Goal: Communication & Community: Answer question/provide support

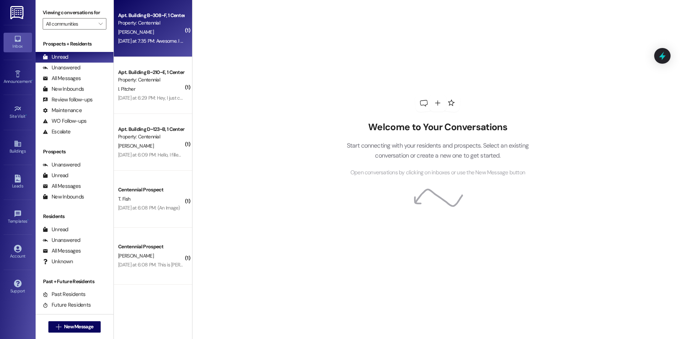
click at [156, 37] on div "Yesterday at 7:35 PM: Awesome. I just completed it. Yesterday at 7:35 PM: Aweso…" at bounding box center [150, 41] width 67 height 9
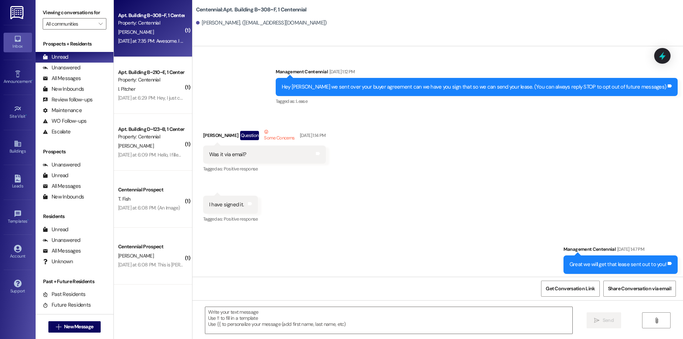
scroll to position [13420, 0]
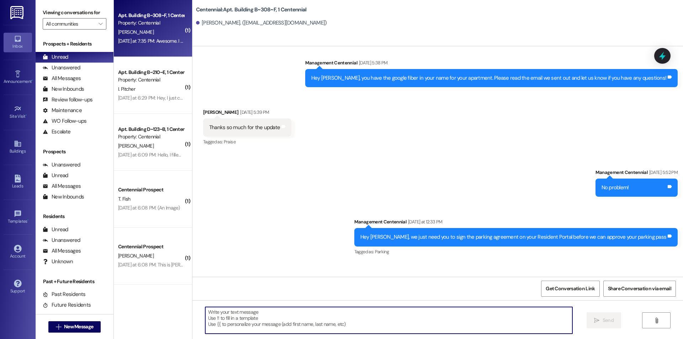
click at [256, 307] on textarea at bounding box center [388, 320] width 367 height 27
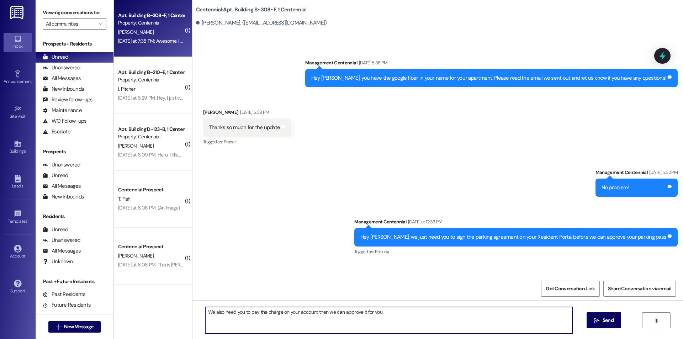
drag, startPoint x: 311, startPoint y: 312, endPoint x: 400, endPoint y: 320, distance: 89.3
click at [400, 320] on textarea "We also need you to pay the charge on your account then we can approve it for y…" at bounding box center [388, 320] width 367 height 27
type textarea "We also need you to pay the charge on your account!"
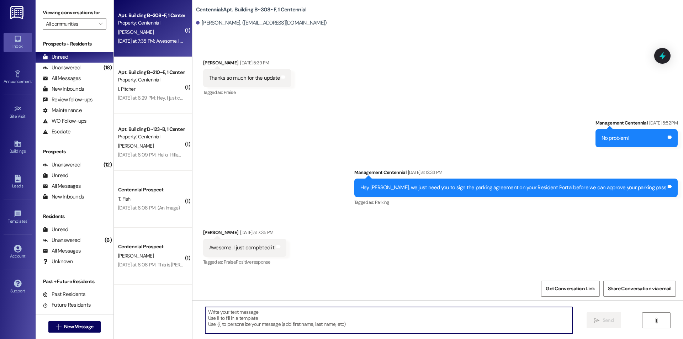
scroll to position [13469, 0]
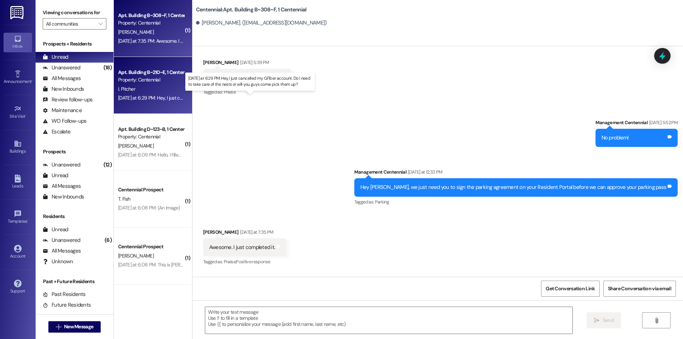
click at [160, 96] on div "Yesterday at 6:29 PM: Hey, I just cancelled my GFiber account. Do I need to tak…" at bounding box center [252, 98] width 269 height 6
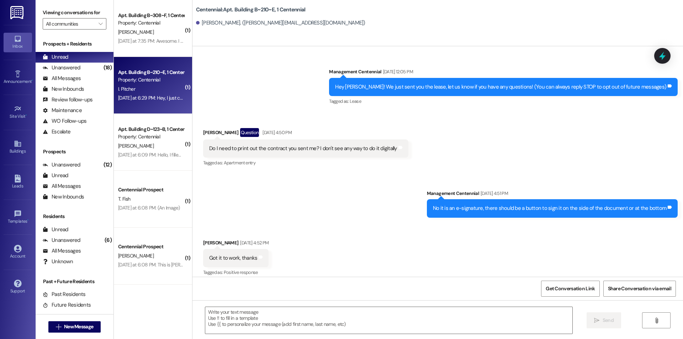
scroll to position [6867, 0]
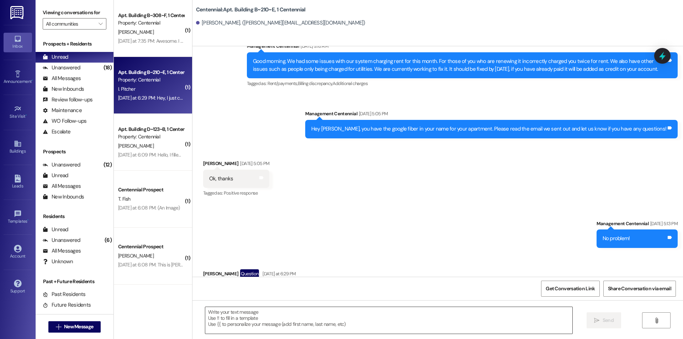
click at [354, 314] on textarea at bounding box center [388, 320] width 367 height 27
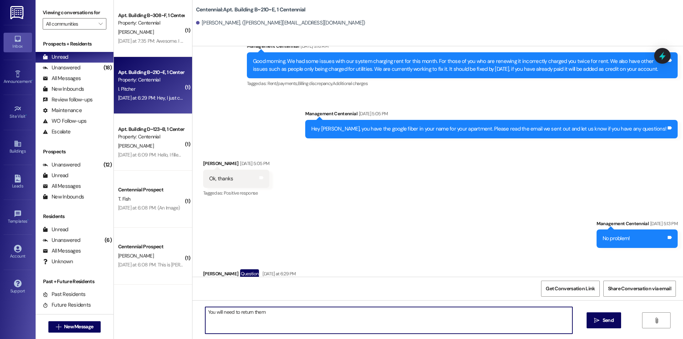
type textarea "You will need to return them!"
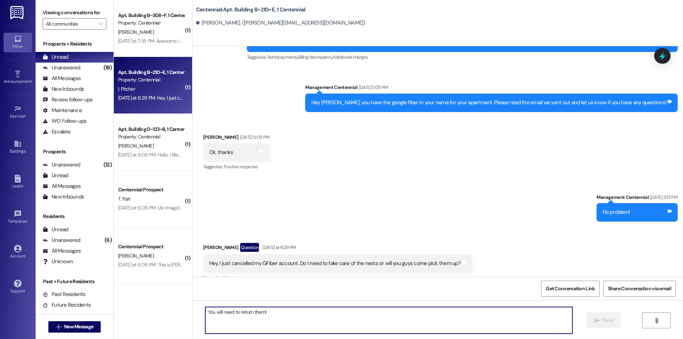
scroll to position [6917, 0]
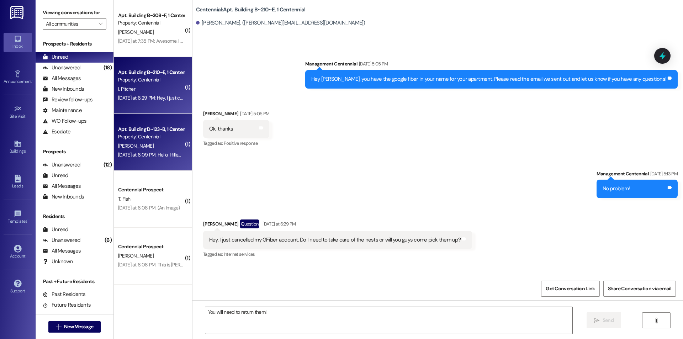
click at [152, 156] on div "Yesterday at 6:09 PM: Hello, I filled out parking pass things with UPA today, p…" at bounding box center [315, 155] width 394 height 6
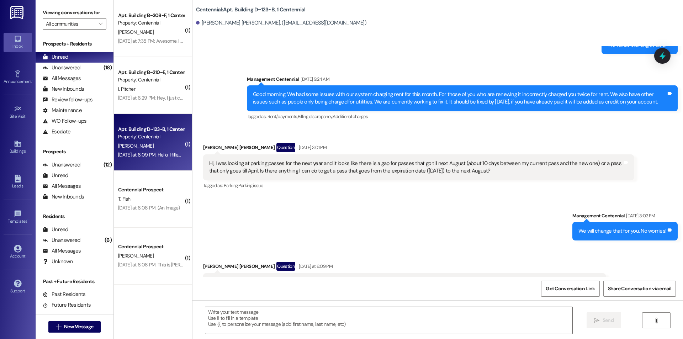
scroll to position [8087, 0]
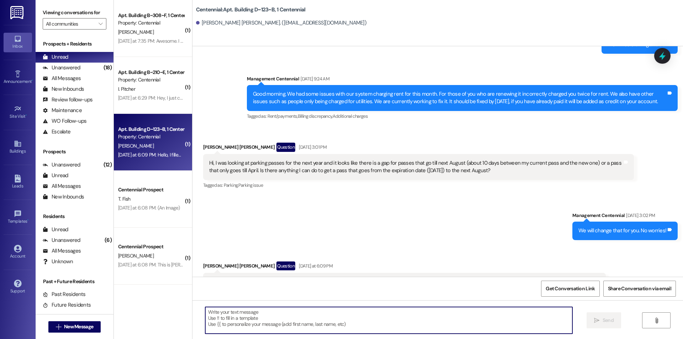
click at [274, 321] on textarea at bounding box center [388, 320] width 367 height 27
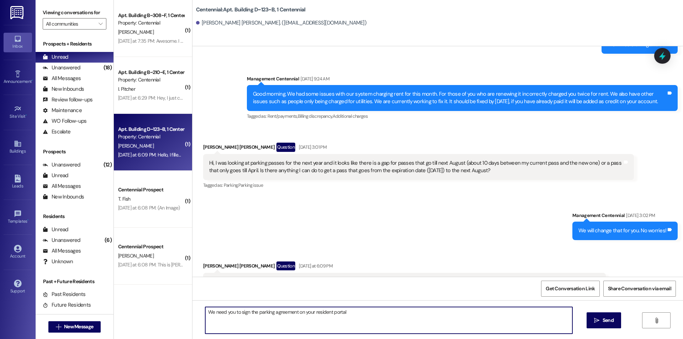
type textarea "We need you to sign the parking agreement on your resident portal!"
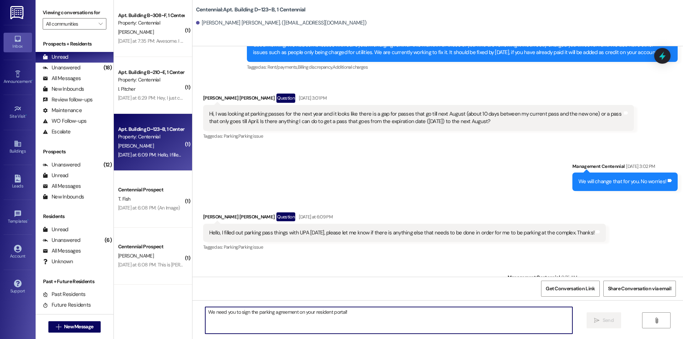
scroll to position [8137, 0]
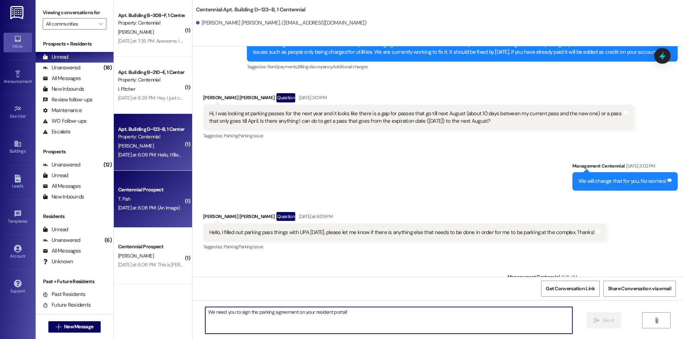
click at [145, 207] on div "Yesterday at 6:08 PM: (An Image) Yesterday at 6:08 PM: (An Image)" at bounding box center [149, 208] width 62 height 6
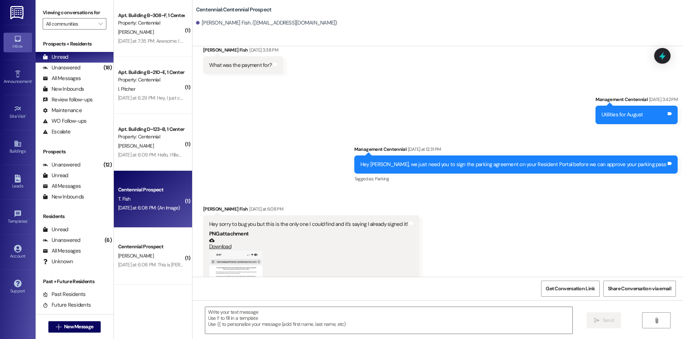
scroll to position [856, 0]
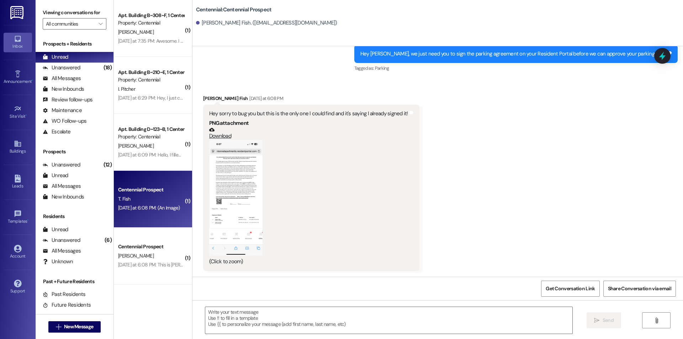
click at [249, 186] on button "Zoom image" at bounding box center [235, 198] width 53 height 116
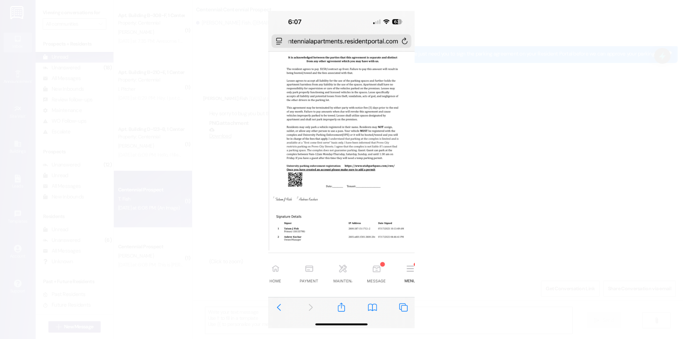
click at [249, 186] on button "Unzoom image" at bounding box center [341, 169] width 683 height 339
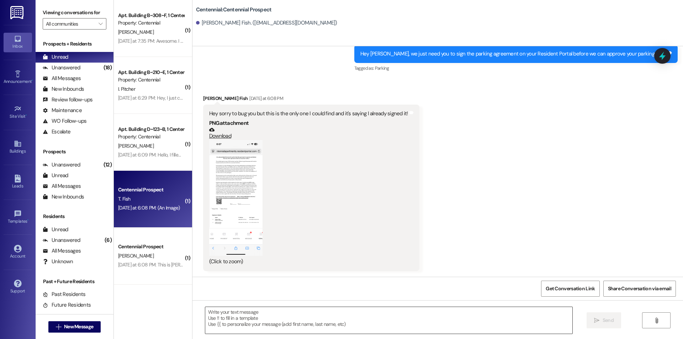
click at [254, 311] on textarea at bounding box center [388, 320] width 367 height 27
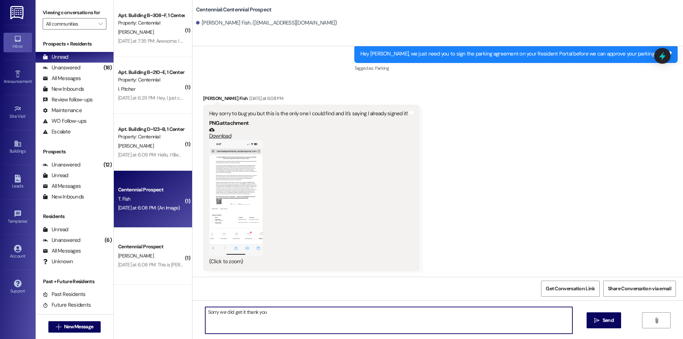
type textarea "Sorry we did get it thank you!"
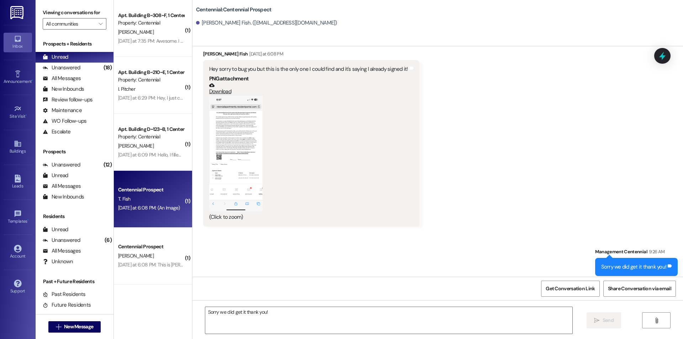
scroll to position [905, 0]
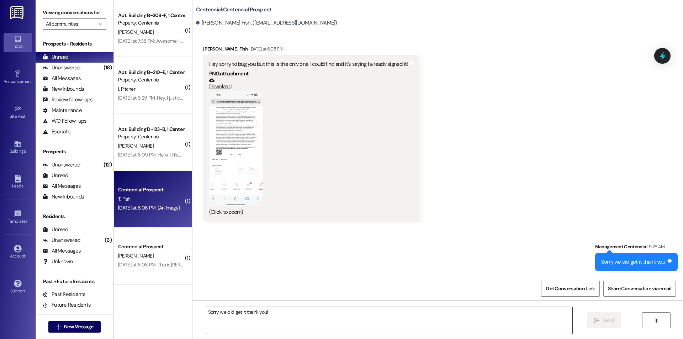
click at [364, 327] on textarea "Sorry we did get it thank you!" at bounding box center [388, 320] width 367 height 27
click at [255, 328] on textarea "Sorry we did get it thank you!" at bounding box center [388, 320] width 367 height 27
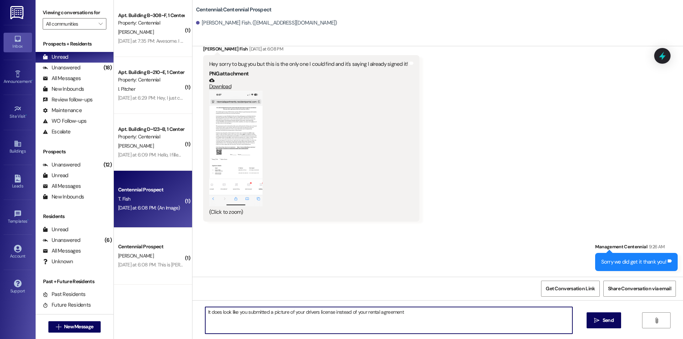
type textarea "It does look like you submitted a picture of your drivers license instead of yo…"
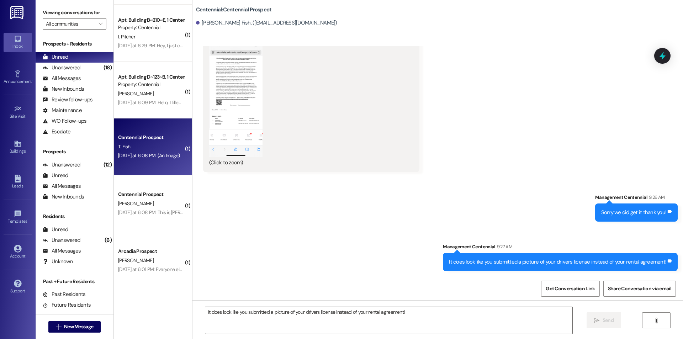
scroll to position [53, 0]
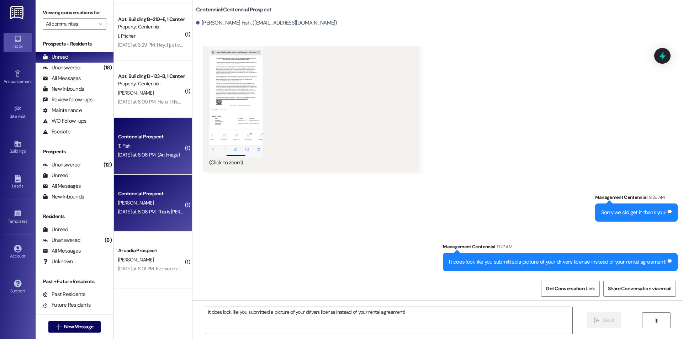
click at [153, 213] on div "Yesterday at 6:08 PM: This is Parker Morgan's mom's number. Will you fix his nu…" at bounding box center [241, 211] width 247 height 6
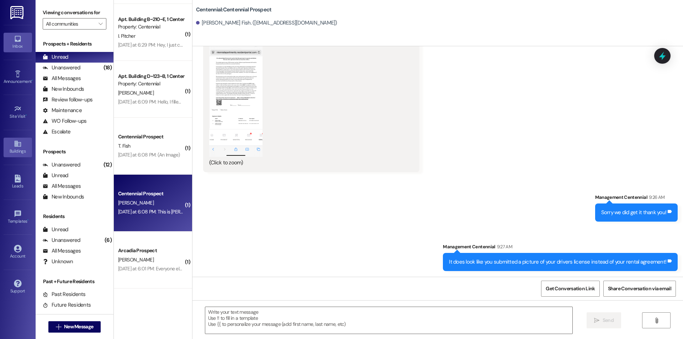
scroll to position [34, 0]
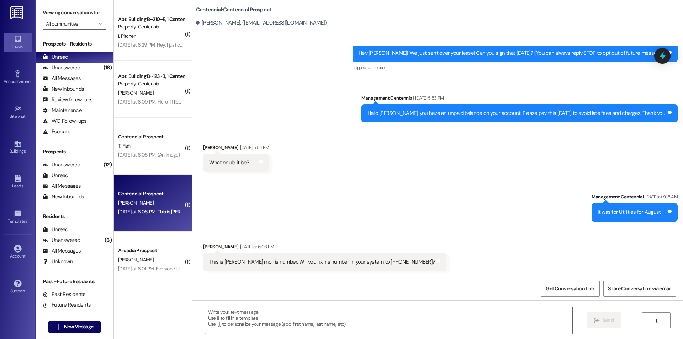
click at [266, 305] on div " Send " at bounding box center [437, 326] width 491 height 53
click at [266, 316] on textarea at bounding box center [388, 320] width 367 height 27
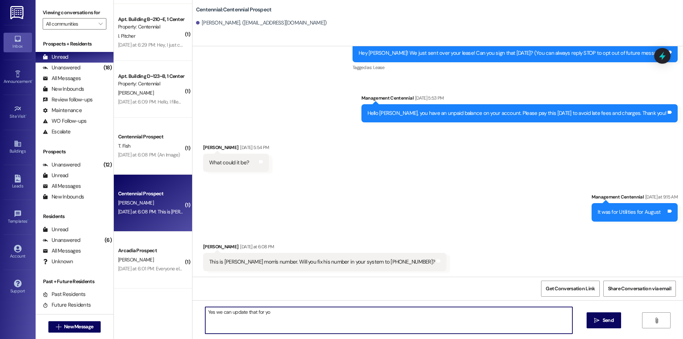
type textarea "Yes we can update that for you"
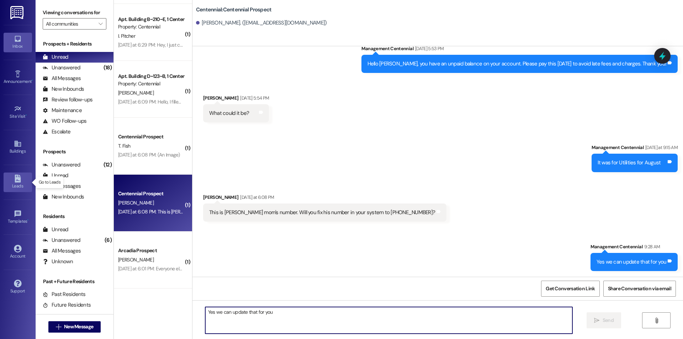
click at [25, 181] on link "Leads" at bounding box center [18, 182] width 28 height 19
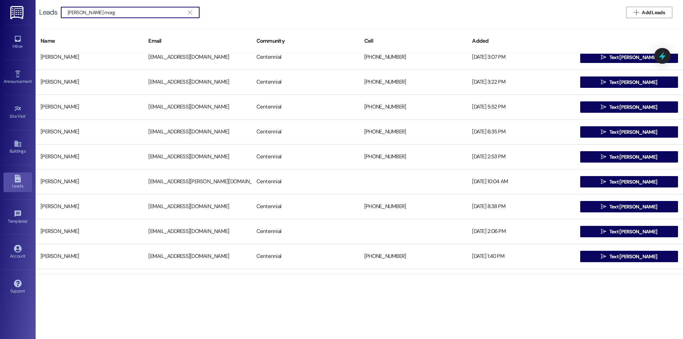
scroll to position [427, 0]
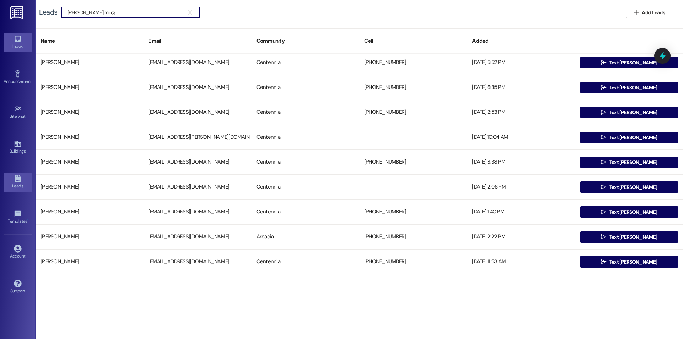
type input "parker morg"
click at [13, 40] on link "Inbox" at bounding box center [18, 42] width 28 height 19
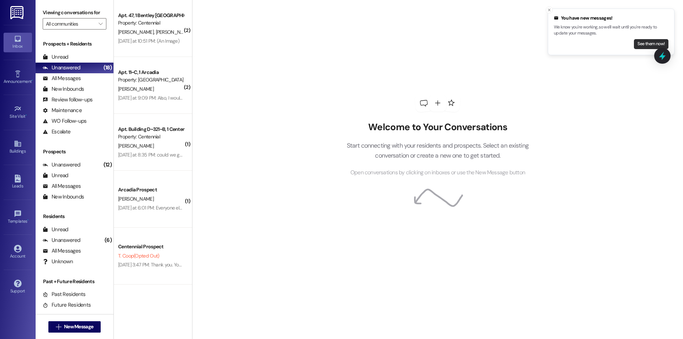
click at [641, 43] on button "See them now!" at bounding box center [651, 44] width 35 height 10
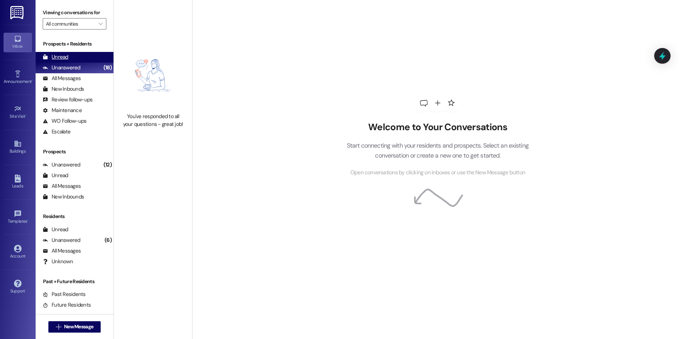
click at [91, 56] on div "Unread (0)" at bounding box center [75, 57] width 78 height 11
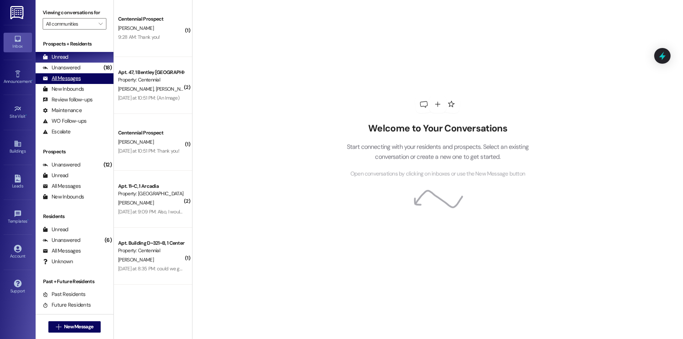
click at [91, 79] on div "All Messages (undefined)" at bounding box center [75, 78] width 78 height 11
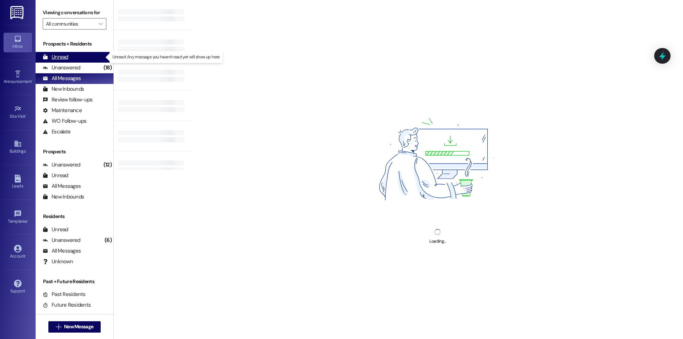
click at [88, 59] on div "Unread (0)" at bounding box center [75, 57] width 78 height 11
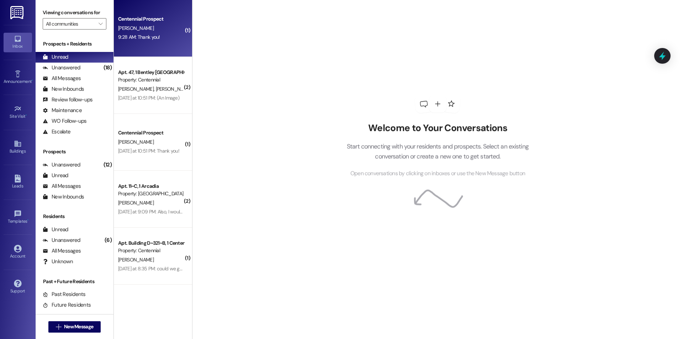
click at [133, 31] on div "P. Morgan" at bounding box center [150, 28] width 67 height 9
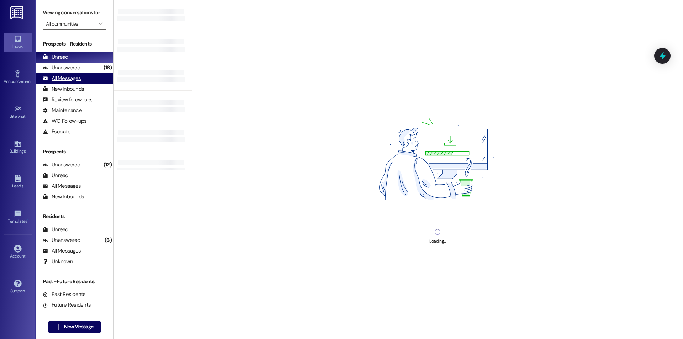
click at [93, 78] on div "All Messages (undefined)" at bounding box center [75, 78] width 78 height 11
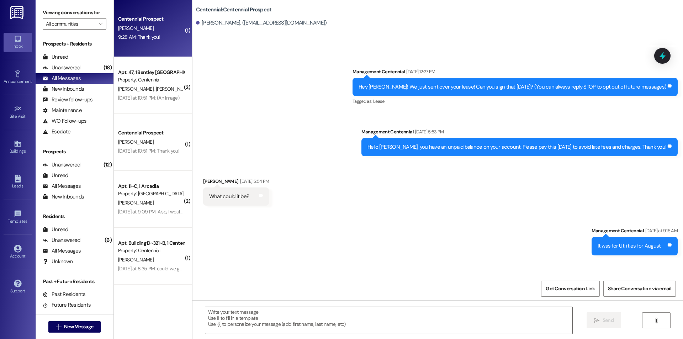
scroll to position [94, 0]
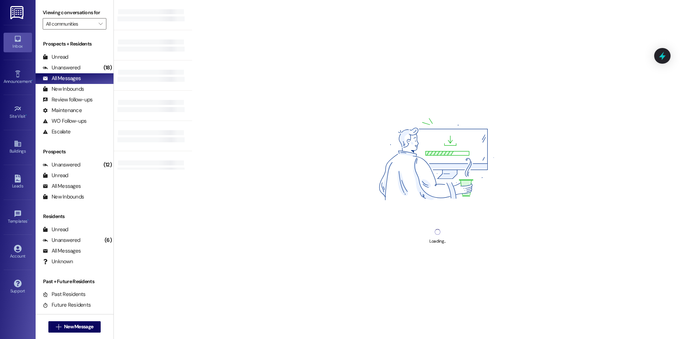
click at [147, 38] on div at bounding box center [153, 45] width 78 height 30
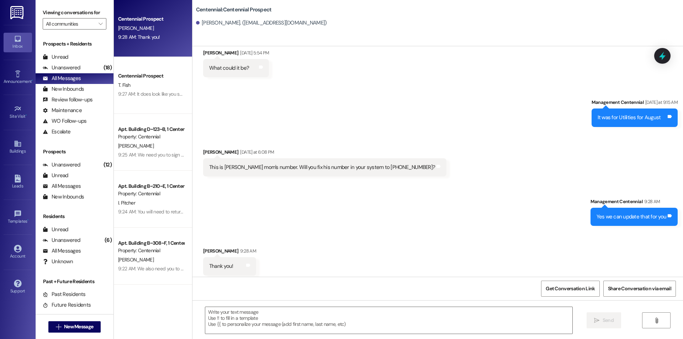
scroll to position [133, 0]
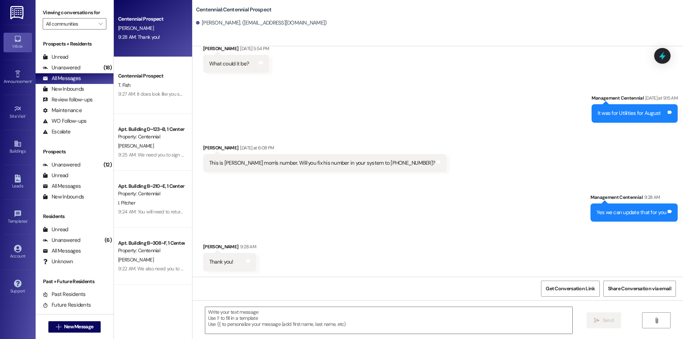
click at [127, 22] on div "Centennial Prospect" at bounding box center [151, 18] width 66 height 7
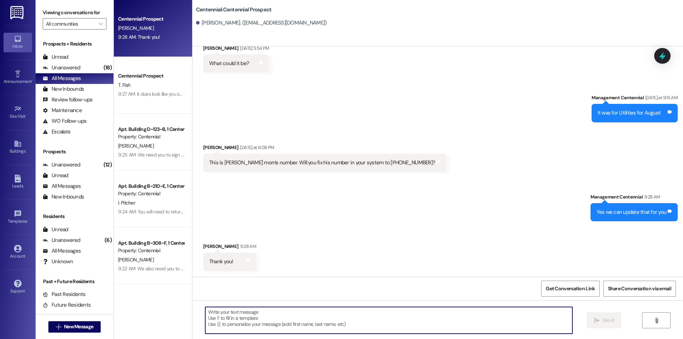
click at [263, 315] on textarea at bounding box center [388, 320] width 367 height 27
type textarea "No problem"
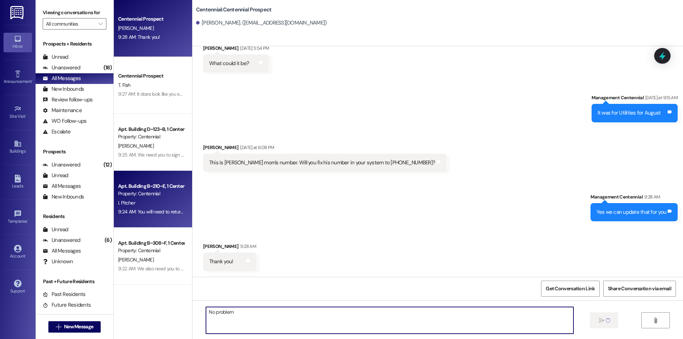
scroll to position [133, 0]
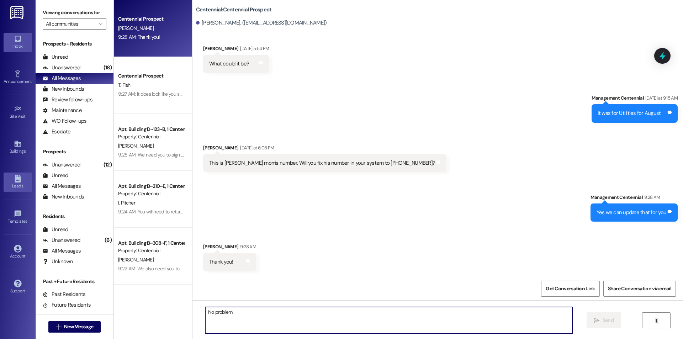
click at [17, 180] on icon at bounding box center [18, 179] width 8 height 8
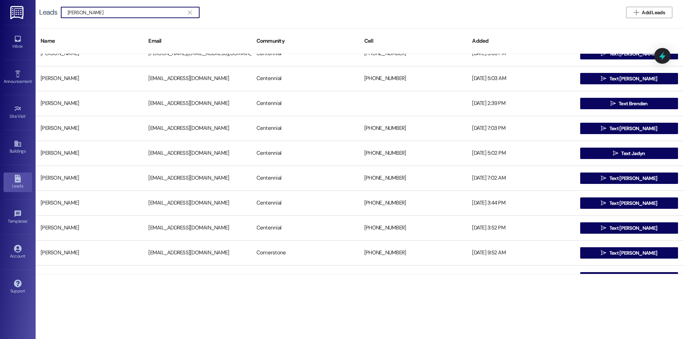
scroll to position [285, 0]
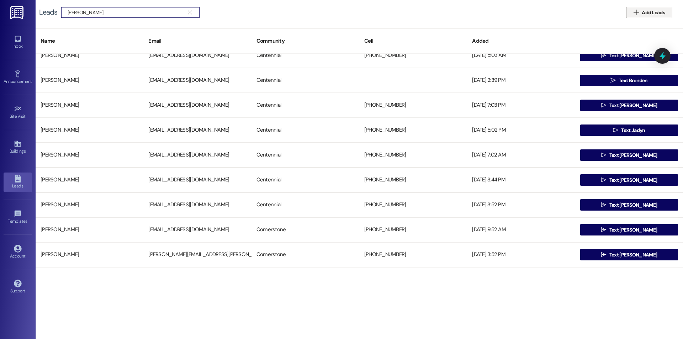
type input "parker morgan"
click at [631, 12] on button " Add Leads" at bounding box center [649, 12] width 46 height 11
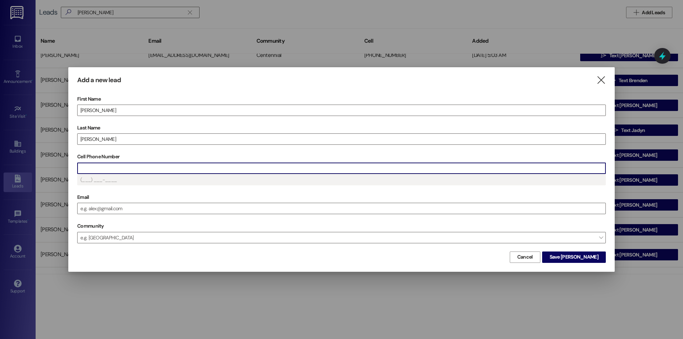
click at [193, 170] on input "Cell Phone Number" at bounding box center [342, 168] width 528 height 11
click at [588, 255] on span "Save Parker" at bounding box center [574, 256] width 49 height 7
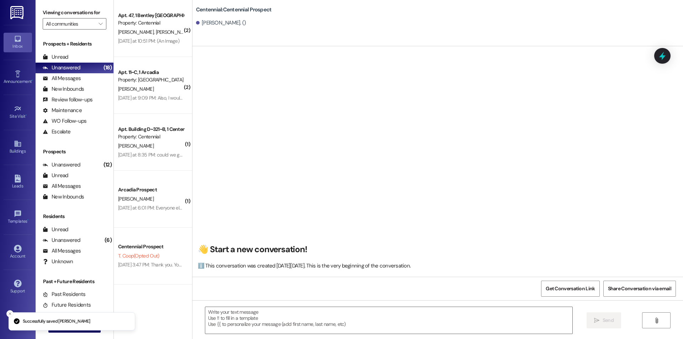
scroll to position [0, 0]
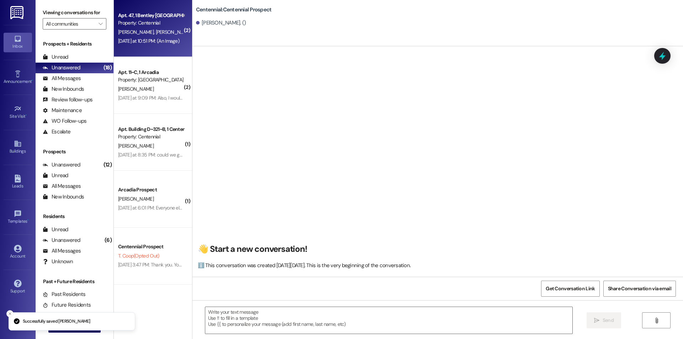
click at [166, 44] on div "Yesterday at 10:51 PM: (An Image) Yesterday at 10:51 PM: (An Image)" at bounding box center [150, 41] width 67 height 9
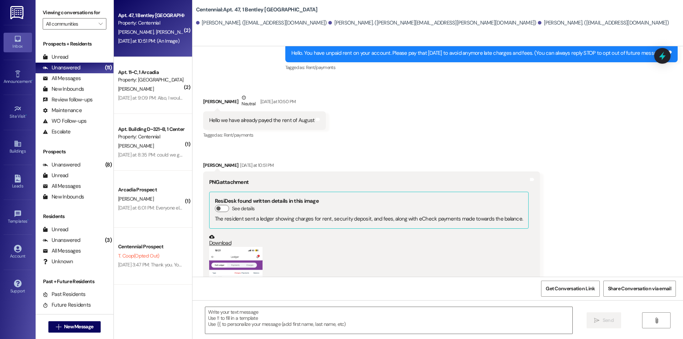
scroll to position [250, 0]
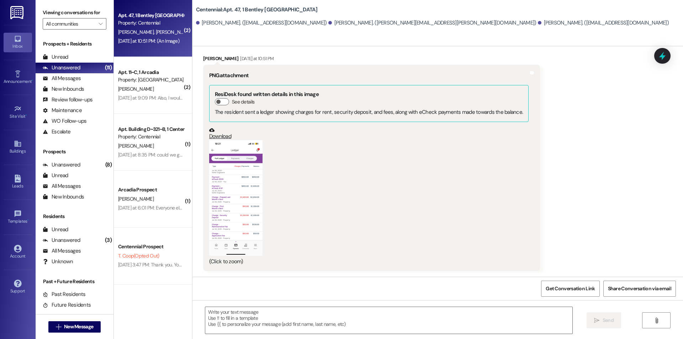
click at [250, 187] on button "Zoom image" at bounding box center [235, 198] width 53 height 116
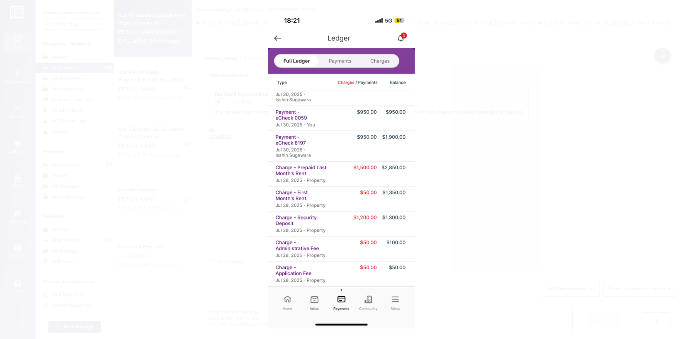
drag, startPoint x: 581, startPoint y: 217, endPoint x: 571, endPoint y: 221, distance: 10.7
click at [578, 220] on button "Unzoom image" at bounding box center [341, 169] width 683 height 339
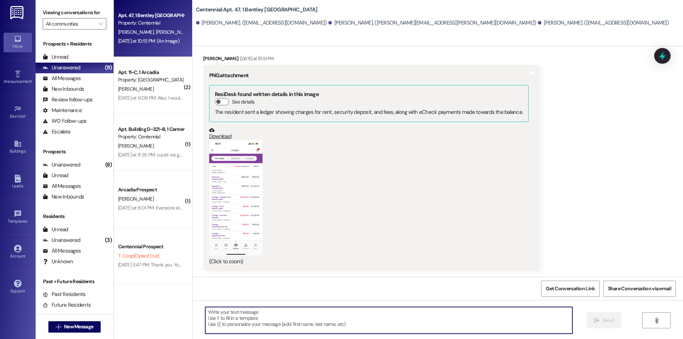
click at [377, 325] on textarea at bounding box center [388, 320] width 367 height 27
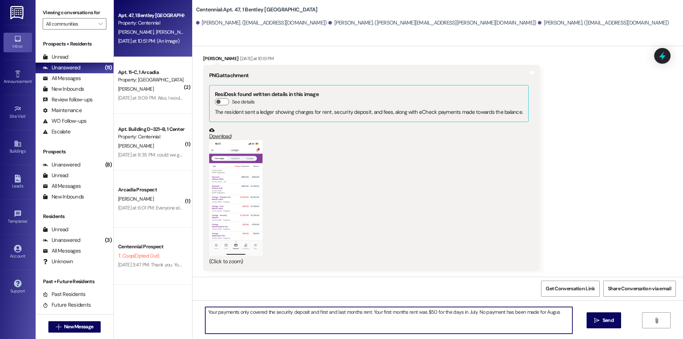
type textarea "Your payments only covered the security deposit and first and last months rent.…"
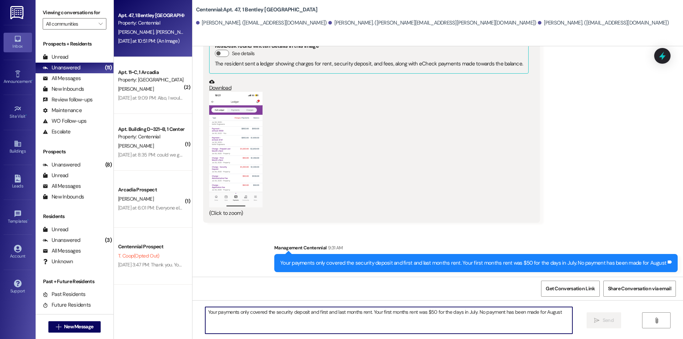
scroll to position [299, 0]
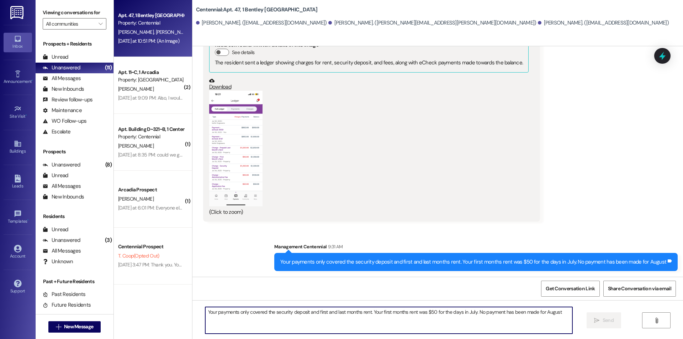
click at [263, 168] on div "(Click to zoom)" at bounding box center [368, 154] width 319 height 126
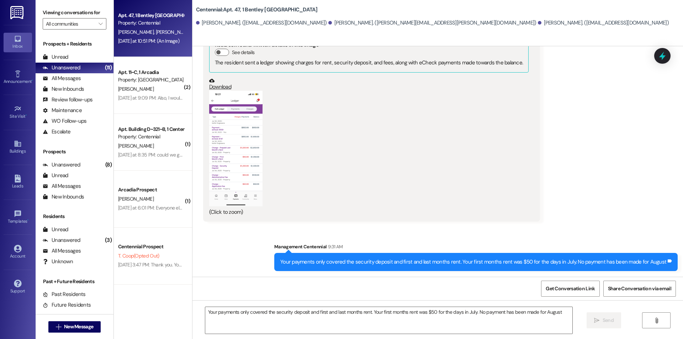
click at [255, 166] on button "Zoom image" at bounding box center [235, 149] width 53 height 116
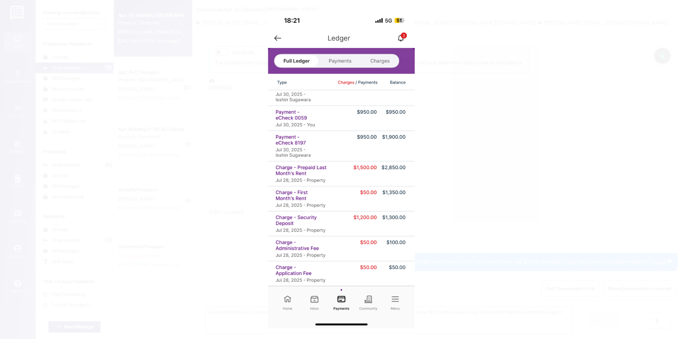
click at [243, 199] on button "Unzoom image" at bounding box center [341, 169] width 683 height 339
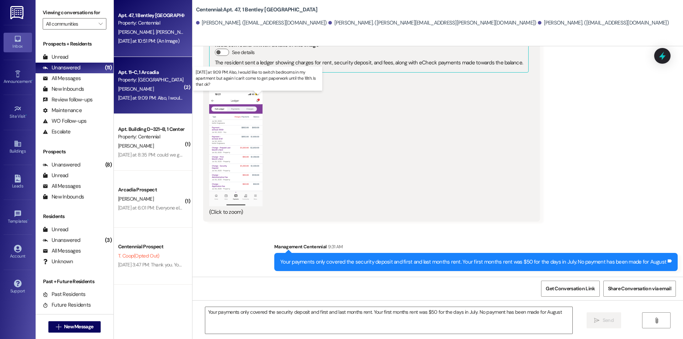
click at [159, 98] on div "Yesterday at 9:09 PM: Also, I would like to switch bedrooms in my apartment but…" at bounding box center [259, 98] width 283 height 6
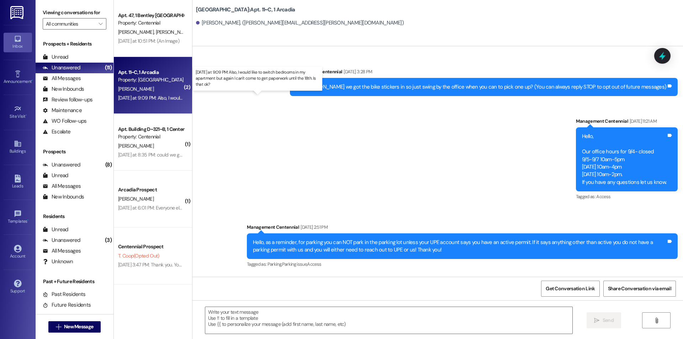
scroll to position [12628, 0]
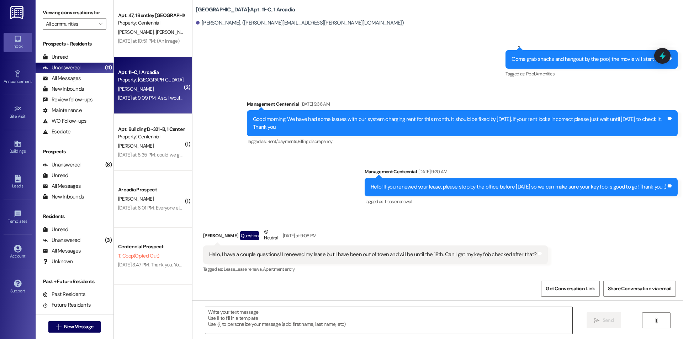
click at [326, 313] on textarea at bounding box center [388, 320] width 367 height 27
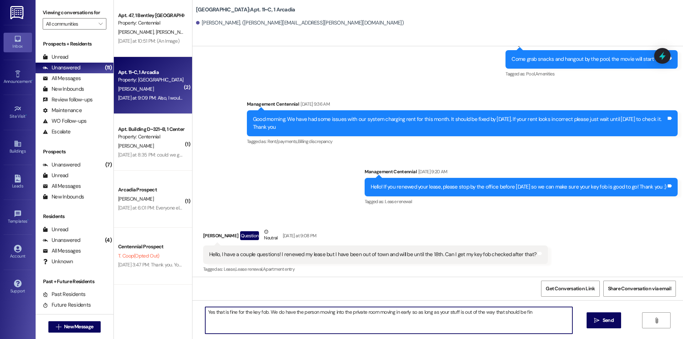
type textarea "Yes that is fine for the key fob. We do have the person moving into the private…"
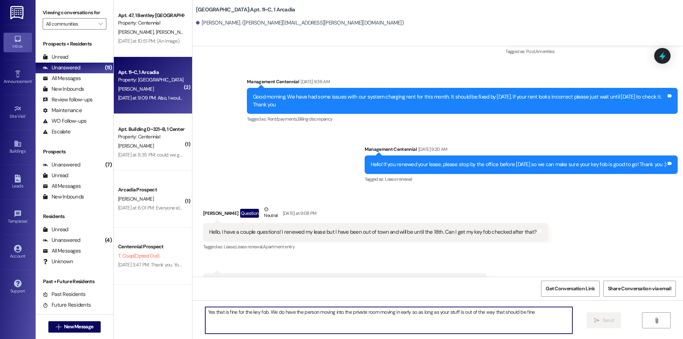
scroll to position [12678, 0]
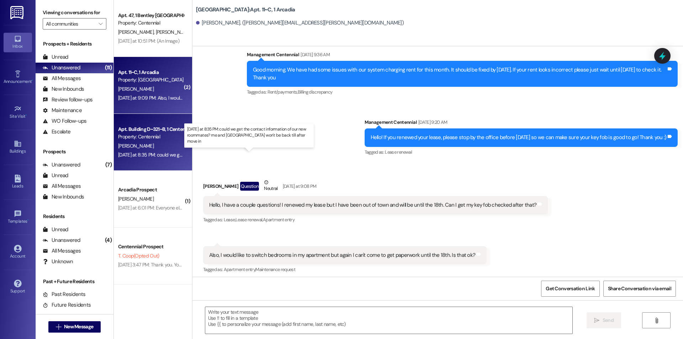
click at [152, 156] on div "Yesterday at 8:35 PM: could we get the contact information of our new roommates…" at bounding box center [264, 155] width 292 height 6
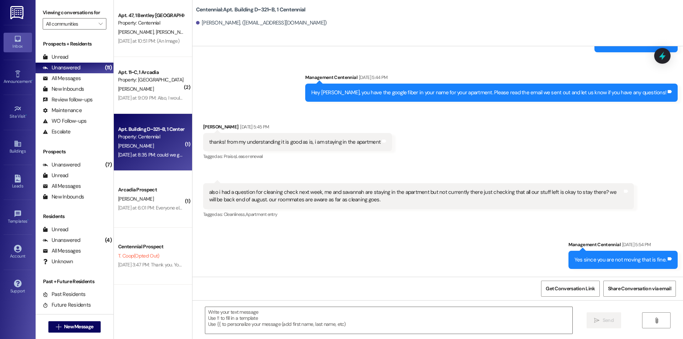
scroll to position [11472, 0]
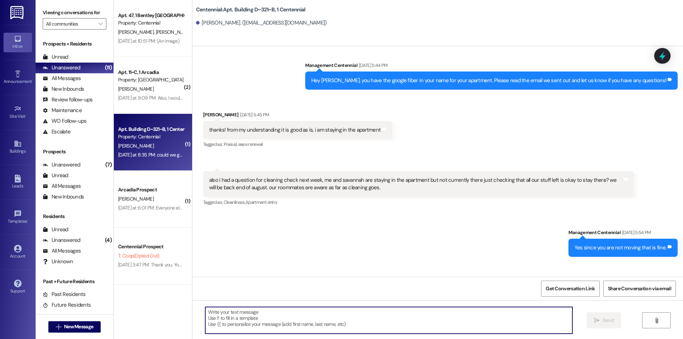
click at [404, 324] on textarea at bounding box center [388, 320] width 367 height 27
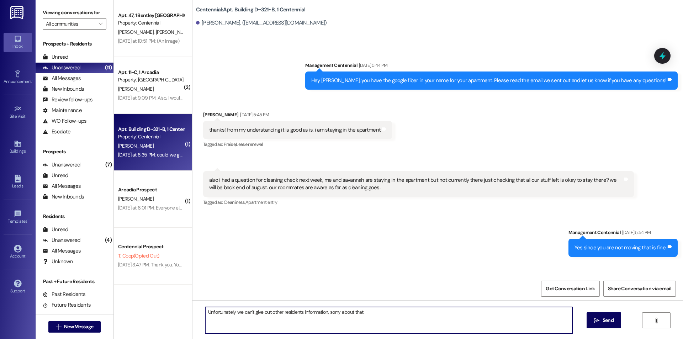
type textarea "Unfortunately we can't give out other residents information, sorry about that!"
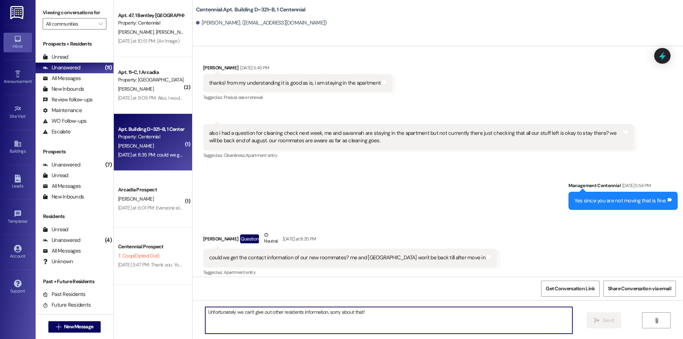
scroll to position [11522, 0]
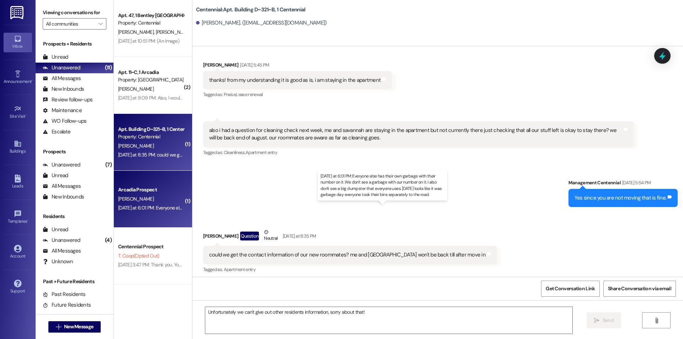
click at [145, 208] on div "Yesterday at 6:01 PM: Everyone else has their own garbage with their number on …" at bounding box center [386, 208] width 536 height 6
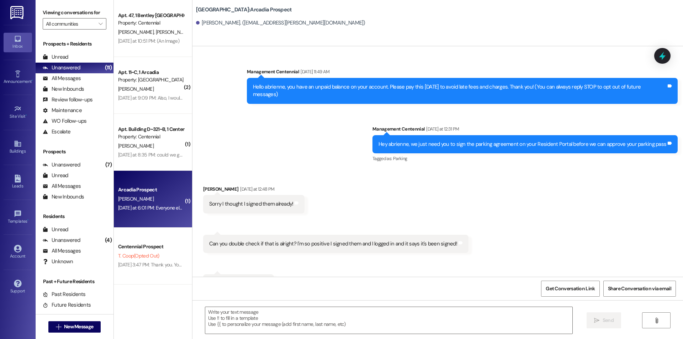
scroll to position [499, 0]
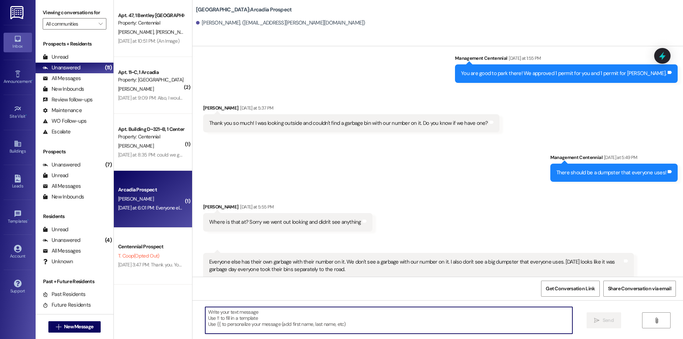
click at [422, 328] on textarea at bounding box center [388, 320] width 367 height 27
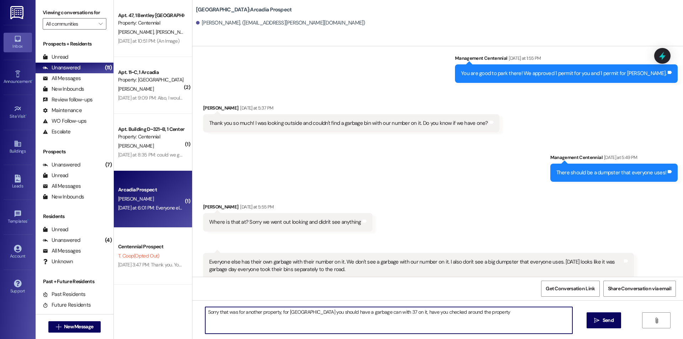
type textarea "Sorry that was for another property, for Wasatch Village you should have a garb…"
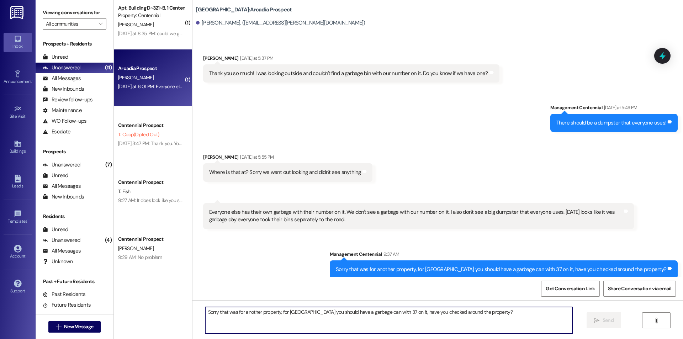
scroll to position [167, 0]
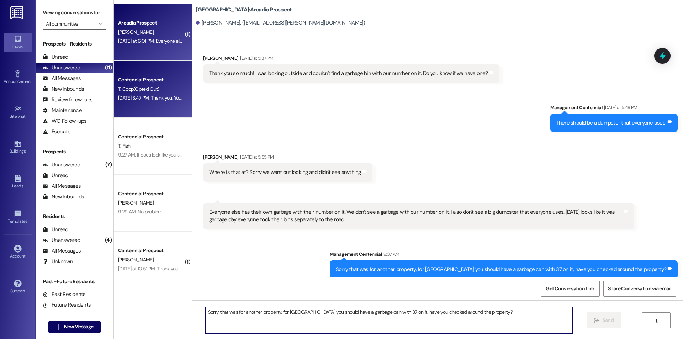
click at [122, 98] on div "Aug 11, 2025 at 3:47 PM: Thank you. You will no longer receive texts from this …" at bounding box center [293, 98] width 351 height 6
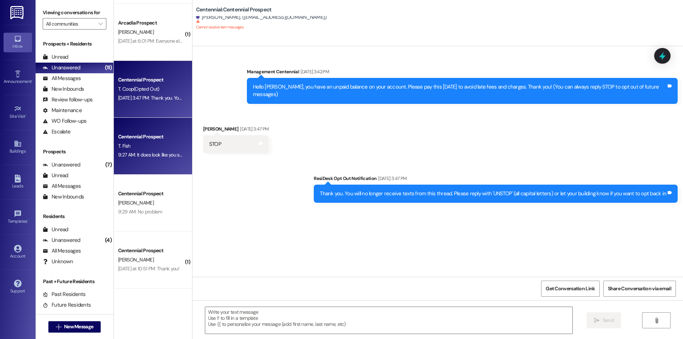
click at [148, 154] on div "9:27 AM: It does look like you submitted a picture of your drivers license inst…" at bounding box center [226, 155] width 216 height 6
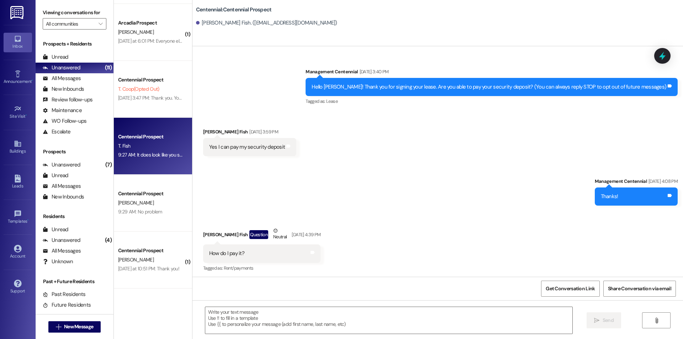
scroll to position [956, 0]
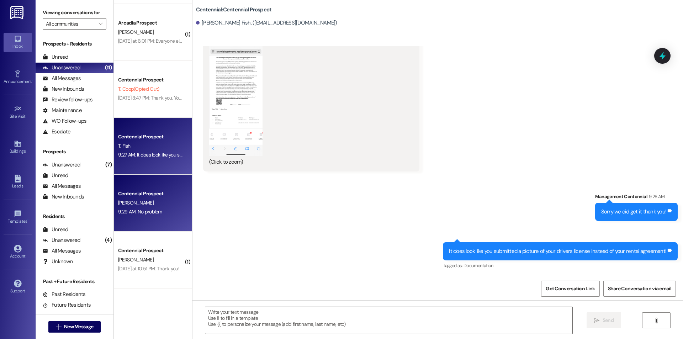
click at [156, 207] on div "9:29 AM: No problem 9:29 AM: No problem" at bounding box center [150, 211] width 67 height 9
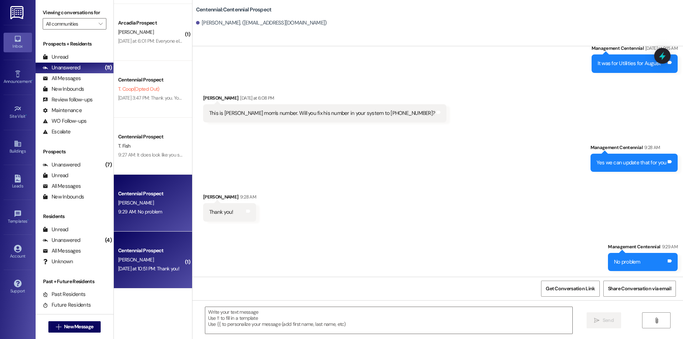
click at [164, 259] on div "E. Jensen" at bounding box center [150, 259] width 67 height 9
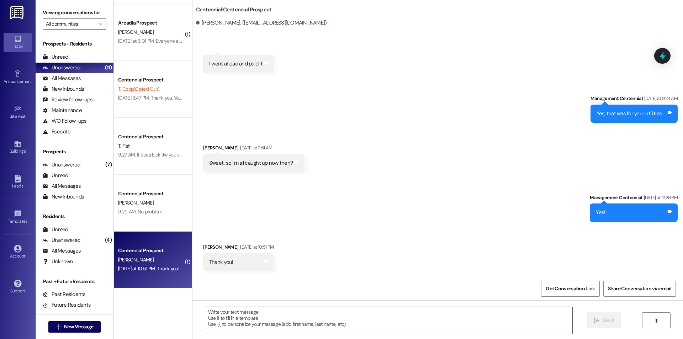
scroll to position [173, 0]
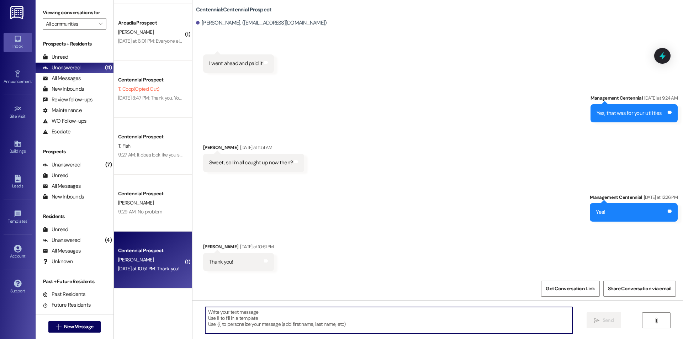
click at [314, 319] on textarea at bounding box center [388, 320] width 367 height 27
type textarea "No problem"
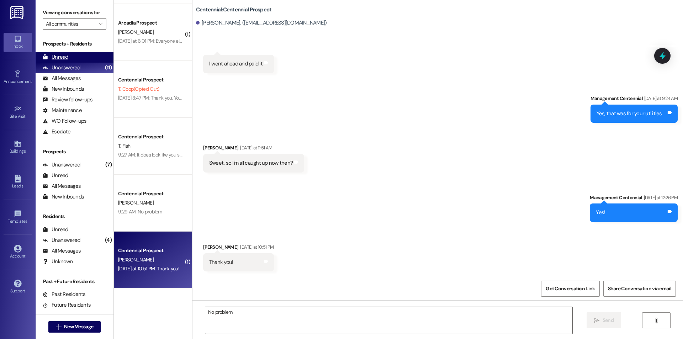
click at [79, 56] on div "Unread (0)" at bounding box center [75, 57] width 78 height 11
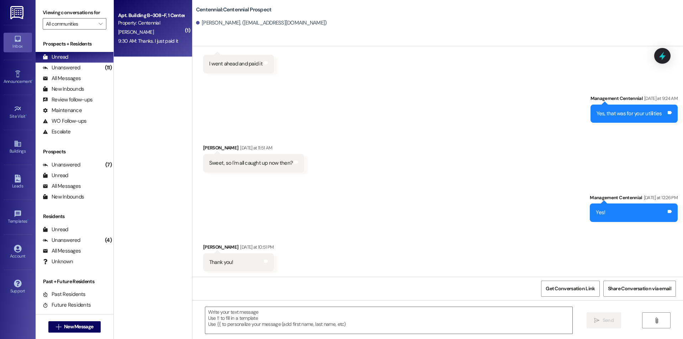
click at [160, 42] on div "9:30 AM: Thanks. I just paid it 9:30 AM: Thanks. I just paid it" at bounding box center [148, 41] width 60 height 6
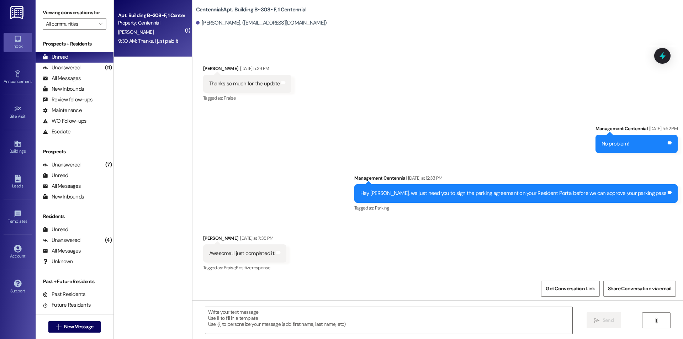
scroll to position [13529, 0]
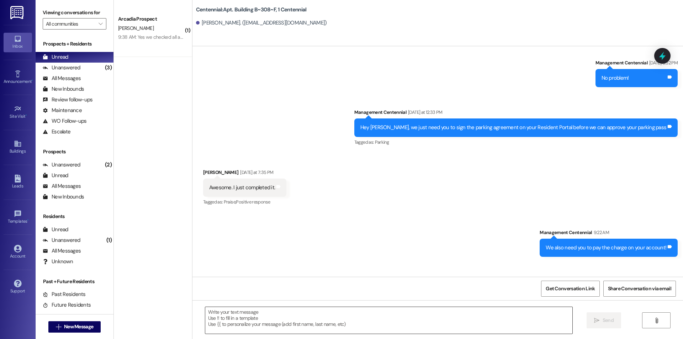
click at [283, 320] on textarea at bounding box center [388, 320] width 367 height 27
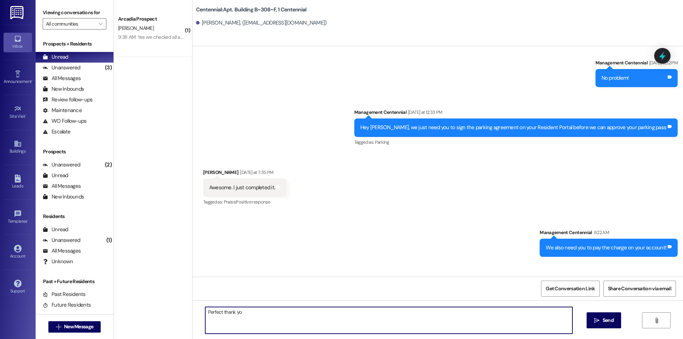
type textarea "Perfect thank you"
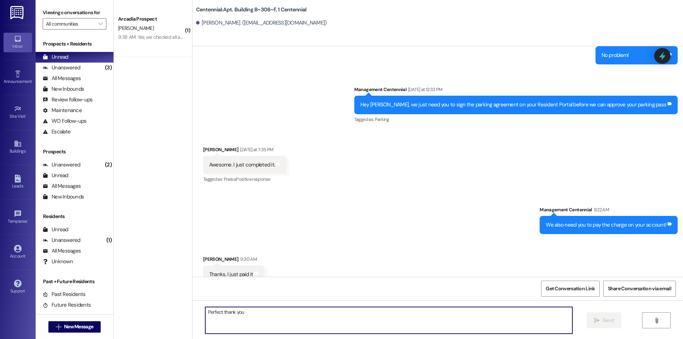
scroll to position [13579, 0]
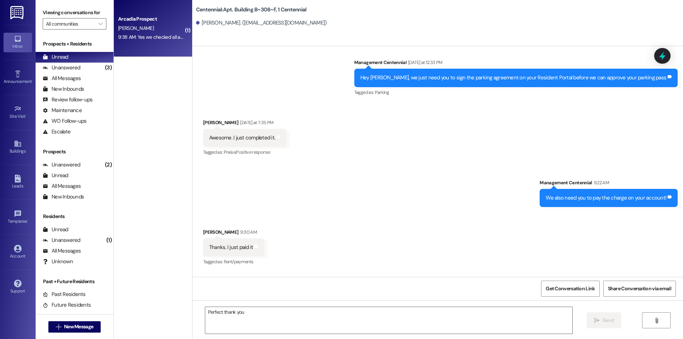
click at [141, 34] on div "9:38 AM: Yes we checked all around the property and have not seen a garbage bin…" at bounding box center [284, 37] width 332 height 6
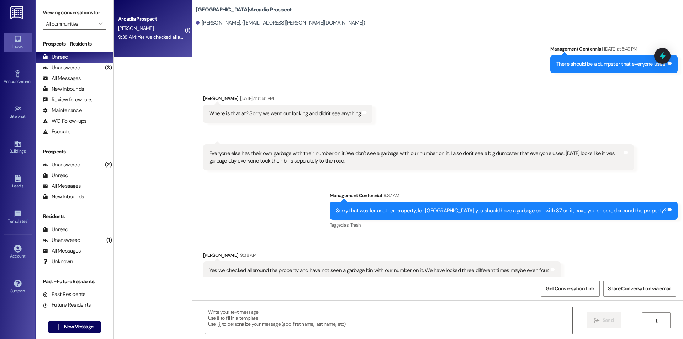
scroll to position [608, 0]
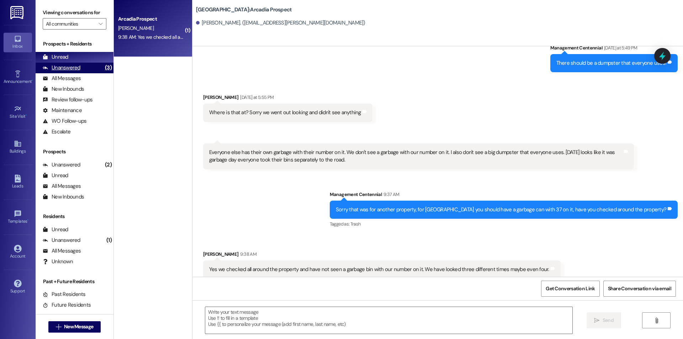
click at [66, 70] on div "Unanswered" at bounding box center [62, 67] width 38 height 7
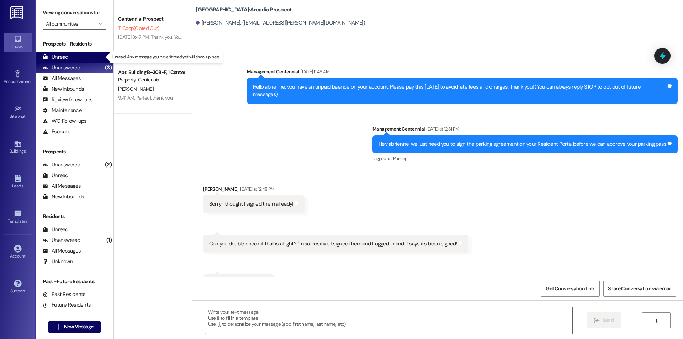
scroll to position [608, 0]
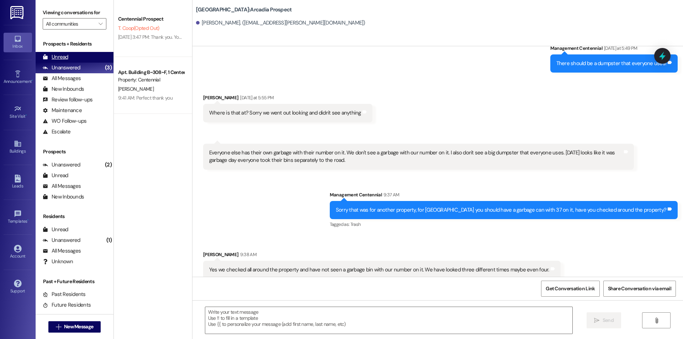
click at [68, 61] on div "Unread (0)" at bounding box center [75, 57] width 78 height 11
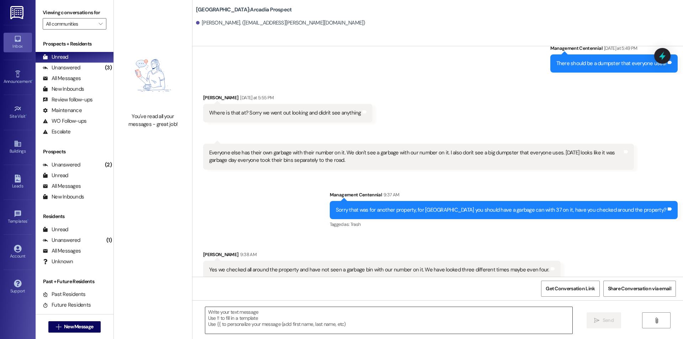
click at [263, 326] on textarea at bounding box center [388, 320] width 367 height 27
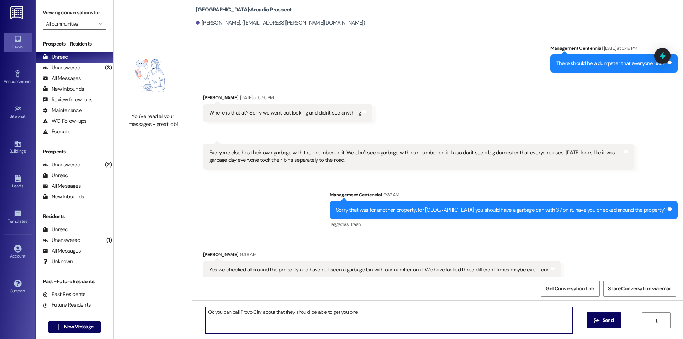
type textarea "Ok you can call Provo City about that they should be able to get you one!"
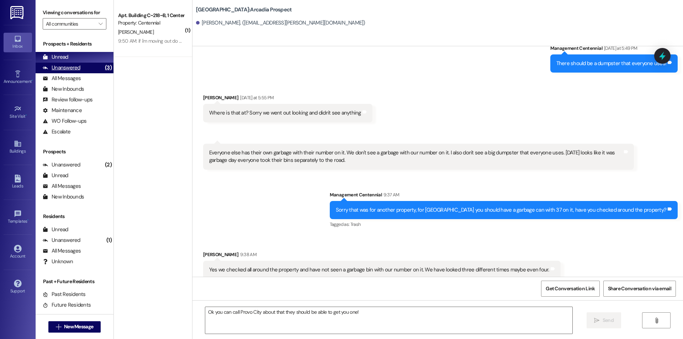
click at [88, 68] on div "Unanswered (3)" at bounding box center [75, 68] width 78 height 11
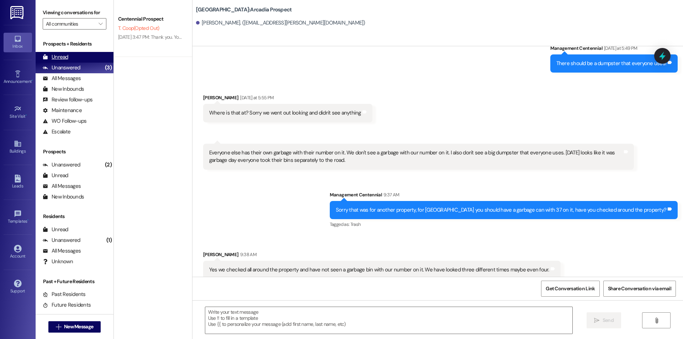
click at [87, 60] on div "Unread (0)" at bounding box center [75, 57] width 78 height 11
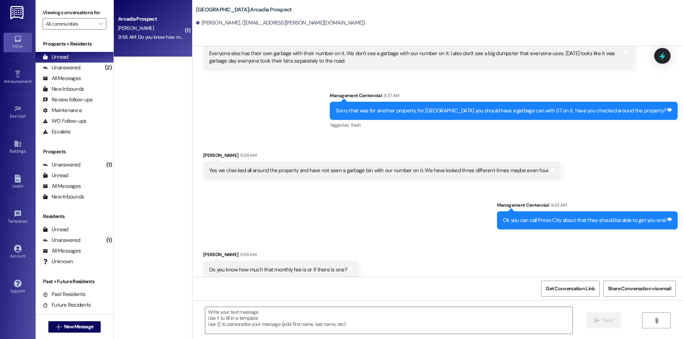
scroll to position [708, 0]
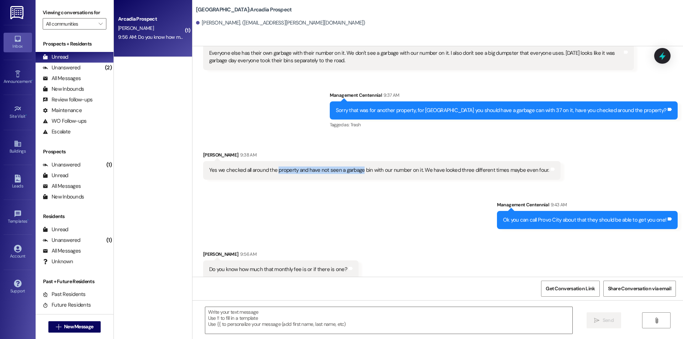
drag, startPoint x: 271, startPoint y: 164, endPoint x: 356, endPoint y: 163, distance: 85.0
click at [356, 166] on div "Yes we checked all around the property and have not seen a garbage bin with our…" at bounding box center [379, 169] width 340 height 7
click at [311, 126] on div "Sent via SMS Management Centennial 9:37 AM Sorry that was for another property,…" at bounding box center [437, 105] width 491 height 60
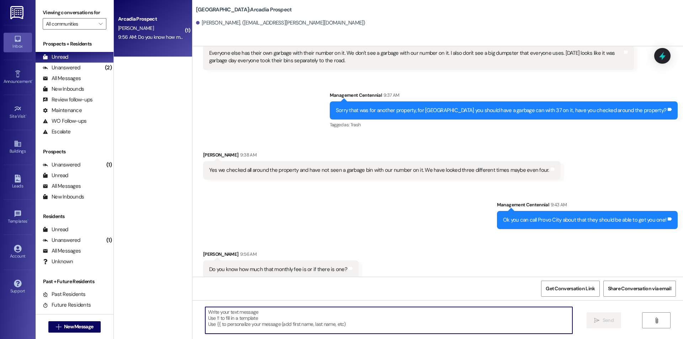
click at [452, 330] on textarea at bounding box center [388, 320] width 367 height 27
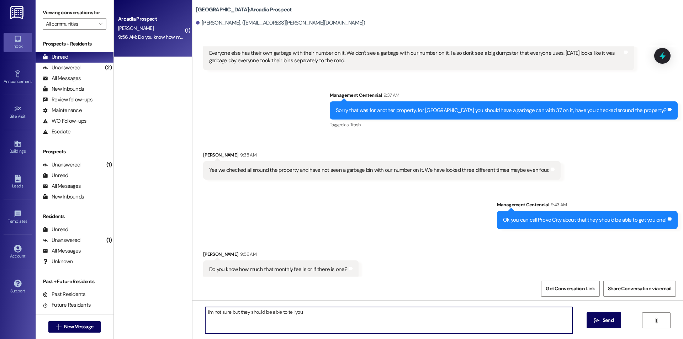
type textarea "I'm not sure but they should be able to tell you!"
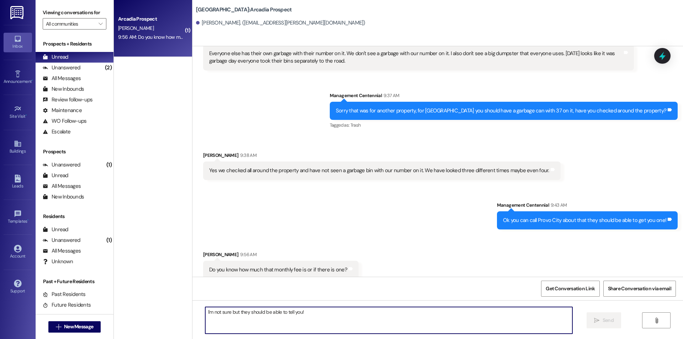
scroll to position [757, 0]
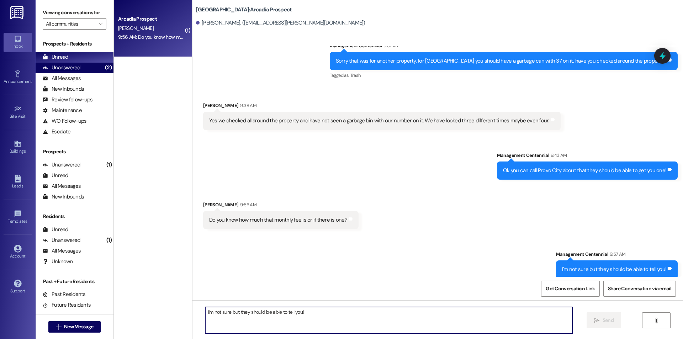
click at [51, 67] on div "Unanswered" at bounding box center [62, 67] width 38 height 7
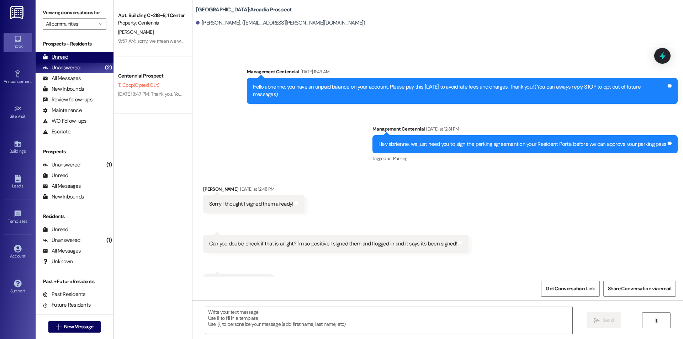
scroll to position [707, 0]
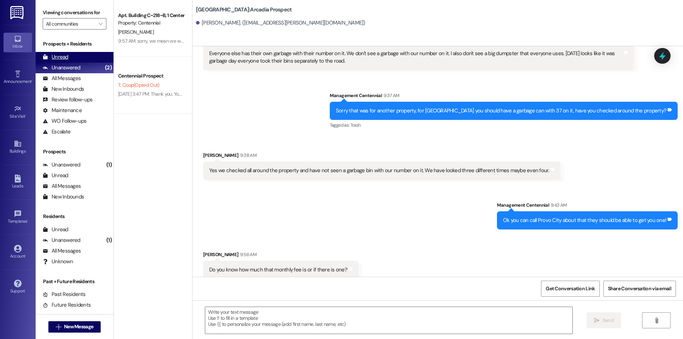
click at [64, 57] on div "Unread" at bounding box center [56, 56] width 26 height 7
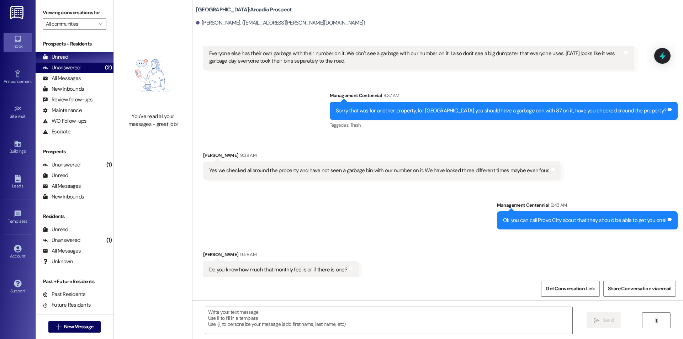
click at [92, 69] on div "Unanswered (2)" at bounding box center [75, 68] width 78 height 11
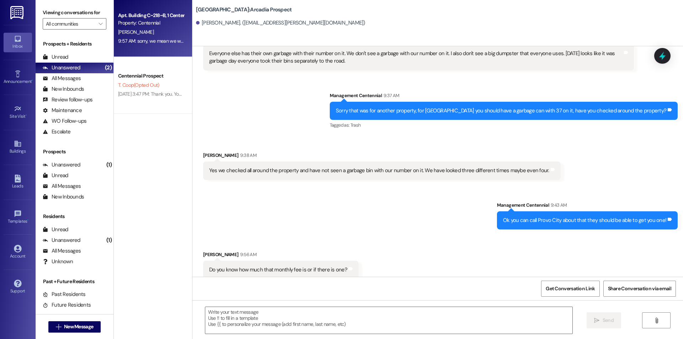
click at [160, 44] on div "9:57 AM: sorry, we mean we will check the apartment out... 9:57 AM: sorry, we m…" at bounding box center [150, 41] width 67 height 9
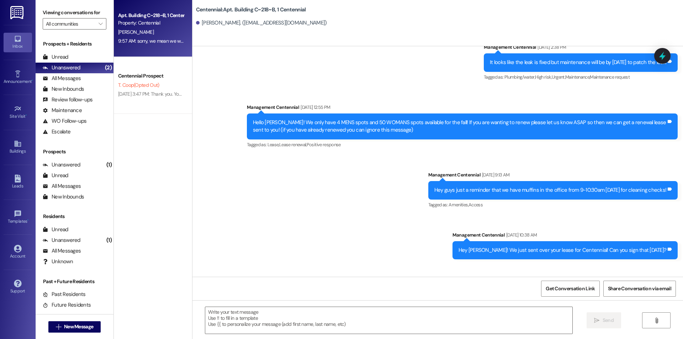
click at [177, 41] on div "9:57 AM: sorry, we mean we will check the apartment out... 9:57 AM: sorry, we m…" at bounding box center [178, 41] width 120 height 6
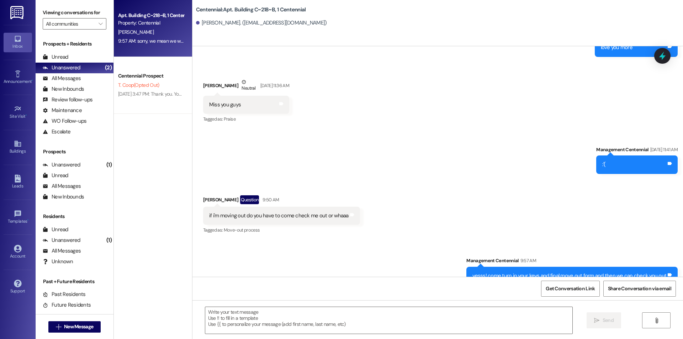
scroll to position [19720, 0]
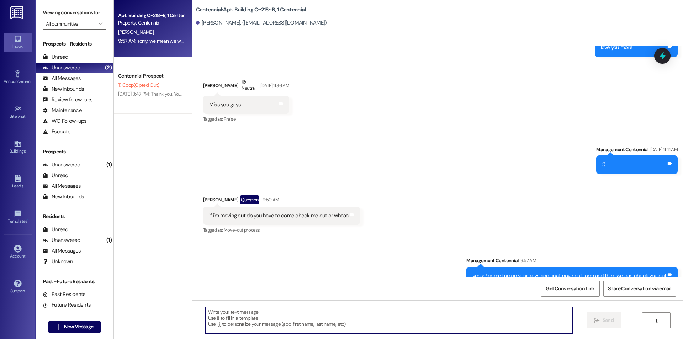
click at [429, 322] on textarea at bounding box center [388, 320] width 367 height 27
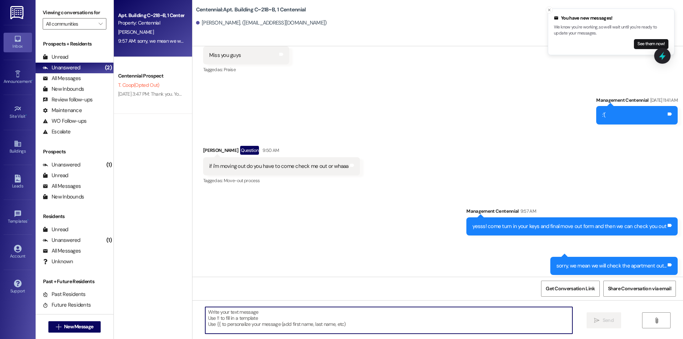
scroll to position [19770, 0]
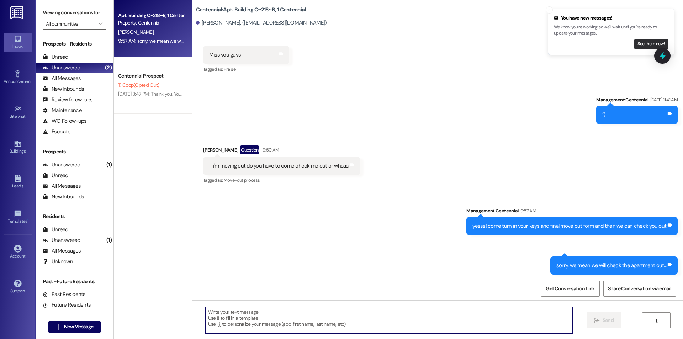
click at [644, 43] on button "See them now!" at bounding box center [651, 44] width 35 height 10
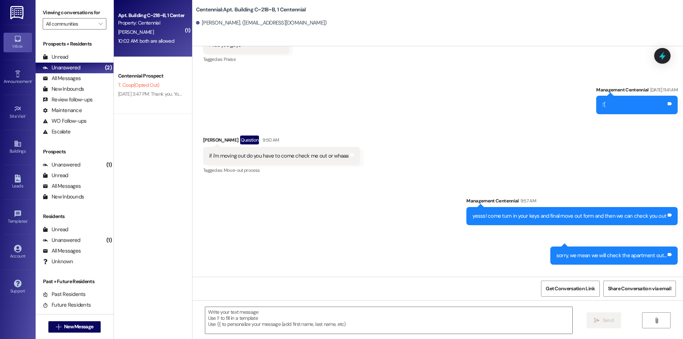
scroll to position [19780, 0]
click at [91, 327] on span "New Message" at bounding box center [79, 326] width 32 height 7
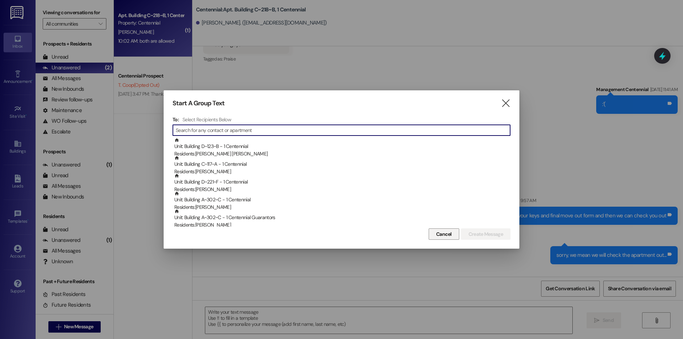
click at [446, 234] on span "Cancel" at bounding box center [444, 234] width 16 height 7
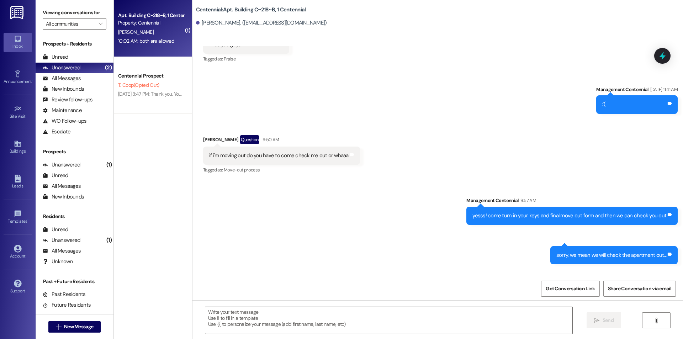
click at [51, 58] on div "Unread" at bounding box center [56, 56] width 26 height 7
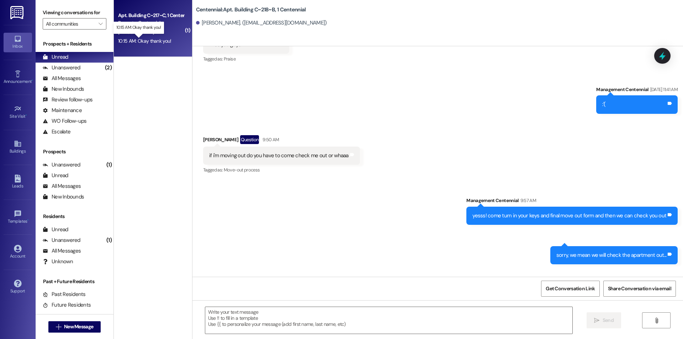
click at [148, 40] on div "10:15 AM: Okay thank you! 10:15 AM: Okay thank you!" at bounding box center [144, 41] width 53 height 6
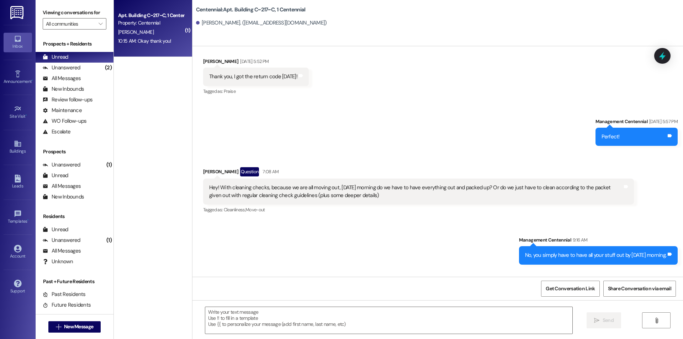
scroll to position [17068, 0]
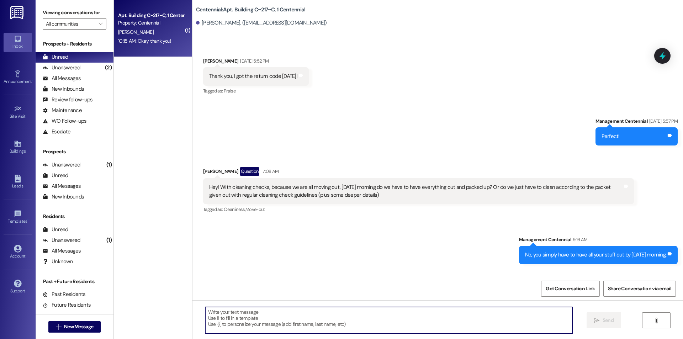
click at [370, 313] on textarea at bounding box center [388, 320] width 367 height 27
type textarea "Of course!"
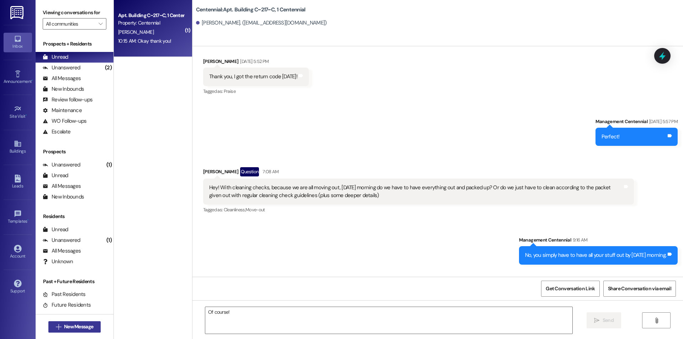
click at [76, 327] on span "New Message" at bounding box center [78, 326] width 29 height 7
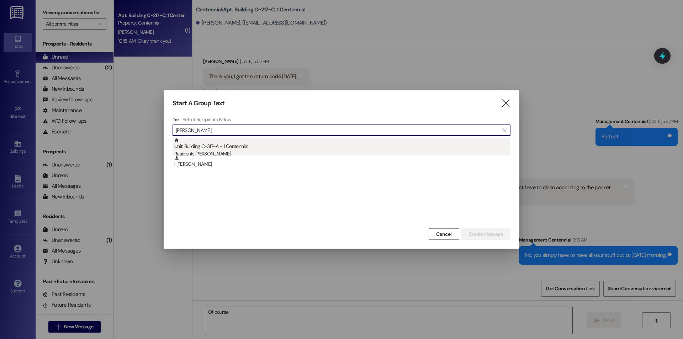
type input "stephanie ba"
click at [200, 148] on div "Unit: Building C~317~A - 1 Centennial Residents: Stephanie Backman" at bounding box center [342, 148] width 336 height 20
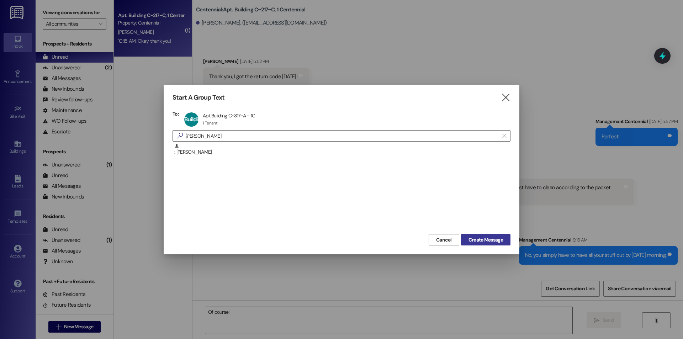
click at [474, 238] on span "Create Message" at bounding box center [486, 239] width 35 height 7
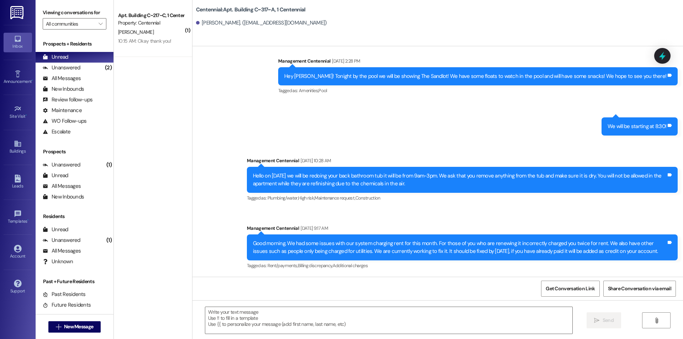
scroll to position [3834, 0]
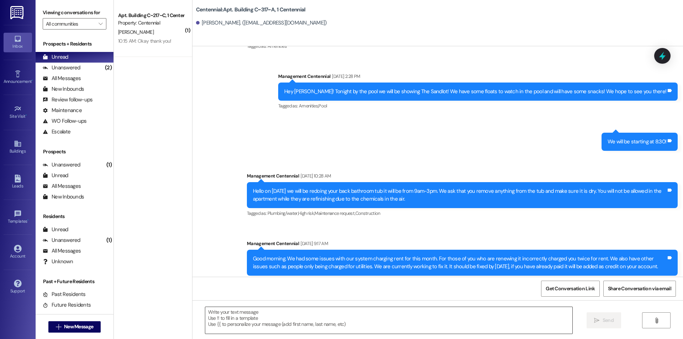
click at [386, 320] on textarea at bounding box center [388, 320] width 367 height 27
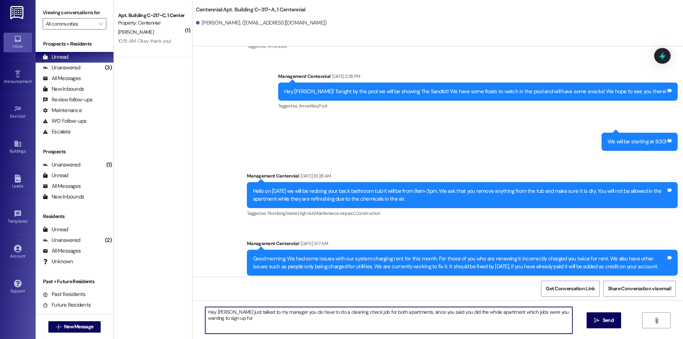
type textarea "Hey [PERSON_NAME] just talked to my manager you do have to do a cleaning check …"
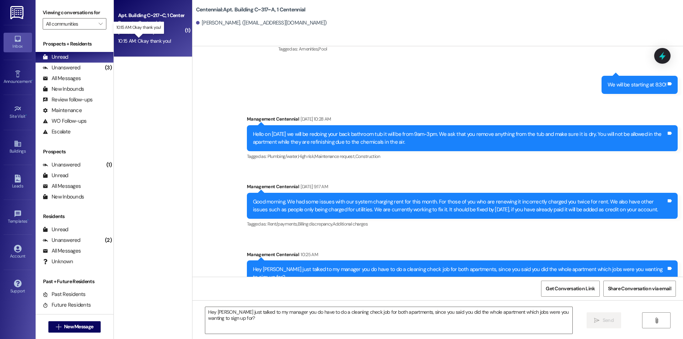
click at [138, 43] on div "10:15 AM: Okay thank you! 10:15 AM: Okay thank you!" at bounding box center [144, 41] width 53 height 6
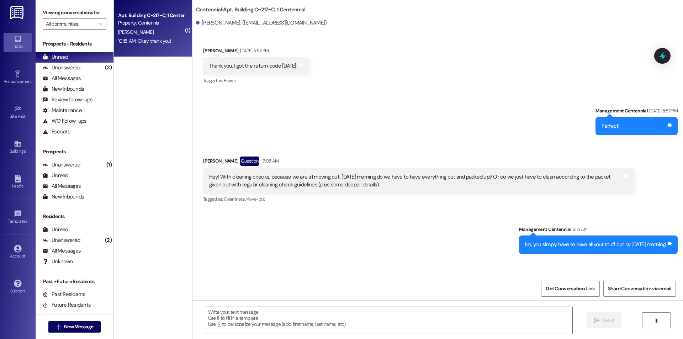
scroll to position [17118, 0]
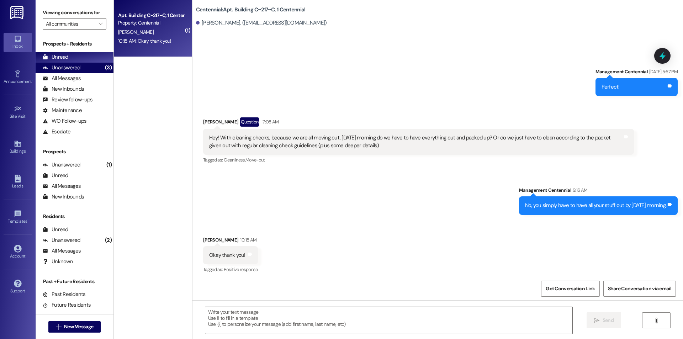
click at [65, 69] on div "Unanswered" at bounding box center [62, 67] width 38 height 7
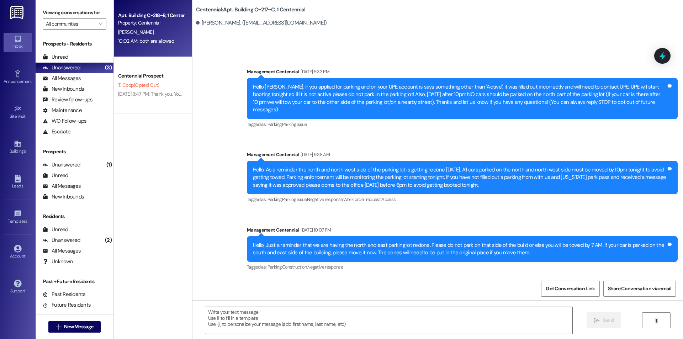
scroll to position [17068, 0]
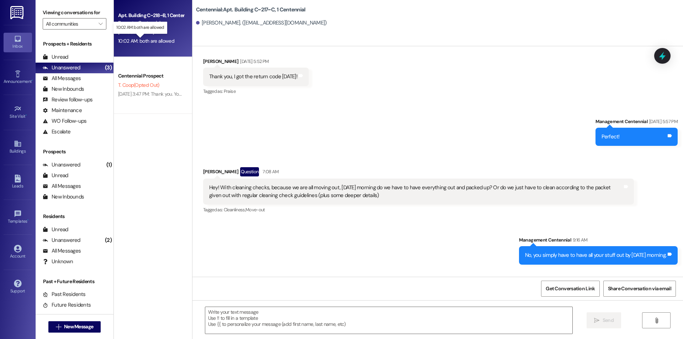
click at [141, 42] on div "10:02 AM: both are allowed 10:02 AM: both are allowed" at bounding box center [146, 41] width 56 height 6
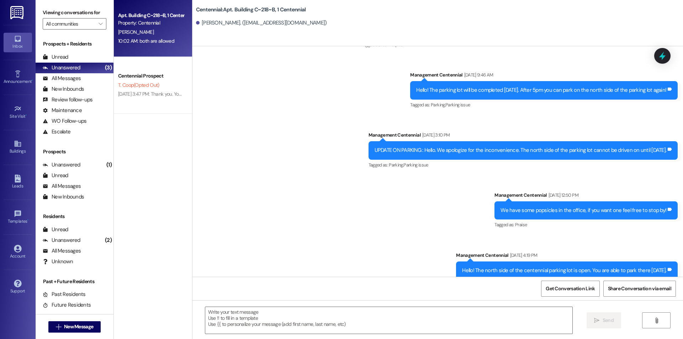
scroll to position [19780, 0]
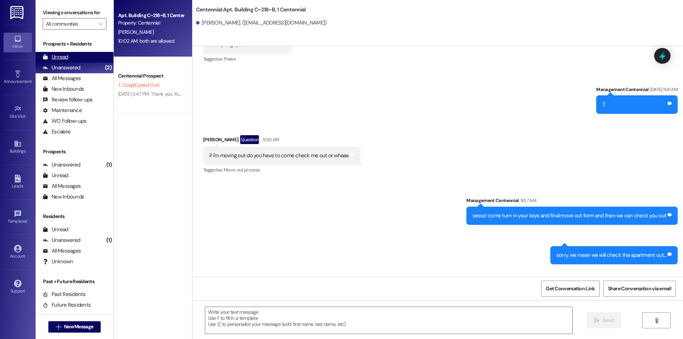
click at [77, 59] on div "Unread (0)" at bounding box center [75, 57] width 78 height 11
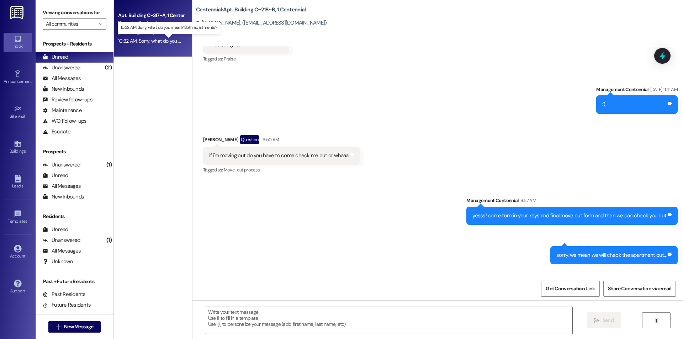
click at [152, 42] on div "10:32 AM: Sorry, what do you mean? Both apartments? 10:32 AM: Sorry, what do yo…" at bounding box center [174, 41] width 112 height 6
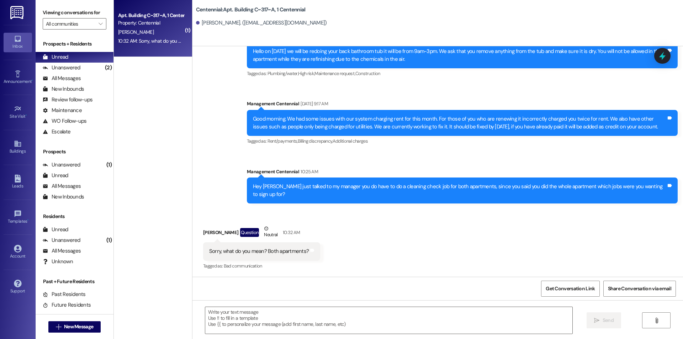
scroll to position [3958, 0]
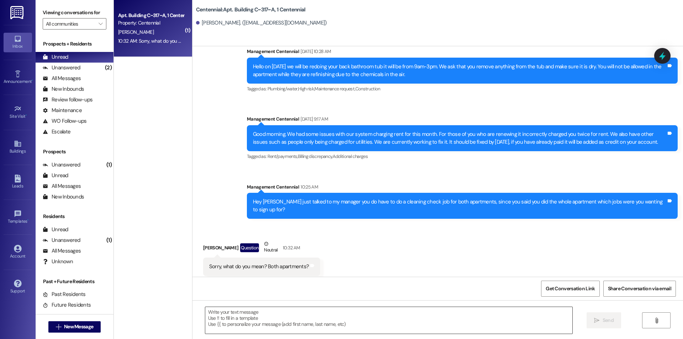
click at [395, 322] on textarea at bounding box center [388, 320] width 367 height 27
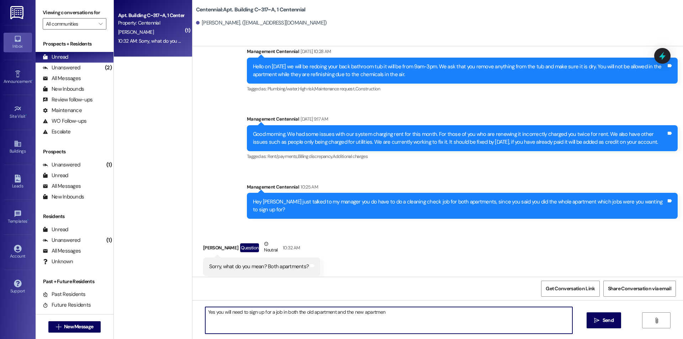
type textarea "Yes you will need to sign up for a job in both the old apartment and the new ap…"
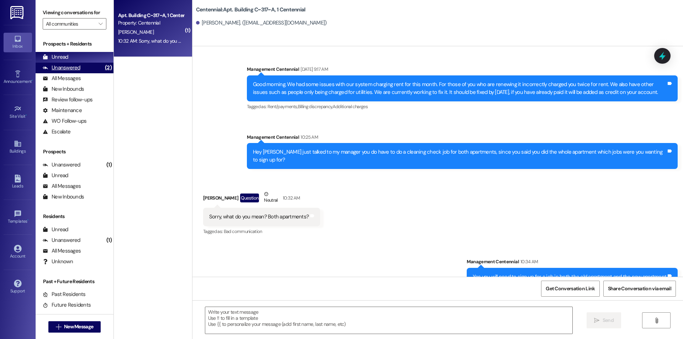
click at [72, 68] on div "Unanswered" at bounding box center [62, 67] width 38 height 7
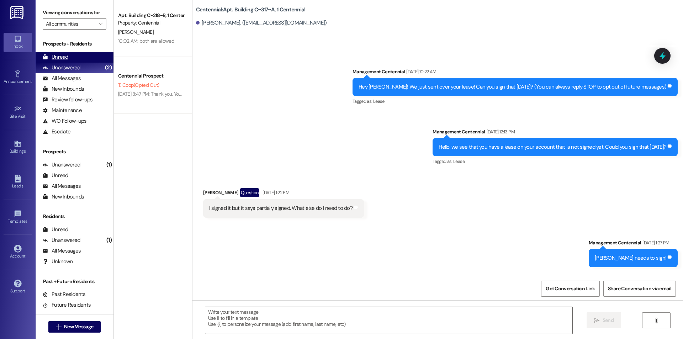
scroll to position [3958, 0]
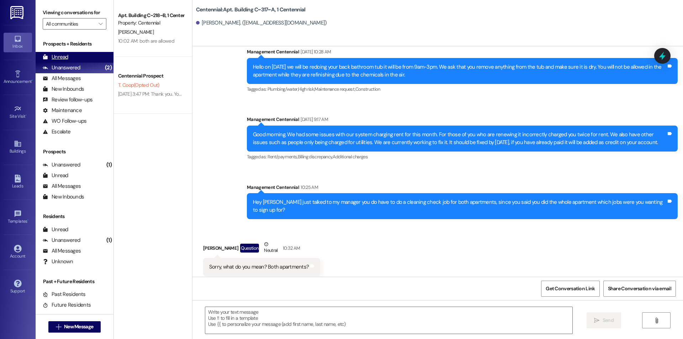
click at [74, 59] on div "Unread (0)" at bounding box center [75, 57] width 78 height 11
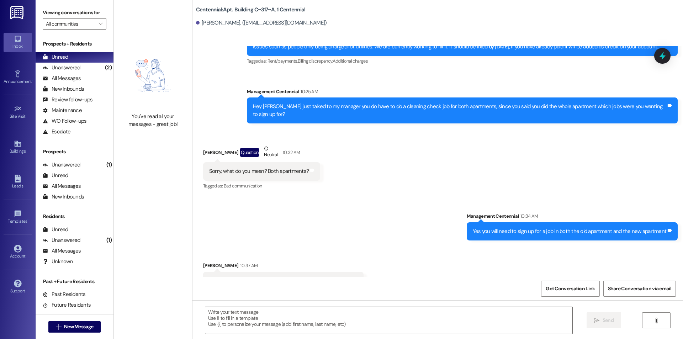
scroll to position [4057, 0]
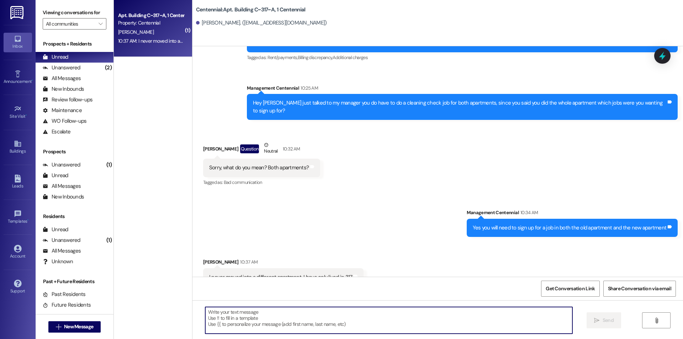
click at [255, 313] on textarea at bounding box center [388, 320] width 367 height 27
type textarea "So sorry this was sent to the wrong person!"
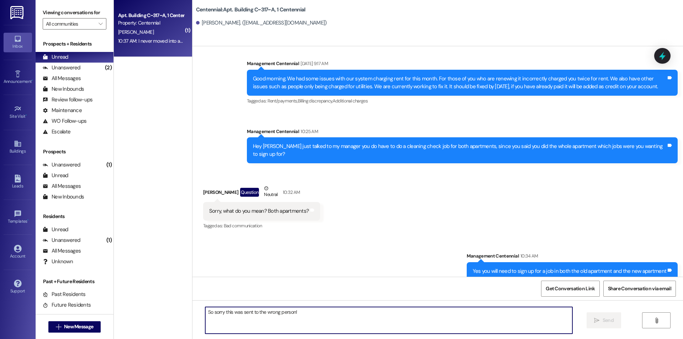
scroll to position [4000, 0]
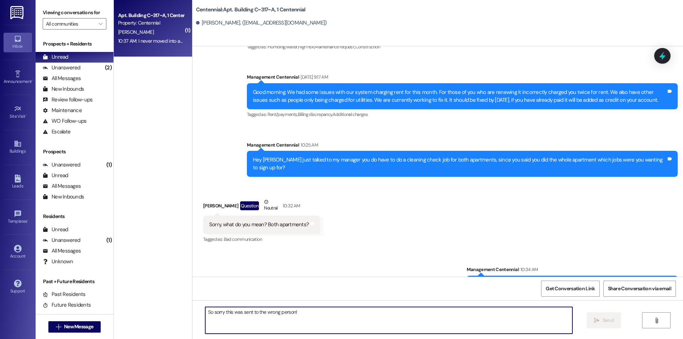
click at [349, 156] on div "Hey [PERSON_NAME] just talked to my manager you do have to do a cleaning check …" at bounding box center [459, 163] width 413 height 15
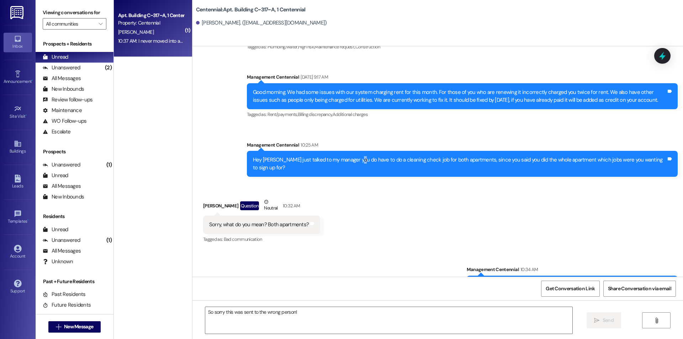
click at [349, 156] on div "Hey [PERSON_NAME] just talked to my manager you do have to do a cleaning check …" at bounding box center [459, 163] width 413 height 15
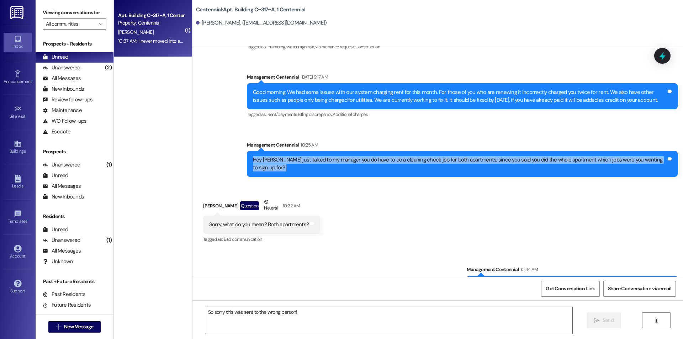
click at [349, 156] on div "Hey [PERSON_NAME] just talked to my manager you do have to do a cleaning check …" at bounding box center [459, 163] width 413 height 15
copy div "Hey Stephanie I just talked to my manager you do have to do a cleaning check jo…"
click at [74, 324] on span "New Message" at bounding box center [78, 326] width 29 height 7
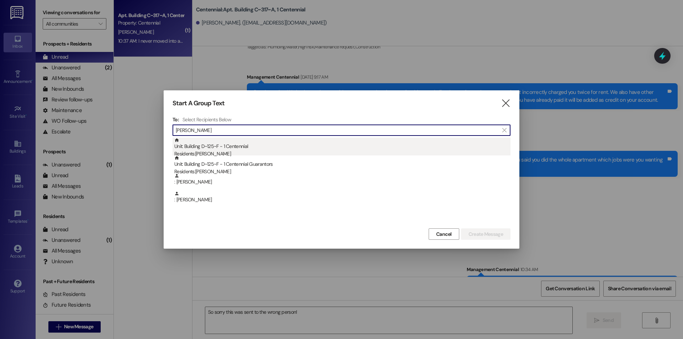
type input "booher"
click at [221, 145] on div "Unit: Building D~125~F - 1 Centennial Residents: Stephanie Booher" at bounding box center [342, 148] width 336 height 20
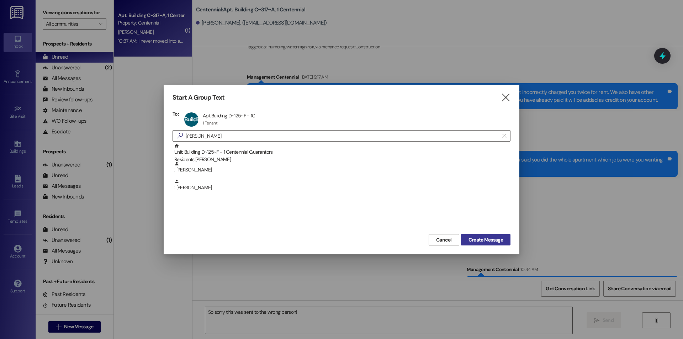
click at [467, 237] on span "Create Message" at bounding box center [485, 239] width 37 height 7
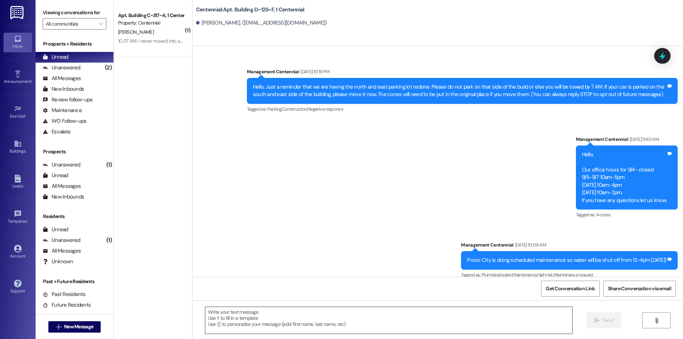
scroll to position [14266, 0]
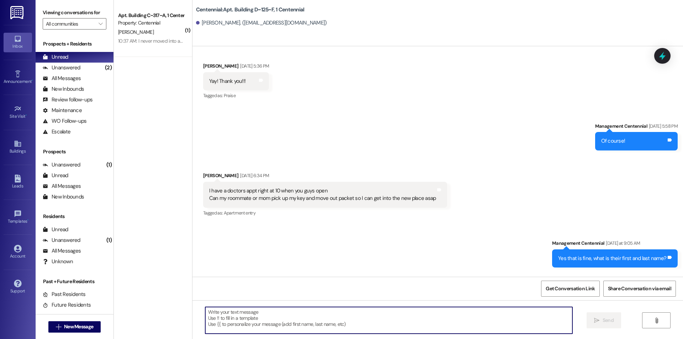
click at [361, 318] on textarea at bounding box center [388, 320] width 367 height 27
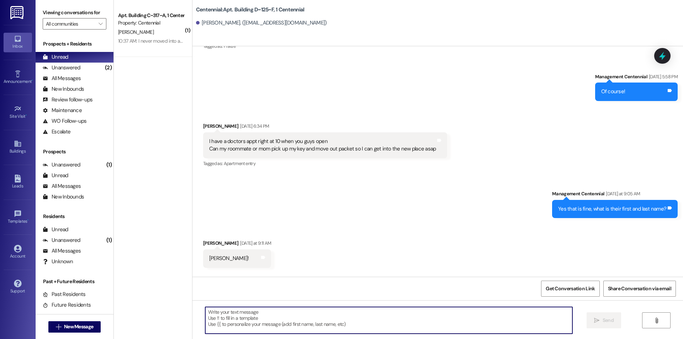
scroll to position [14316, 0]
paste textarea "Hey [PERSON_NAME] just talked to my manager you do have to do a cleaning check …"
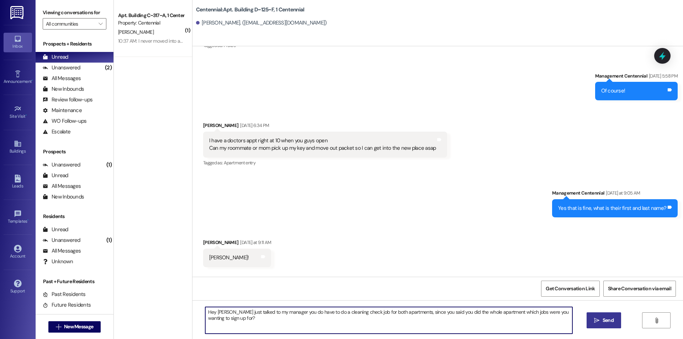
type textarea "Hey [PERSON_NAME] just talked to my manager you do have to do a cleaning check …"
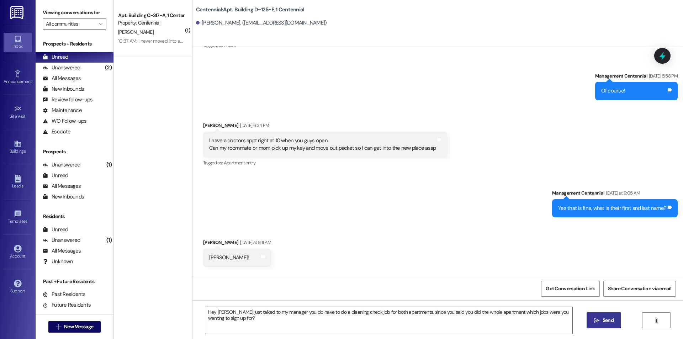
click at [599, 319] on span " Send" at bounding box center [604, 320] width 22 height 7
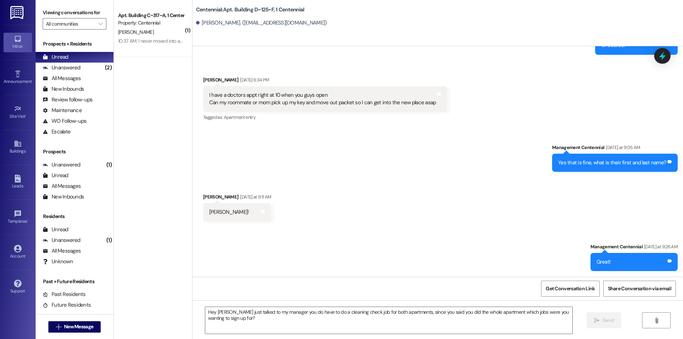
scroll to position [14373, 0]
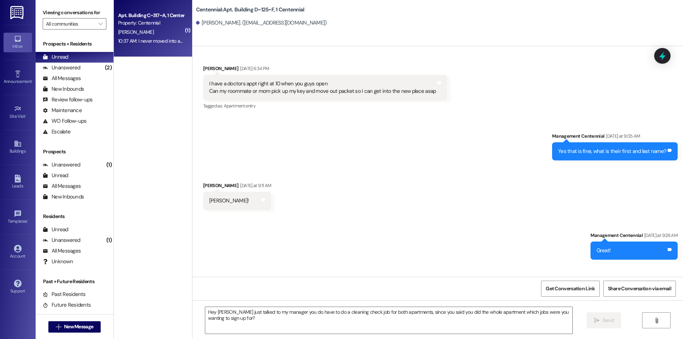
click at [173, 41] on div "10:37 AM: I never moved into a different apartment, I have only lived in 317 10…" at bounding box center [193, 41] width 150 height 6
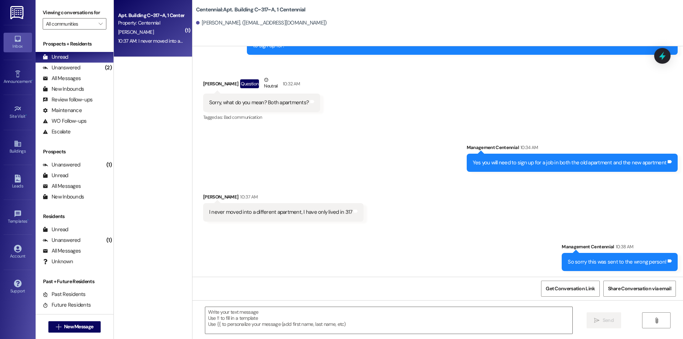
scroll to position [4107, 0]
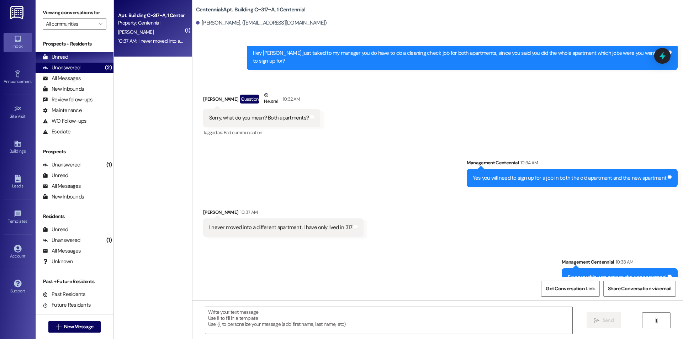
click at [103, 67] on div "(2)" at bounding box center [108, 67] width 10 height 11
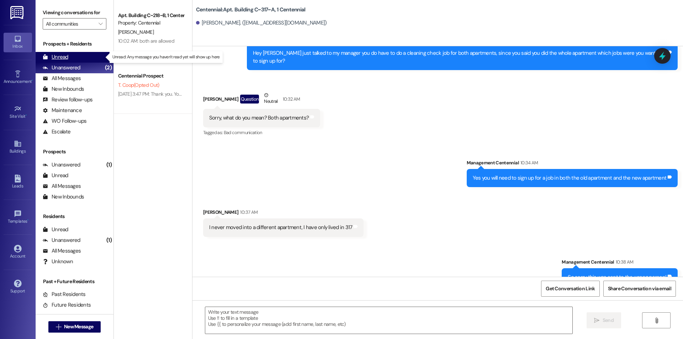
click at [97, 59] on div "Unread (0)" at bounding box center [75, 57] width 78 height 11
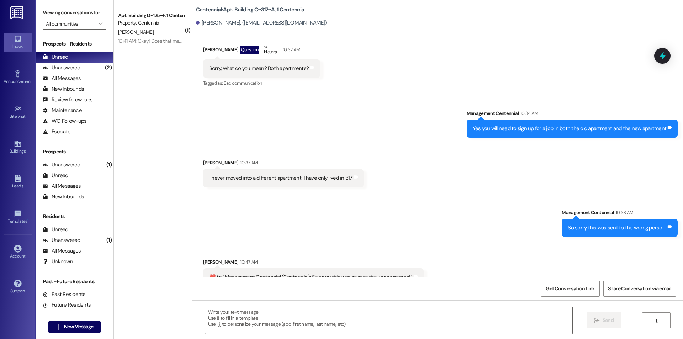
scroll to position [4157, 0]
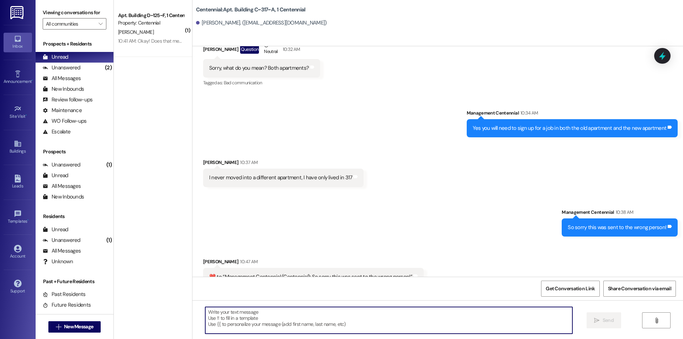
click at [385, 322] on textarea at bounding box center [388, 320] width 367 height 27
type textarea "Thanks"
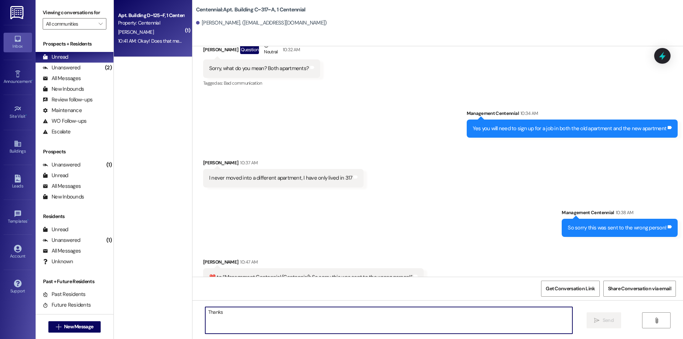
click at [160, 38] on div "10:41 AM: Okay! Does that mean that we get rechecked for the white glove? Or do…" at bounding box center [236, 41] width 236 height 6
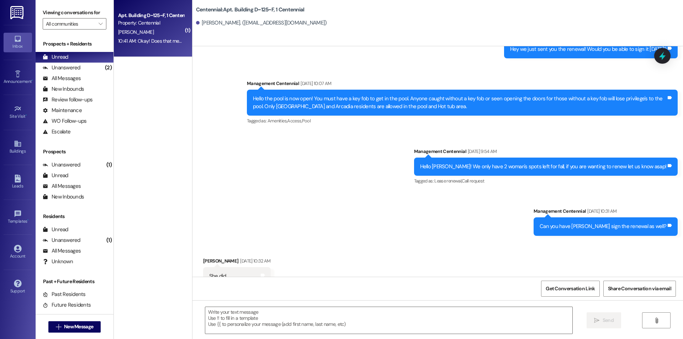
scroll to position [14485, 0]
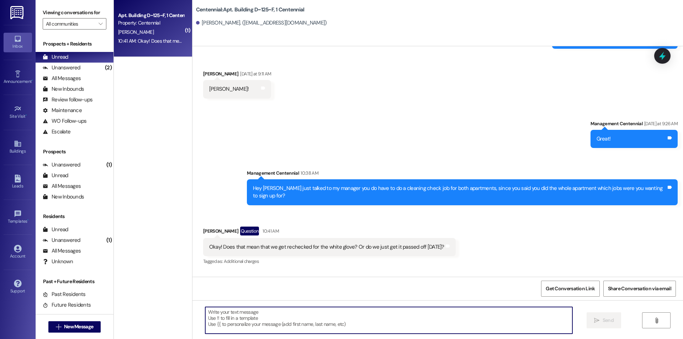
click at [376, 317] on textarea at bounding box center [388, 320] width 367 height 27
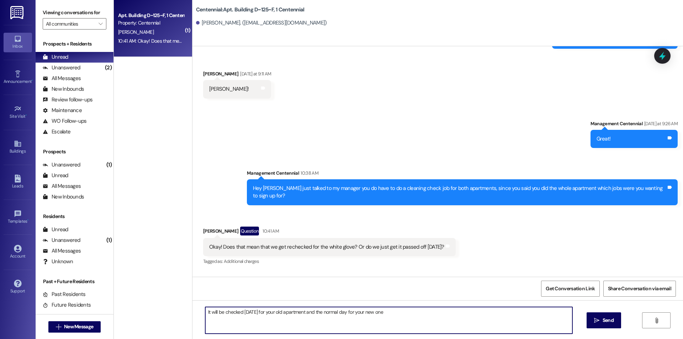
type textarea "It will be checked [DATE] for your old apartment and the normal day for your ne…"
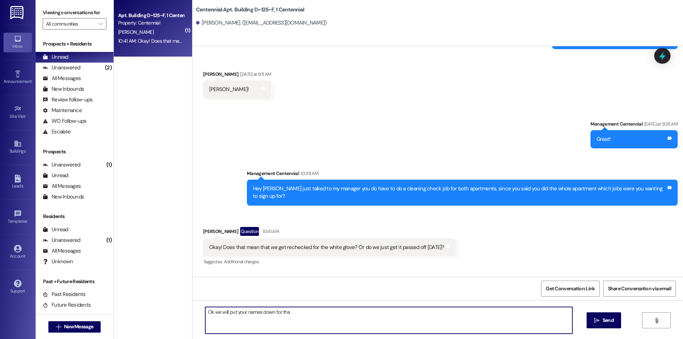
type textarea "Ok we will put your names down for that"
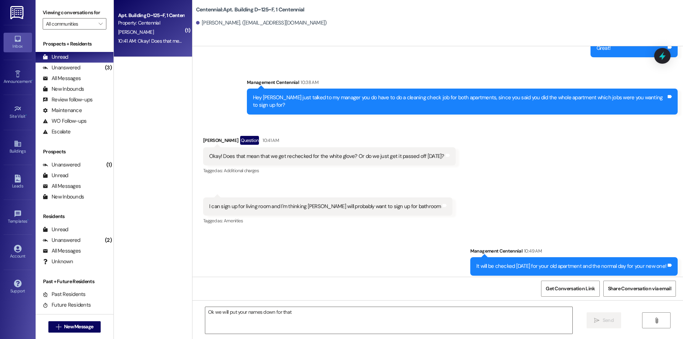
scroll to position [14584, 0]
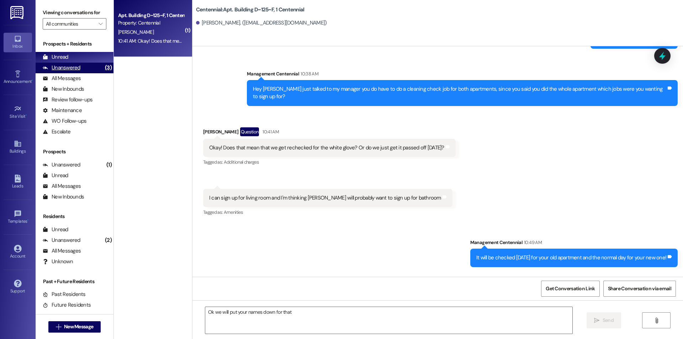
drag, startPoint x: 95, startPoint y: 68, endPoint x: 98, endPoint y: 67, distance: 3.6
click at [95, 68] on div "Unanswered (3)" at bounding box center [75, 68] width 78 height 11
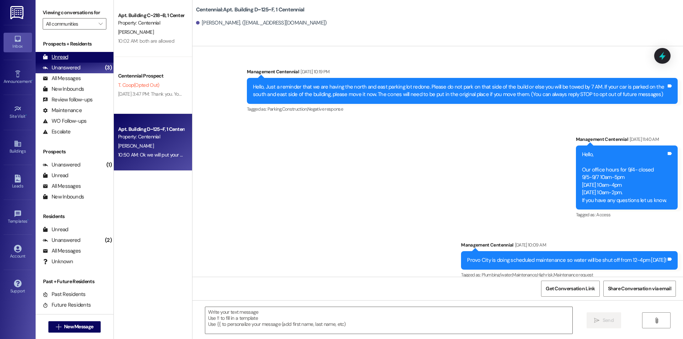
scroll to position [14484, 0]
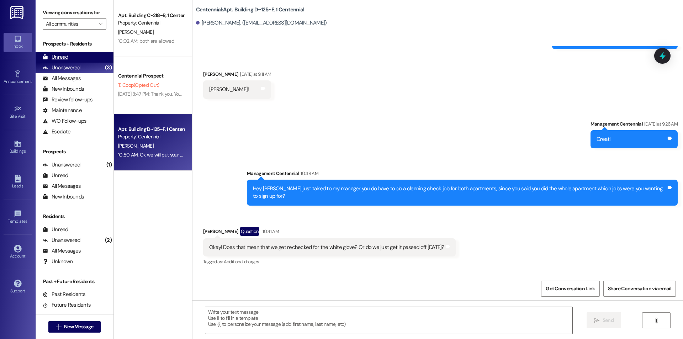
click at [63, 57] on div "Unread" at bounding box center [56, 56] width 26 height 7
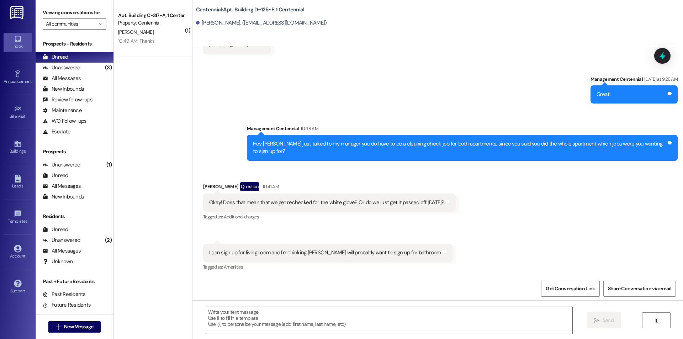
scroll to position [14574, 0]
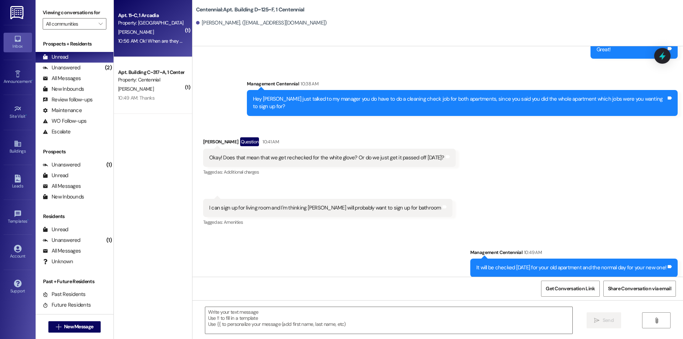
click at [161, 36] on div "A. Clark" at bounding box center [150, 32] width 67 height 9
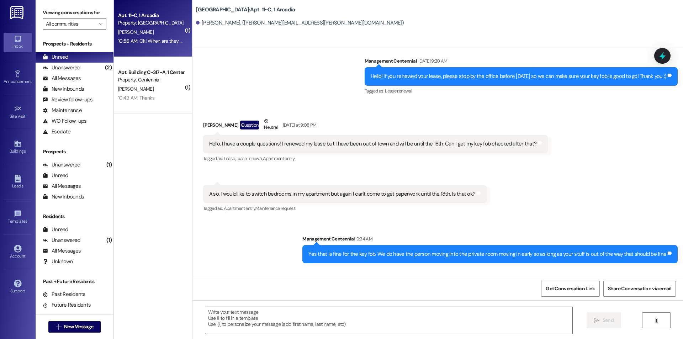
scroll to position [12739, 0]
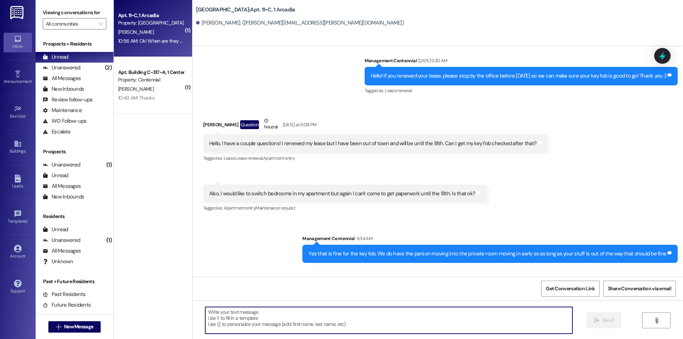
click at [367, 326] on textarea at bounding box center [388, 320] width 367 height 27
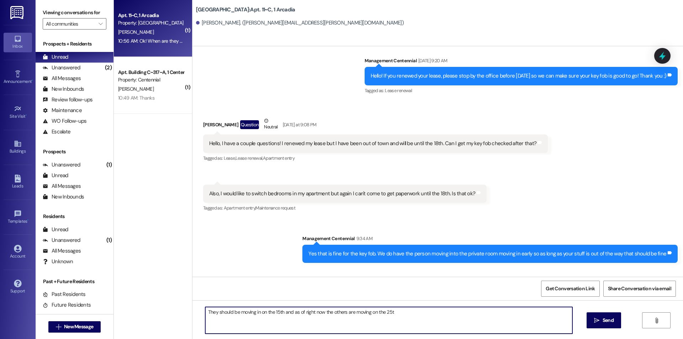
type textarea "They should be moving in on the 15th and as of right now the others are moving …"
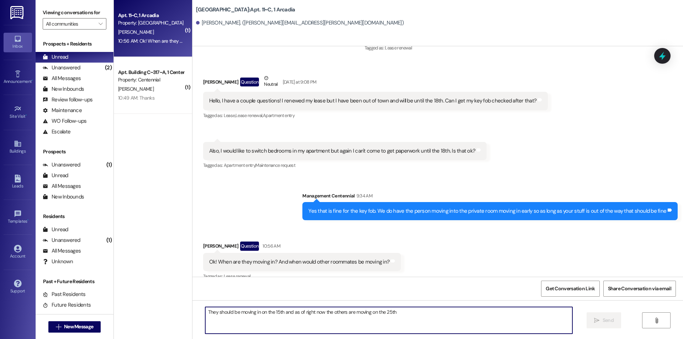
scroll to position [12789, 0]
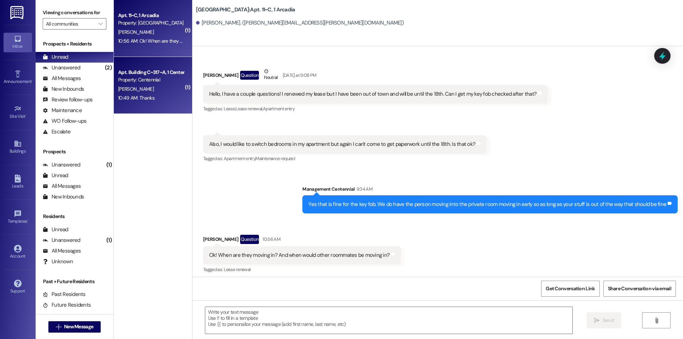
click at [165, 103] on div "Apt. Building C~317~A, 1 Centennial Property: Centennial S. Backman 10:49 AM: T…" at bounding box center [153, 85] width 78 height 57
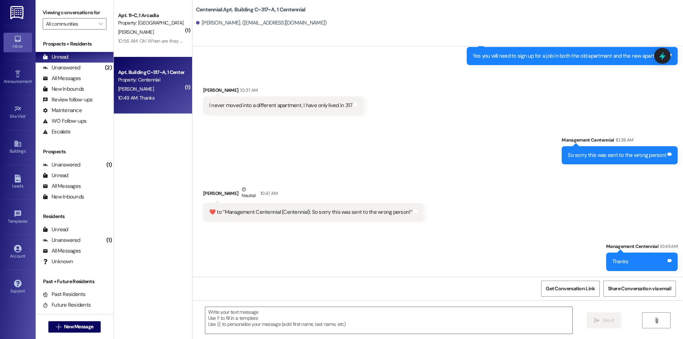
scroll to position [4214, 0]
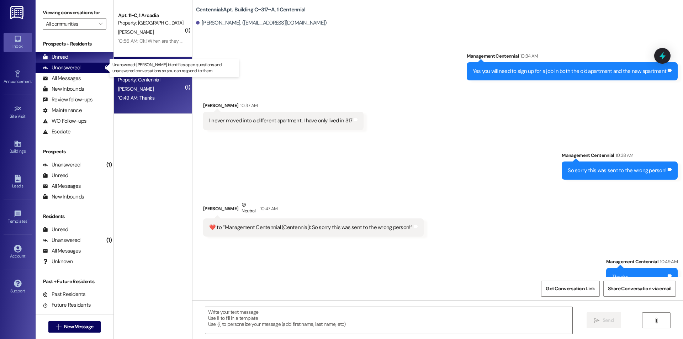
click at [86, 71] on div "Unanswered (2)" at bounding box center [75, 68] width 78 height 11
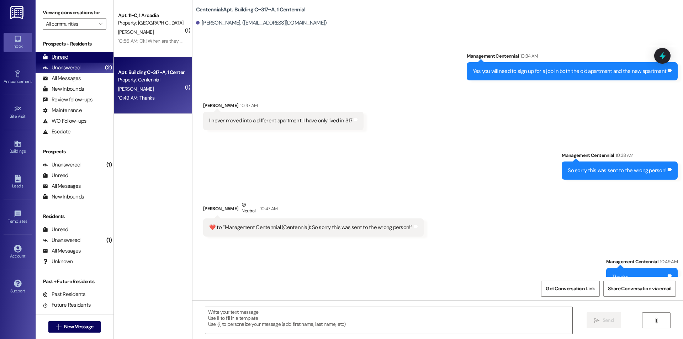
click at [85, 58] on div "Unread (0)" at bounding box center [75, 57] width 78 height 11
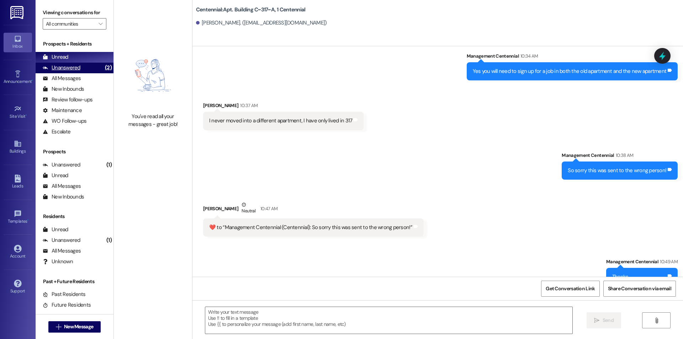
click at [74, 65] on div "Unanswered" at bounding box center [62, 67] width 38 height 7
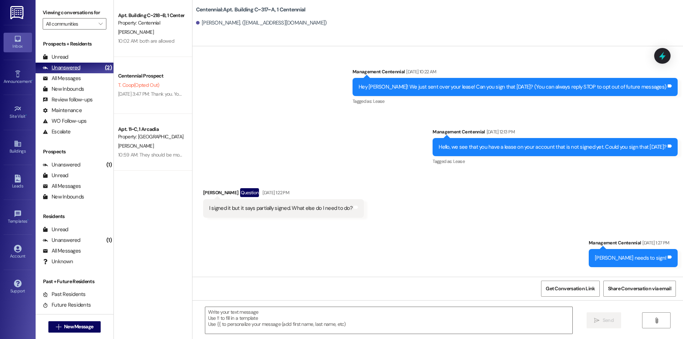
scroll to position [4164, 0]
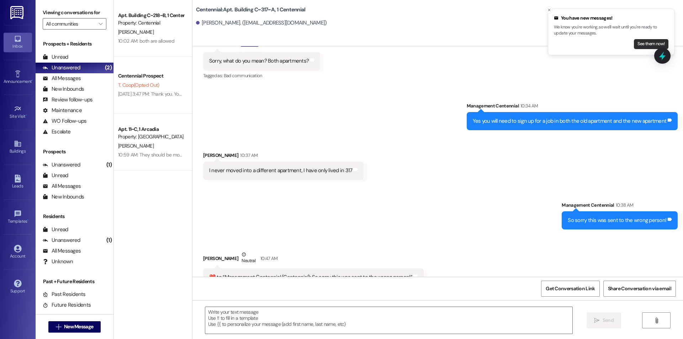
click at [640, 44] on button "See them now!" at bounding box center [651, 44] width 35 height 10
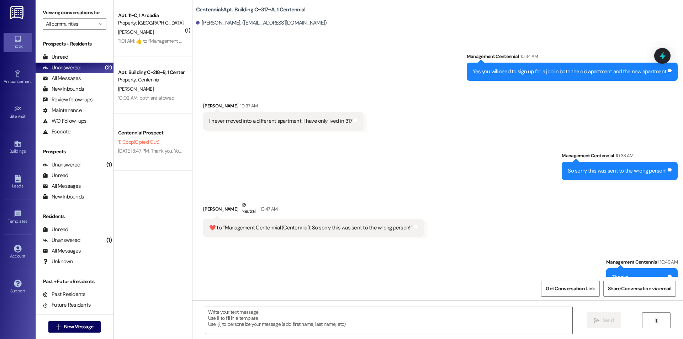
scroll to position [4214, 0]
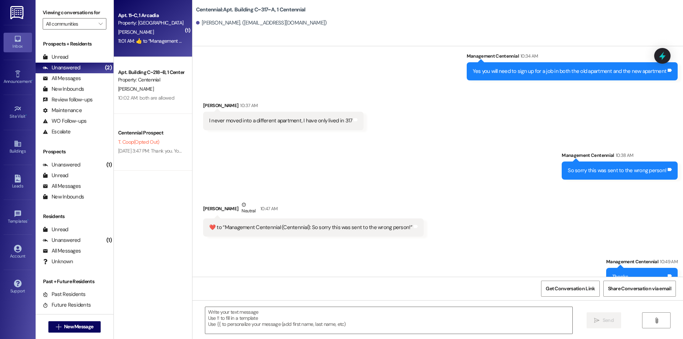
click at [160, 38] on div "11:01 AM:  ​👍​ to “ Management Centennial (Arcadia): They should be moving in o…" at bounding box center [280, 41] width 324 height 6
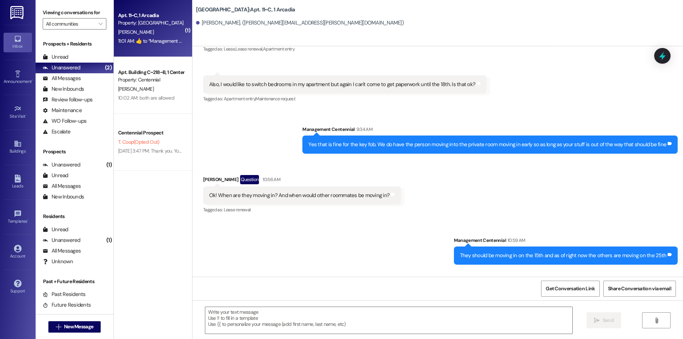
scroll to position [12849, 0]
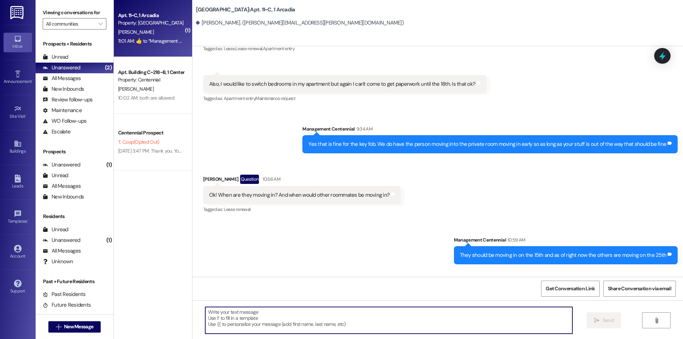
click at [358, 312] on textarea at bounding box center [388, 320] width 367 height 27
type textarea "Thanks"
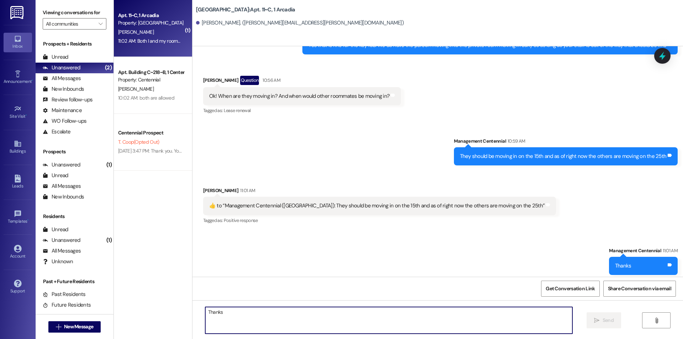
scroll to position [12948, 0]
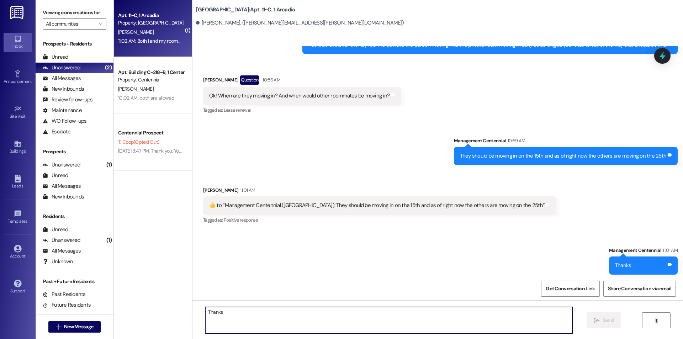
click at [362, 319] on textarea "Thanks" at bounding box center [388, 320] width 367 height 27
type textarea "Ok sounds good!"
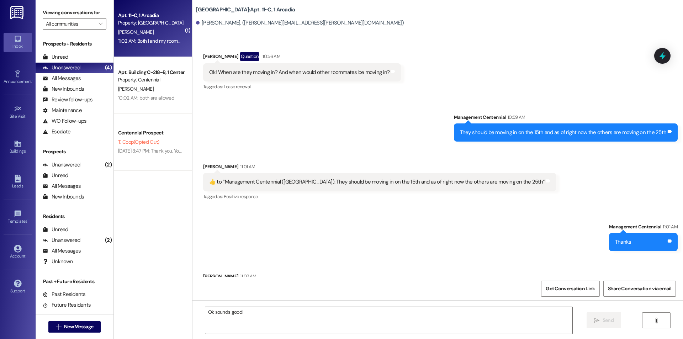
scroll to position [12998, 0]
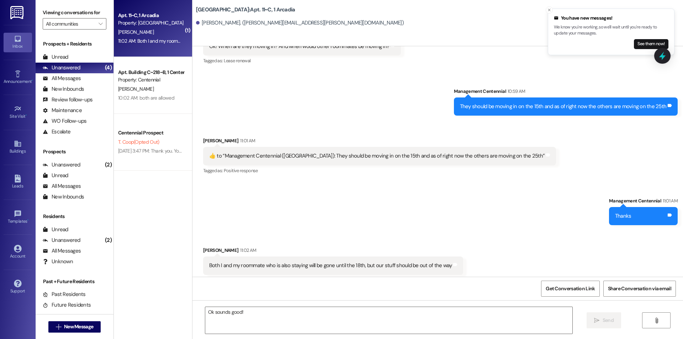
drag, startPoint x: 644, startPoint y: 45, endPoint x: 641, endPoint y: 33, distance: 12.3
click at [643, 42] on button "See them now!" at bounding box center [651, 44] width 35 height 10
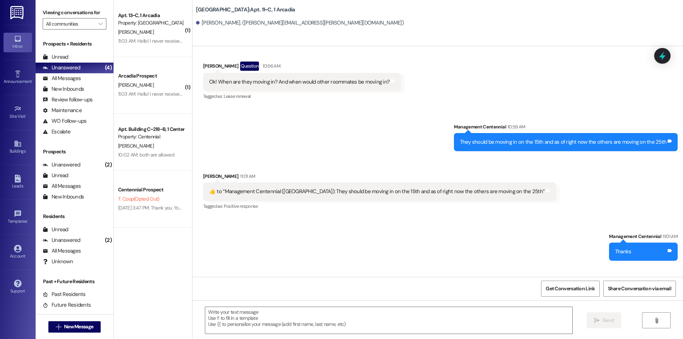
scroll to position [12958, 0]
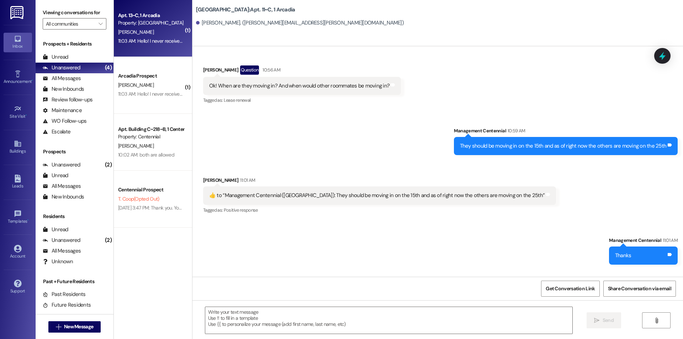
click at [163, 42] on div "11:03 AM: Hello! I never received my security deposit, when are you guys going …" at bounding box center [210, 41] width 185 height 6
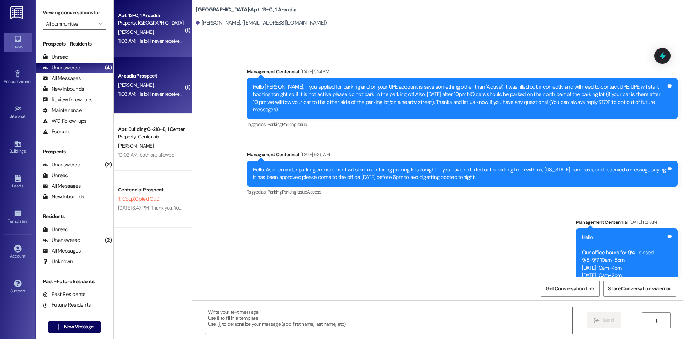
scroll to position [11199, 0]
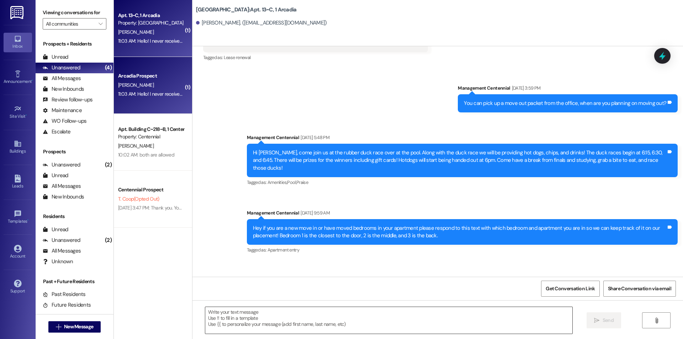
drag, startPoint x: 328, startPoint y: 326, endPoint x: 326, endPoint y: 323, distance: 3.7
click at [328, 326] on textarea at bounding box center [388, 320] width 367 height 27
click at [259, 306] on div " Send " at bounding box center [437, 326] width 491 height 53
click at [262, 313] on textarea at bounding box center [388, 320] width 367 height 27
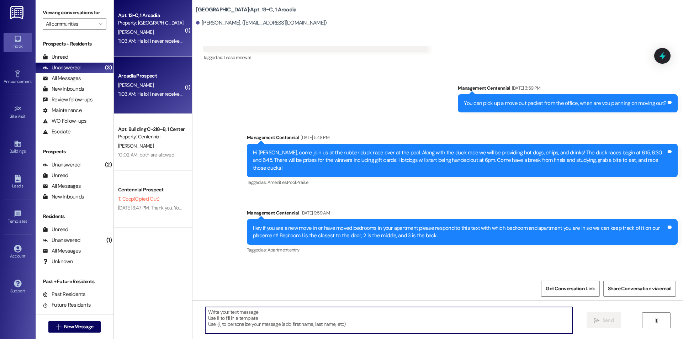
type textarea "z"
type textarea "I"
click at [265, 322] on textarea at bounding box center [388, 320] width 367 height 27
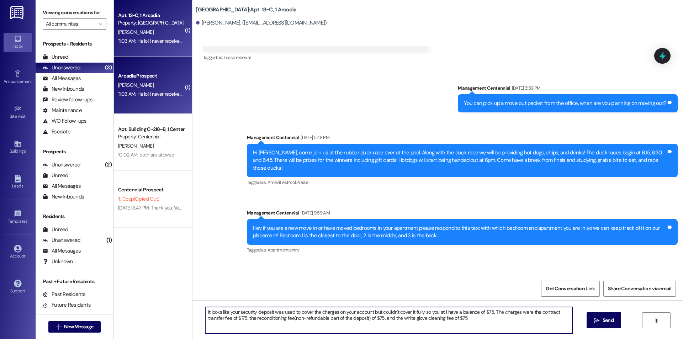
click at [485, 321] on textarea "It looks like your security deposit was used to cover the charges on your accou…" at bounding box center [388, 320] width 367 height 27
type textarea "It looks like your security deposit was used to cover the charges on your accou…"
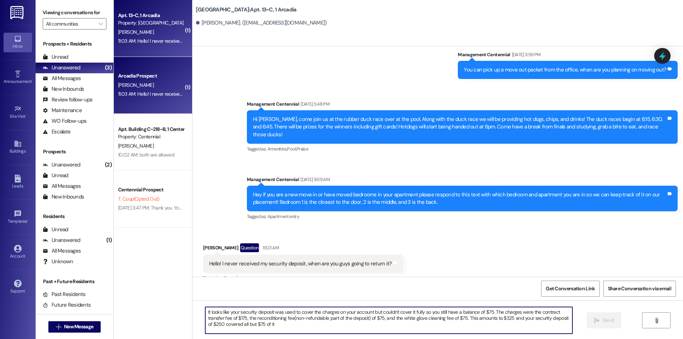
scroll to position [11264, 0]
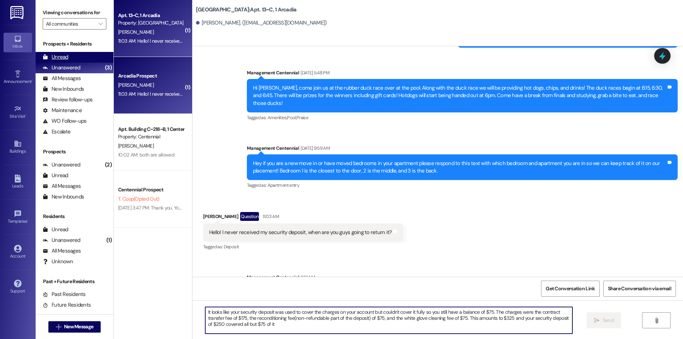
click at [76, 54] on div "Unread (0)" at bounding box center [75, 57] width 78 height 11
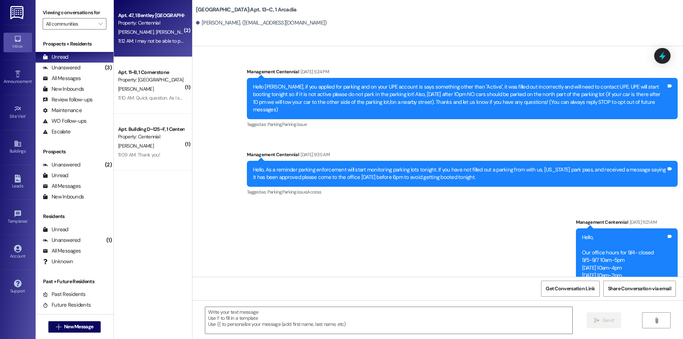
scroll to position [11199, 0]
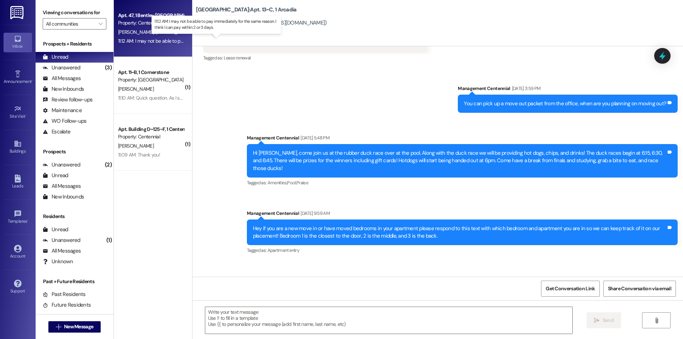
click at [144, 39] on div "11:12 AM: I may not be able to pay immediately for the same reason. I think I c…" at bounding box center [223, 41] width 210 height 6
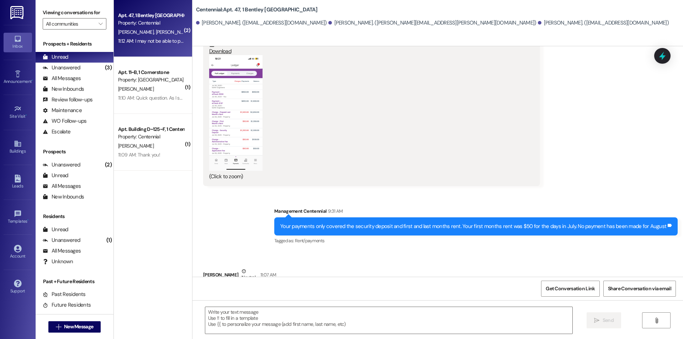
scroll to position [445, 0]
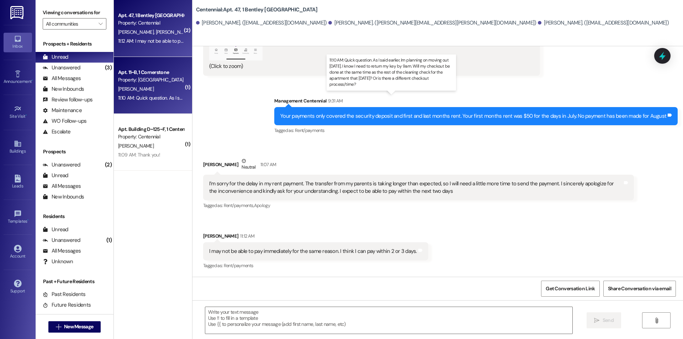
click at [147, 100] on div "11:10 AM: Quick question. As I said earlier, Im planning on moving out on Frida…" at bounding box center [394, 98] width 552 height 6
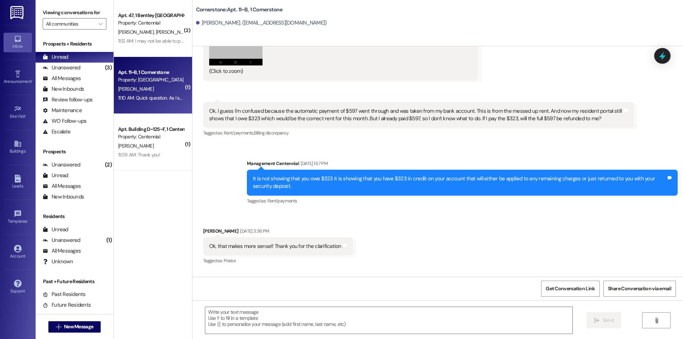
scroll to position [658, 0]
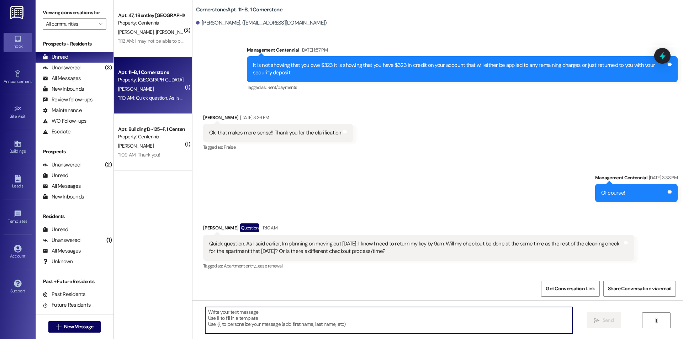
click at [461, 323] on textarea at bounding box center [388, 320] width 367 height 27
click at [379, 319] on textarea at bounding box center [388, 320] width 367 height 27
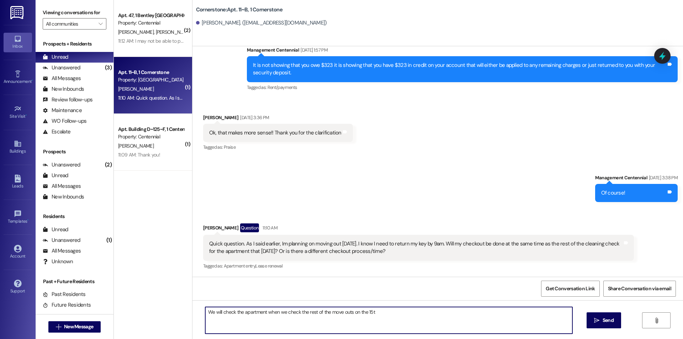
type textarea "We will check the apartment when we check the rest of the move outs on the 15th"
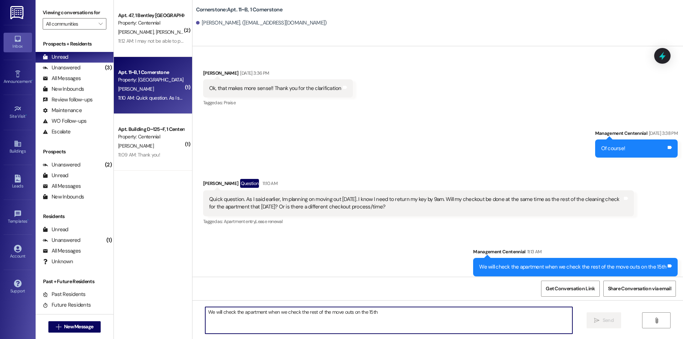
scroll to position [708, 0]
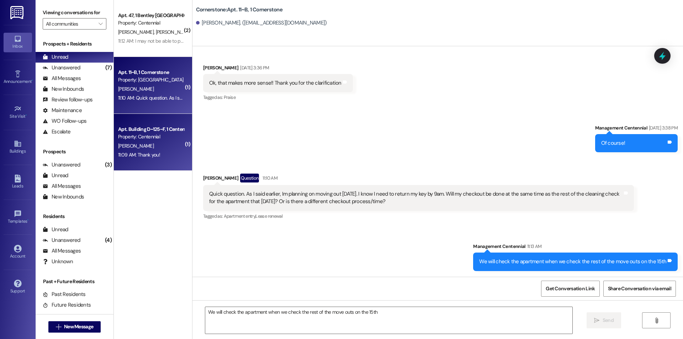
click at [146, 153] on div "11:09 AM: Thank you! 11:09 AM: Thank you!" at bounding box center [139, 155] width 42 height 6
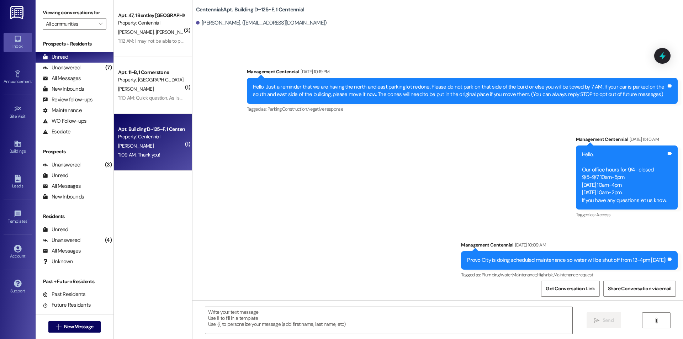
scroll to position [14634, 0]
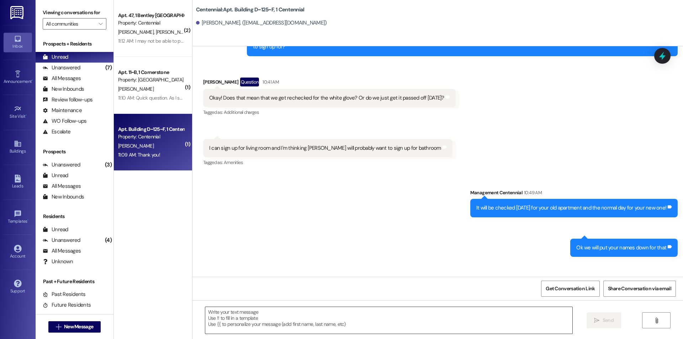
click at [399, 324] on textarea at bounding box center [388, 320] width 367 height 27
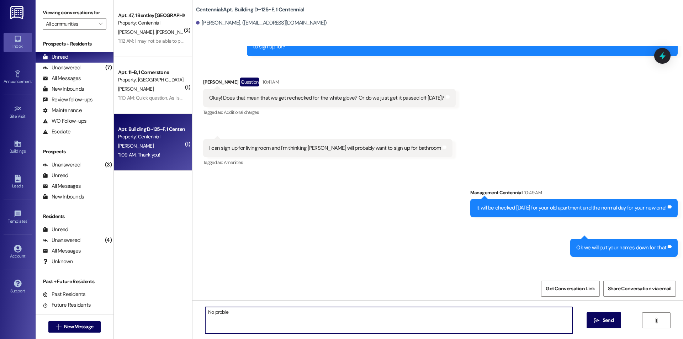
type textarea "No problem"
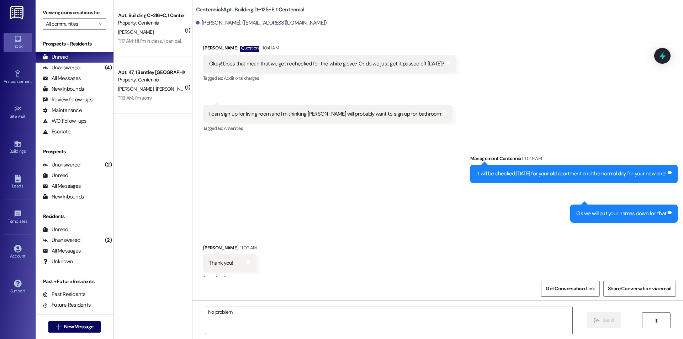
scroll to position [14683, 0]
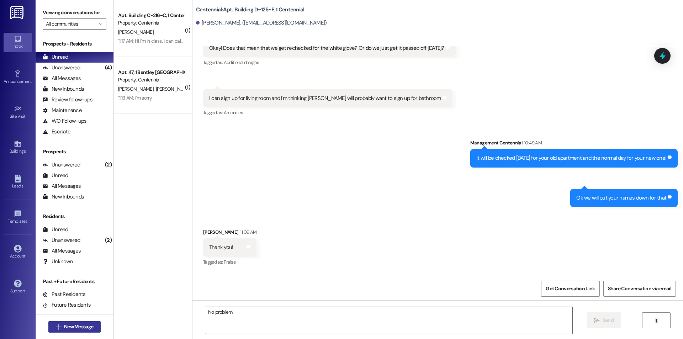
click at [95, 325] on button " New Message" at bounding box center [74, 326] width 53 height 11
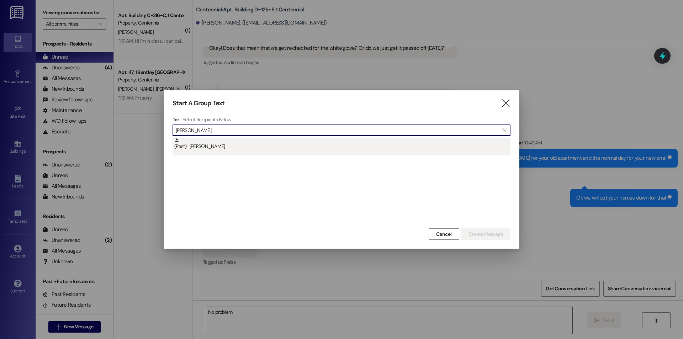
type input "ruby jen"
click at [311, 154] on div "(Past) : Ruby Jensen" at bounding box center [342, 147] width 338 height 18
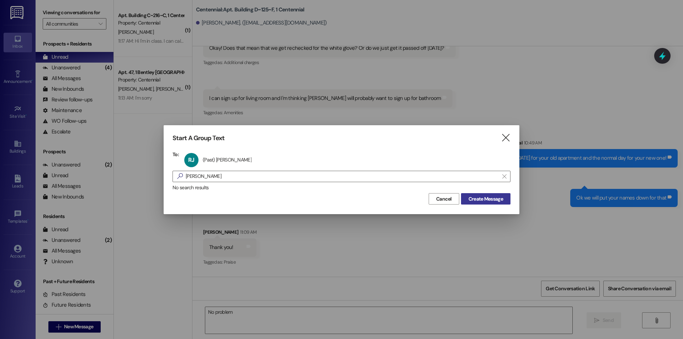
click at [492, 200] on span "Create Message" at bounding box center [486, 198] width 35 height 7
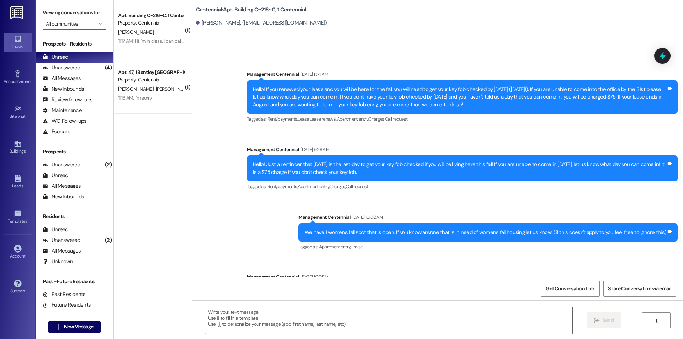
scroll to position [5472, 0]
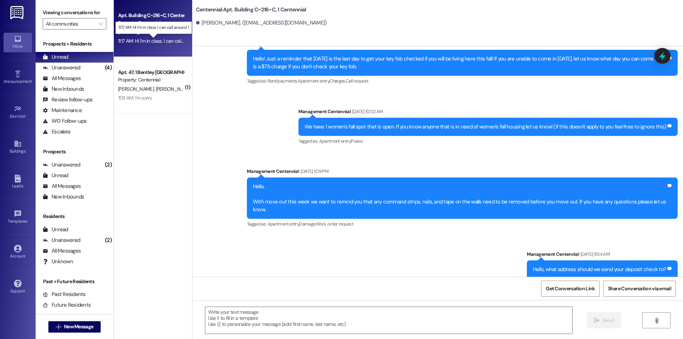
click at [164, 40] on div "11:17 AM: Hi I'm in class. I can call around 1 11:17 AM: Hi I'm in class. I can…" at bounding box center [159, 41] width 82 height 6
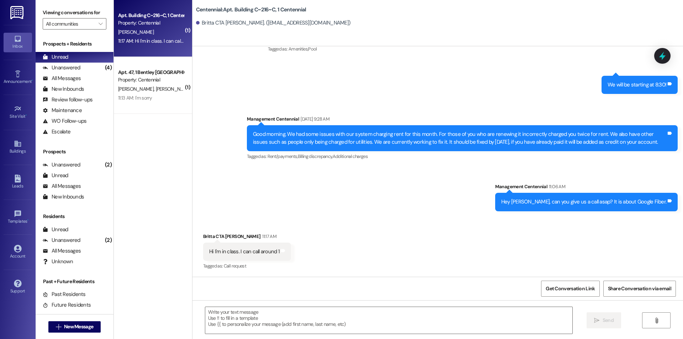
scroll to position [3092, 0]
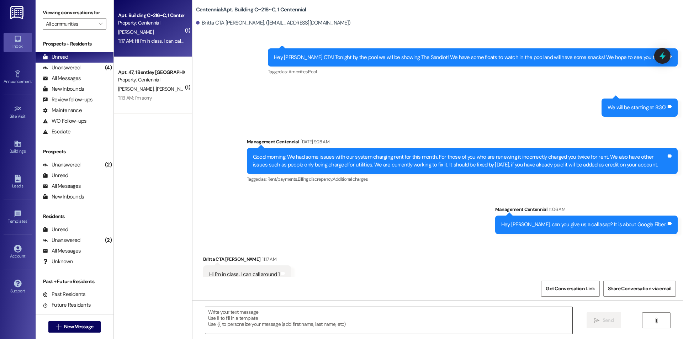
click at [397, 320] on textarea at bounding box center [388, 320] width 367 height 27
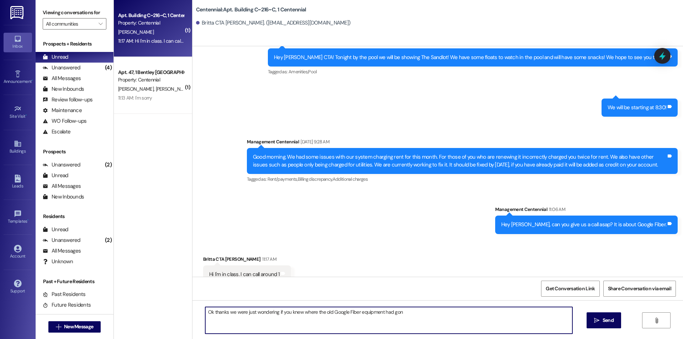
type textarea "Ok thanks we were just wondering if you knew where the old Google Fiber equipme…"
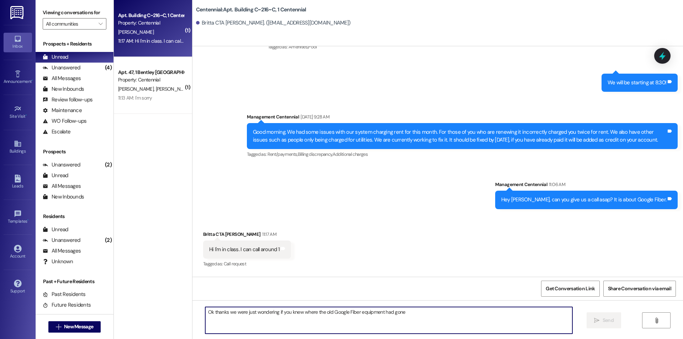
scroll to position [3142, 0]
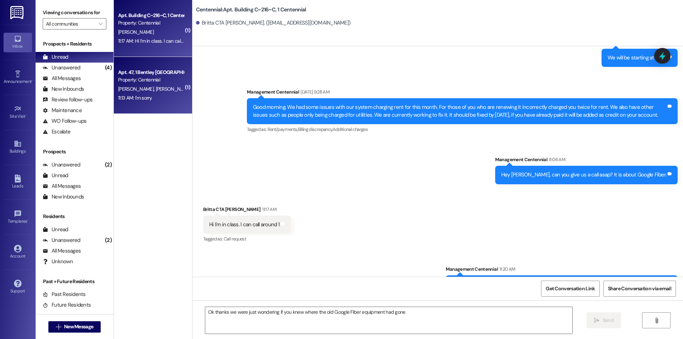
click at [171, 92] on div "R. Yasui I. Sugawara S. Yamasaki" at bounding box center [150, 89] width 67 height 9
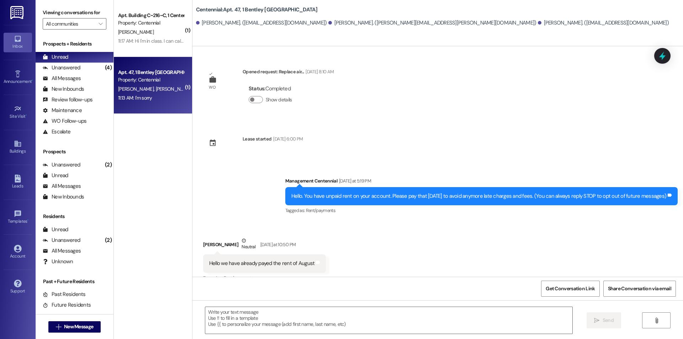
scroll to position [485, 0]
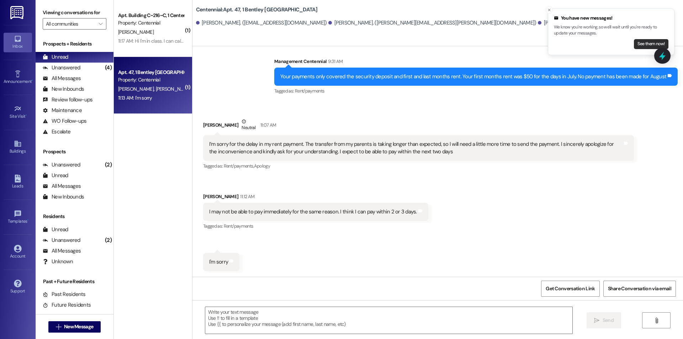
click at [640, 46] on button "See them now!" at bounding box center [651, 44] width 35 height 10
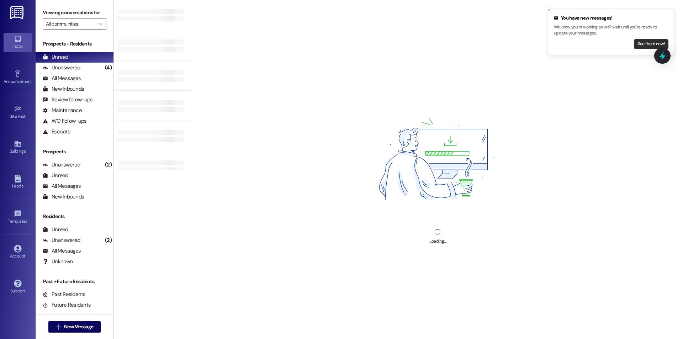
click at [648, 46] on button "See them now!" at bounding box center [651, 44] width 35 height 10
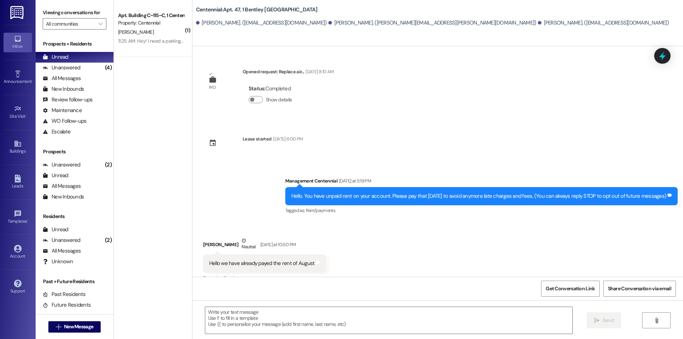
scroll to position [484, 0]
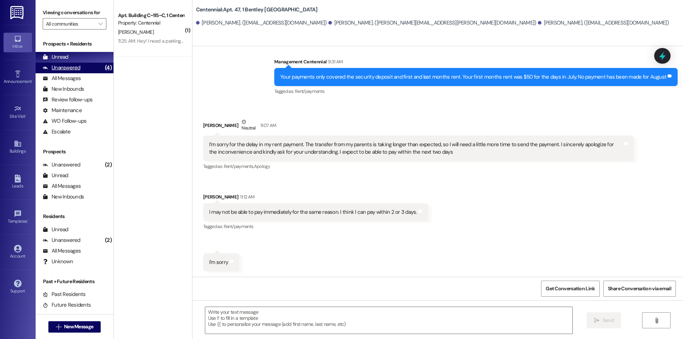
click at [86, 69] on div "Unanswered (4)" at bounding box center [75, 68] width 78 height 11
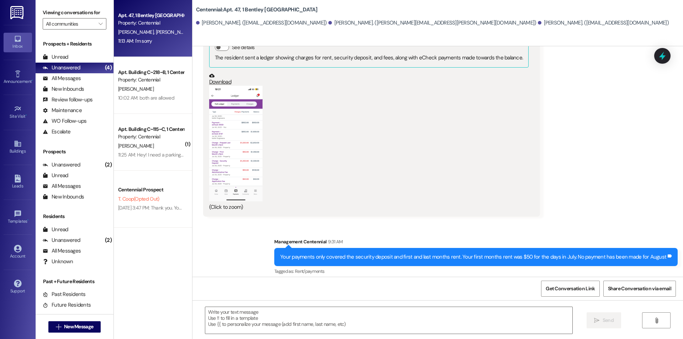
scroll to position [271, 0]
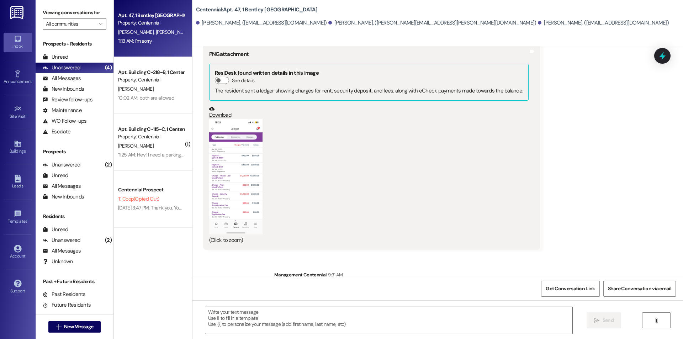
click at [245, 152] on button "Zoom image" at bounding box center [235, 177] width 53 height 116
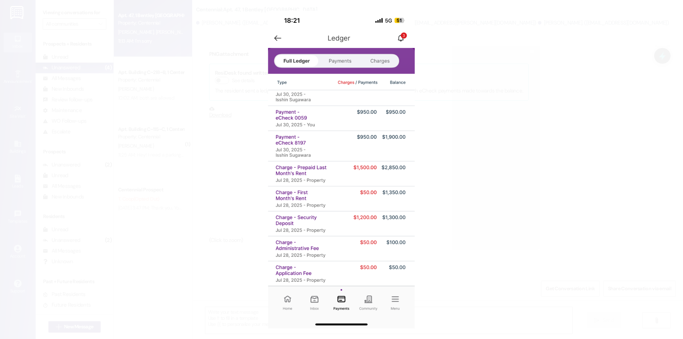
click at [483, 179] on button "Unzoom image" at bounding box center [341, 169] width 683 height 339
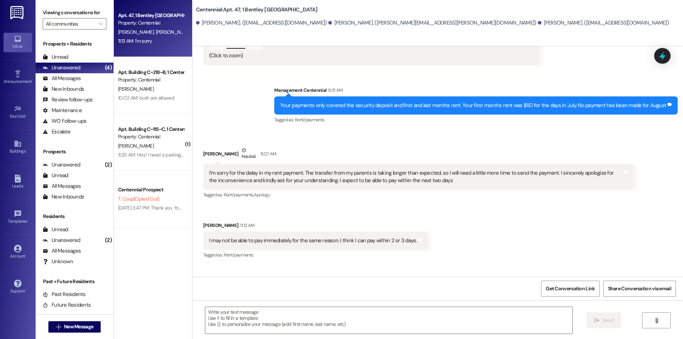
scroll to position [485, 0]
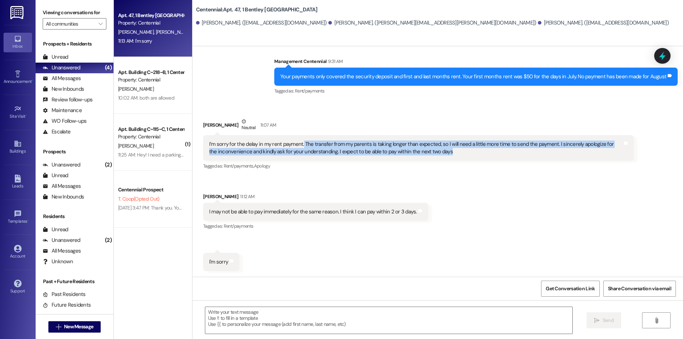
drag, startPoint x: 297, startPoint y: 144, endPoint x: 441, endPoint y: 155, distance: 144.1
click at [441, 155] on div "I’m sorry for the delay in my rent payment. The transfer from my parents is tak…" at bounding box center [415, 148] width 413 height 15
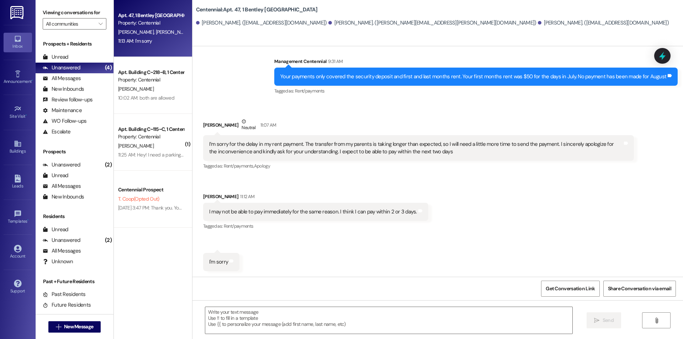
click at [447, 186] on div "Received via SMS Riku Yasui Neutral 11:07 AM I’m sorry for the delay in my rent…" at bounding box center [437, 189] width 491 height 175
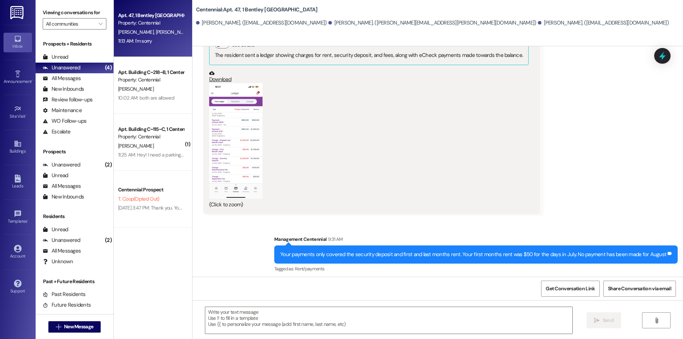
scroll to position [271, 0]
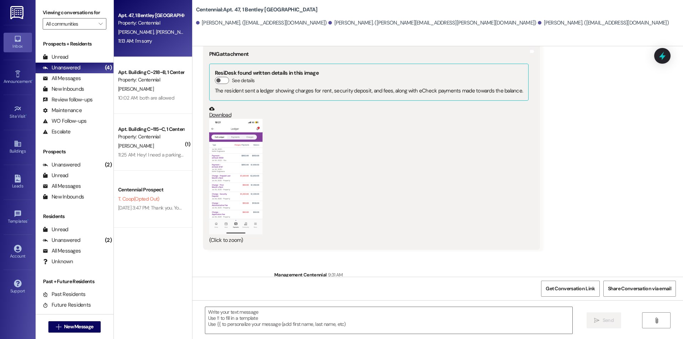
click at [238, 184] on button "Zoom image" at bounding box center [235, 177] width 53 height 116
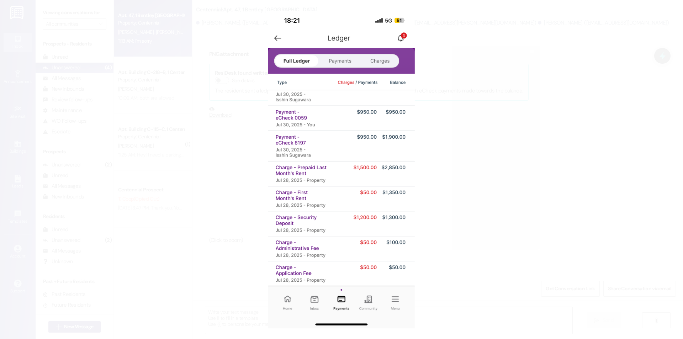
click at [515, 203] on button "Unzoom image" at bounding box center [341, 169] width 683 height 339
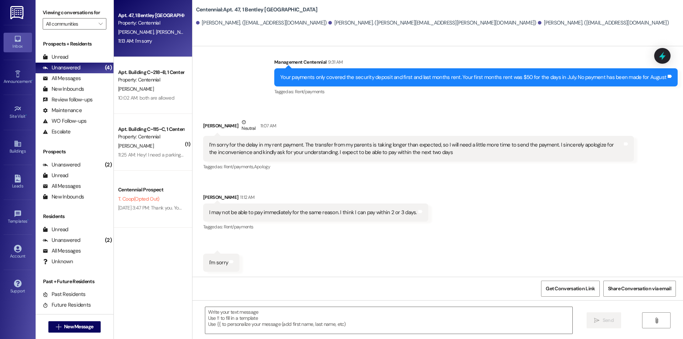
scroll to position [485, 0]
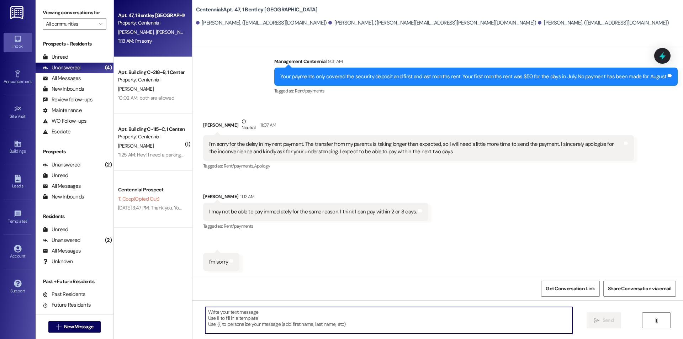
click at [395, 327] on textarea at bounding box center [388, 320] width 367 height 27
type textarea "Are you able to make a partial payment now?"
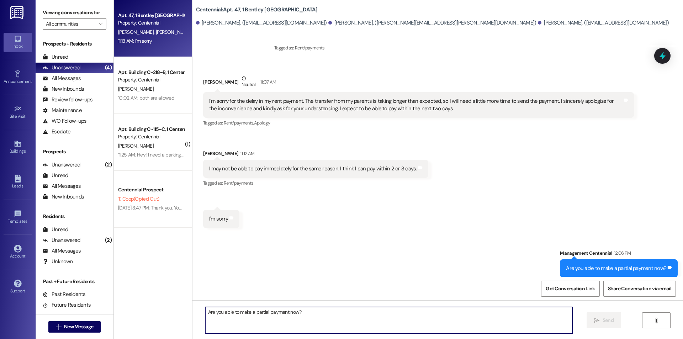
scroll to position [534, 0]
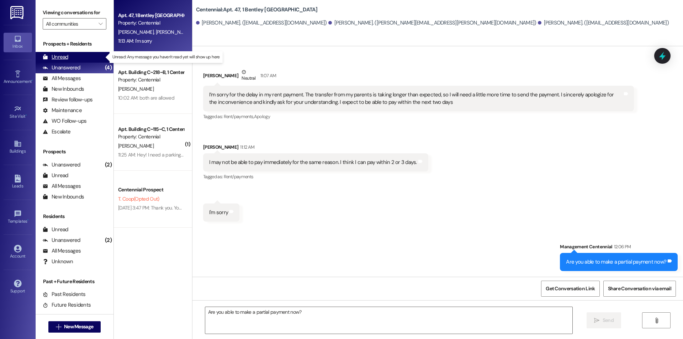
click at [89, 55] on div "Unread (0)" at bounding box center [75, 57] width 78 height 11
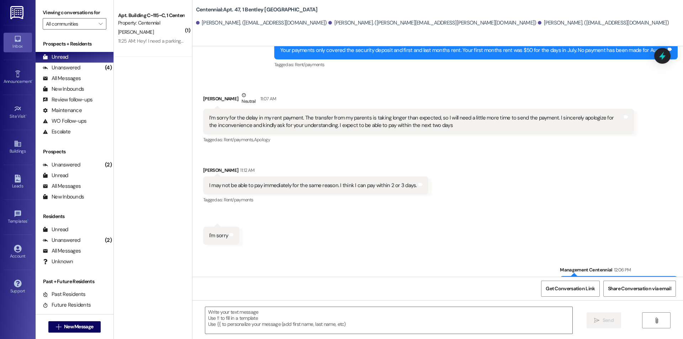
scroll to position [545, 0]
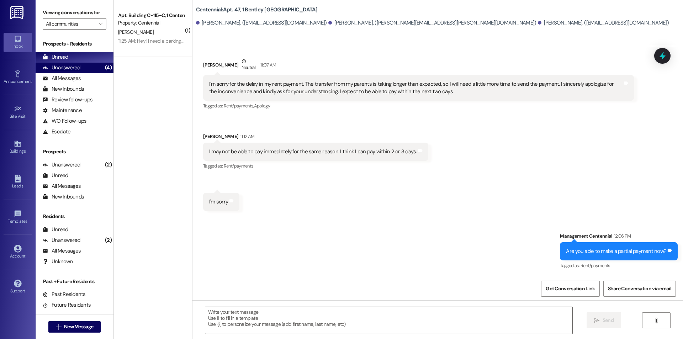
click at [83, 66] on div "Unanswered (4)" at bounding box center [75, 68] width 78 height 11
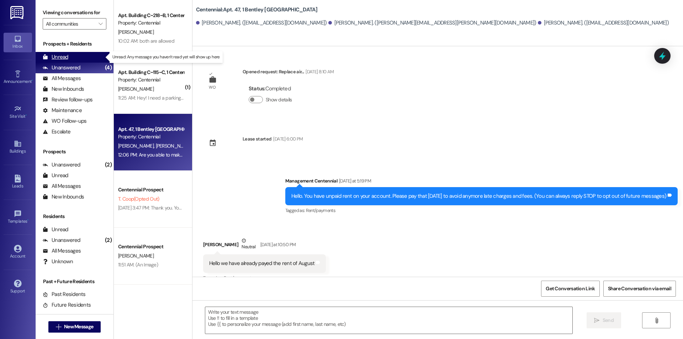
scroll to position [484, 0]
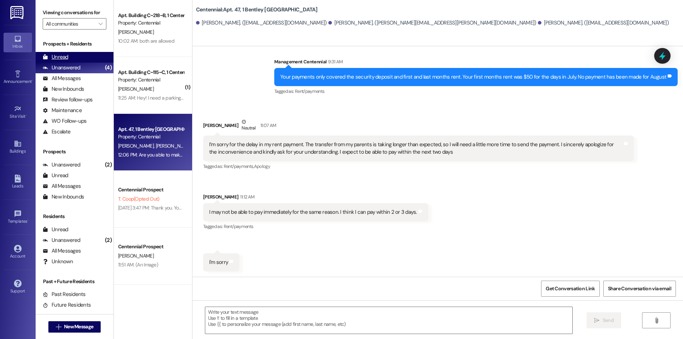
click at [86, 59] on div "Unread (0)" at bounding box center [75, 57] width 78 height 11
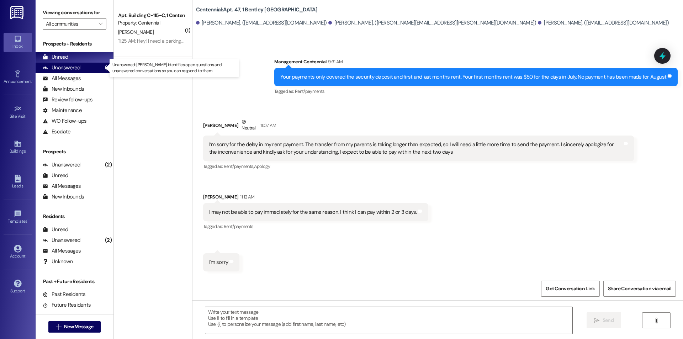
click at [86, 65] on div "Unanswered (4)" at bounding box center [75, 68] width 78 height 11
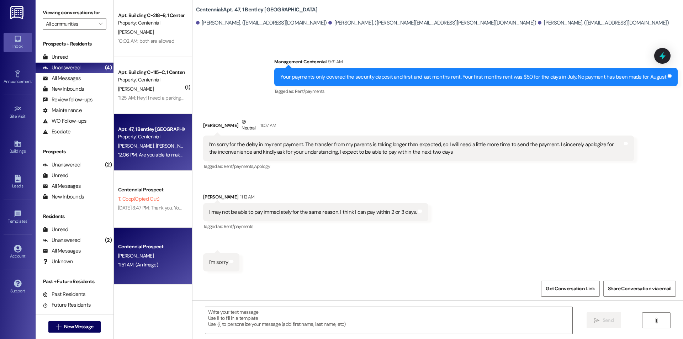
click at [147, 267] on div "11:51 AM: (An Image) 11:51 AM: (An Image)" at bounding box center [138, 264] width 40 height 6
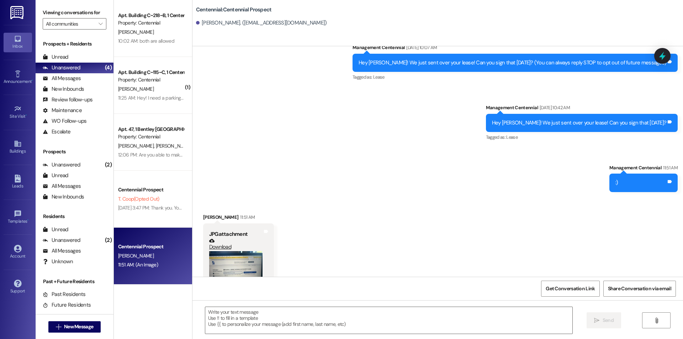
scroll to position [59, 0]
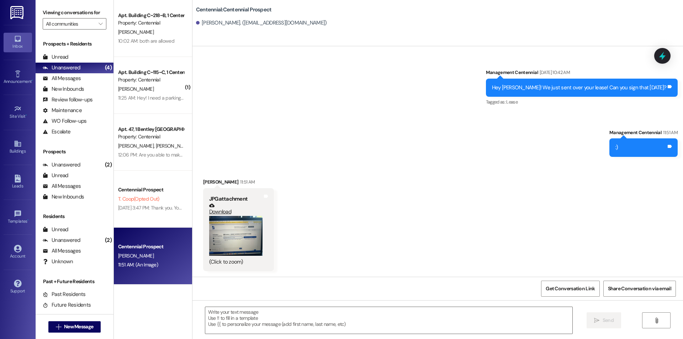
click at [234, 233] on button "Zoom image" at bounding box center [235, 236] width 53 height 40
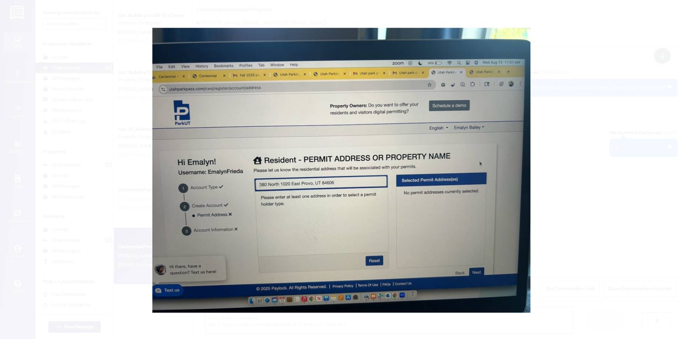
click at [588, 164] on button "Unzoom image" at bounding box center [341, 169] width 683 height 339
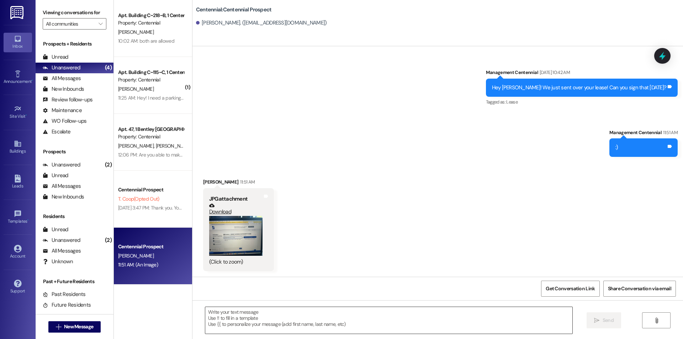
click at [336, 319] on textarea at bounding box center [388, 320] width 367 height 27
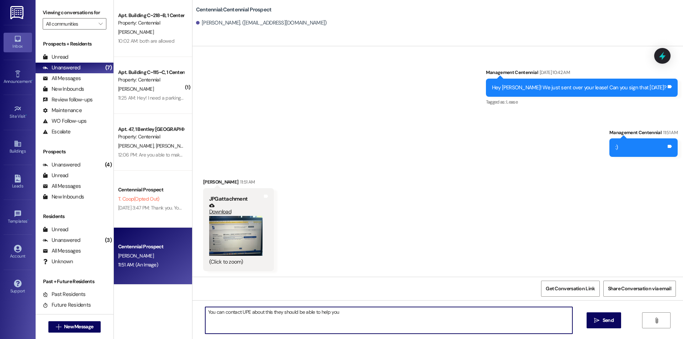
type textarea "You can contact UPE about this they should be able to help you!"
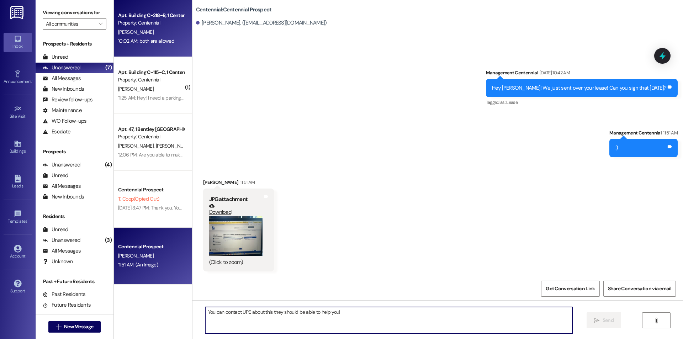
click at [138, 36] on div "[PERSON_NAME]" at bounding box center [150, 32] width 67 height 9
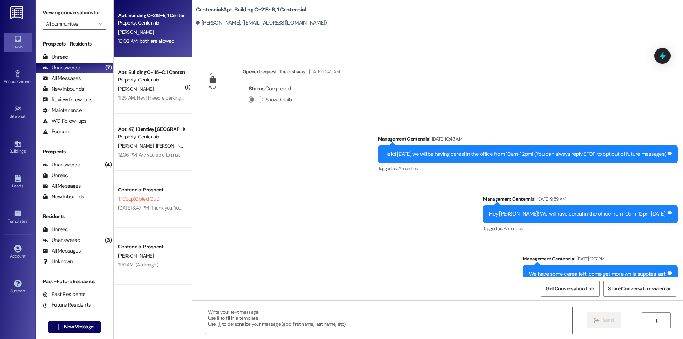
scroll to position [19780, 0]
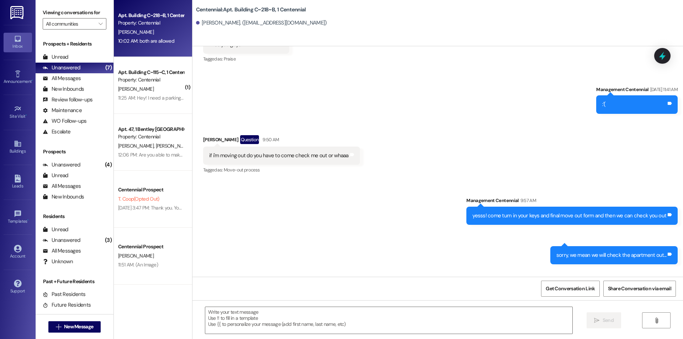
drag, startPoint x: 209, startPoint y: 251, endPoint x: 301, endPoint y: 240, distance: 93.1
click at [262, 270] on div "Received via SMS Emily Peterson 10:02 AM both are allowed Tags and notes Tagged…" at bounding box center [437, 300] width 491 height 60
click at [332, 270] on div "Received via SMS Emily Peterson 10:02 AM both are allowed Tags and notes Tagged…" at bounding box center [437, 300] width 491 height 60
click at [91, 325] on span "New Message" at bounding box center [79, 326] width 32 height 7
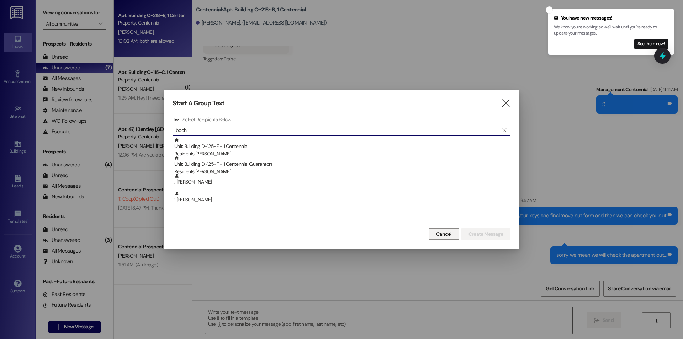
type input "booh"
click at [436, 232] on span "Cancel" at bounding box center [444, 234] width 16 height 7
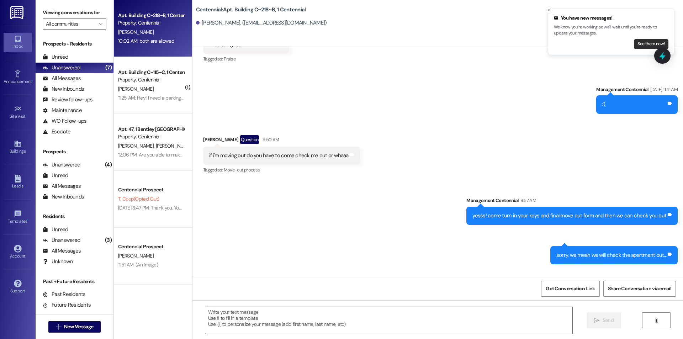
click at [644, 45] on button "See them now!" at bounding box center [651, 44] width 35 height 10
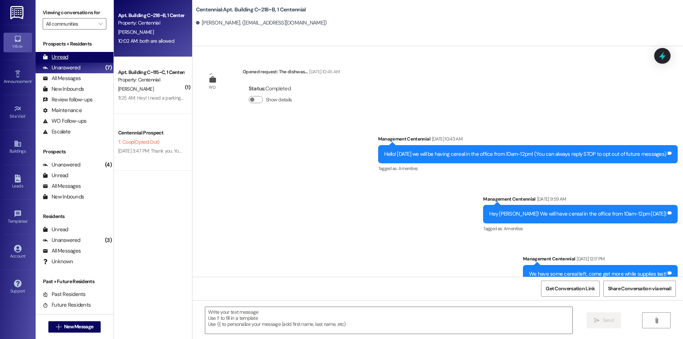
scroll to position [19780, 0]
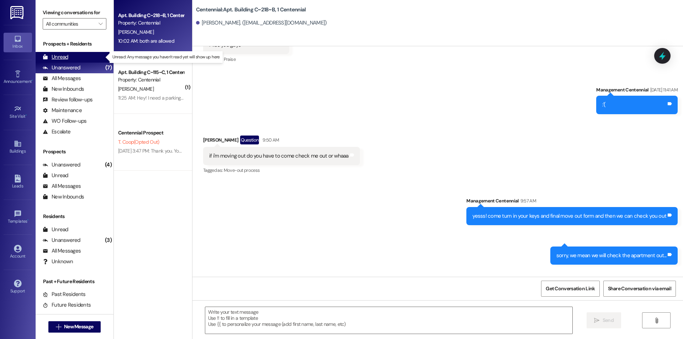
click at [88, 58] on div "Unread (0)" at bounding box center [75, 57] width 78 height 11
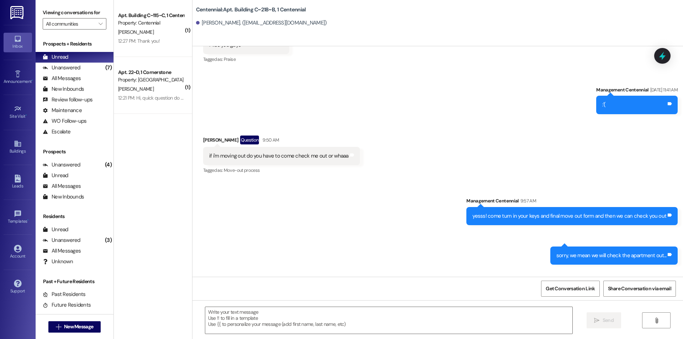
scroll to position [19780, 0]
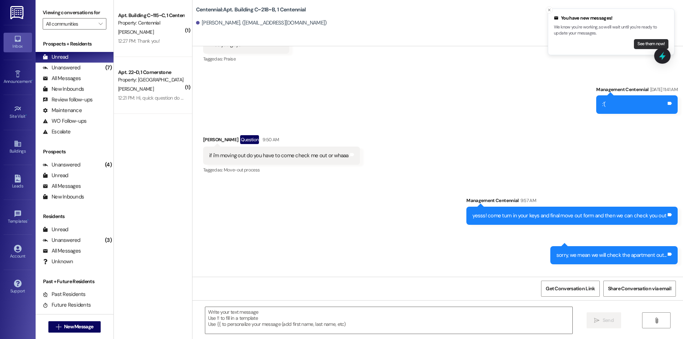
click at [634, 41] on button "See them now!" at bounding box center [651, 44] width 35 height 10
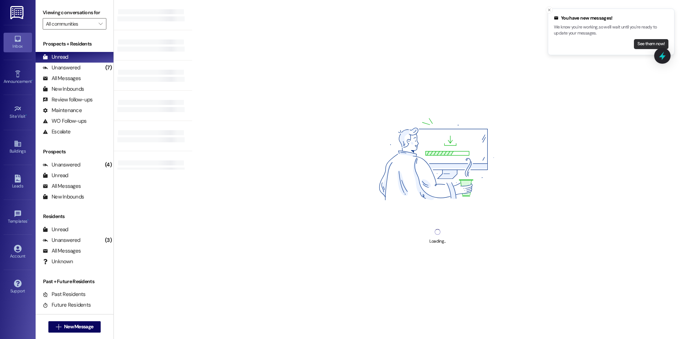
click at [635, 43] on button "See them now!" at bounding box center [651, 44] width 35 height 10
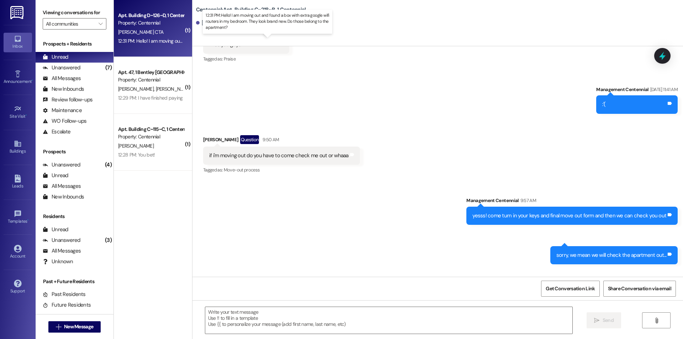
click at [169, 41] on div "12:31 PM: Hello! I am moving out and found a box with extra google wifi routers…" at bounding box center [274, 41] width 312 height 6
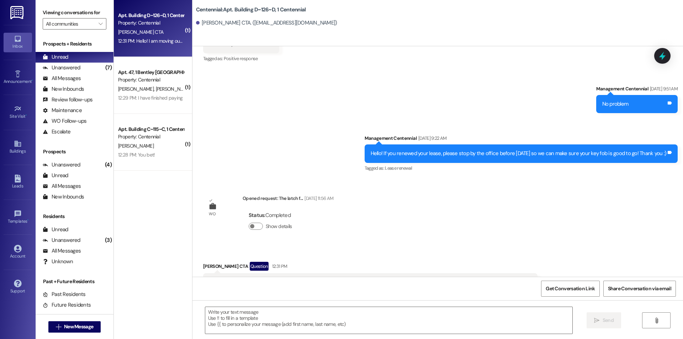
scroll to position [3134, 0]
click at [491, 320] on textarea at bounding box center [388, 320] width 367 height 27
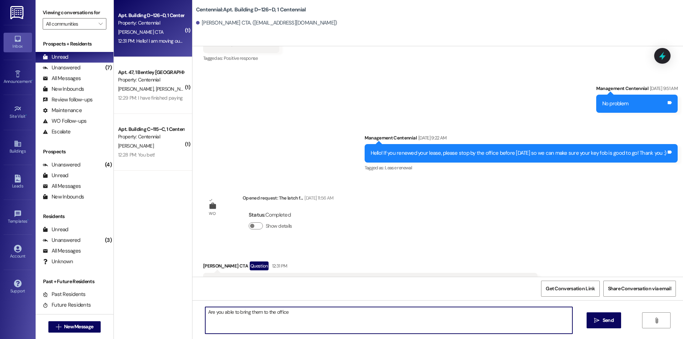
type textarea "Are you able to bring them to the office?"
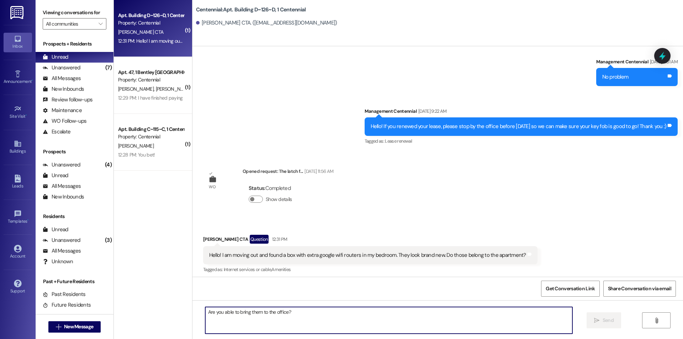
scroll to position [3183, 0]
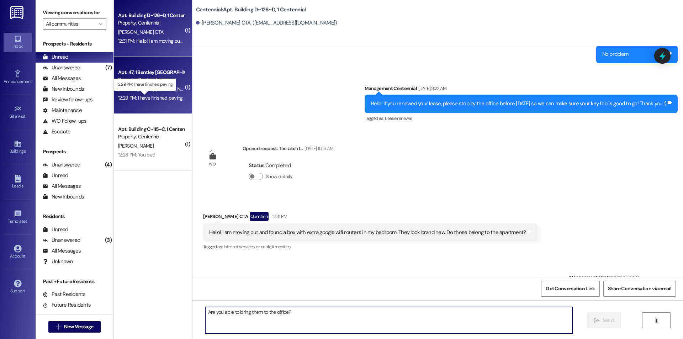
click at [150, 99] on div "12:29 PM: I have finished paying 12:29 PM: I have finished paying" at bounding box center [150, 98] width 65 height 6
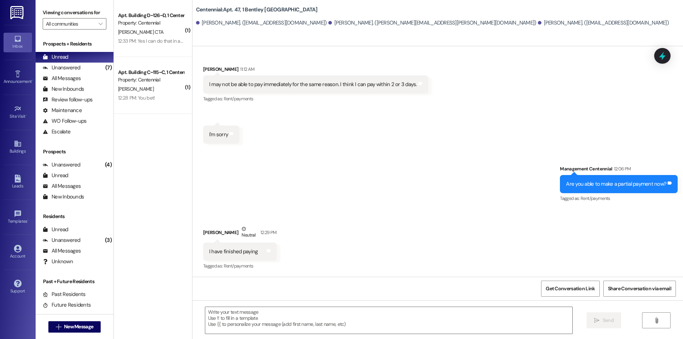
scroll to position [612, 0]
click at [247, 328] on textarea at bounding box center [388, 320] width 367 height 27
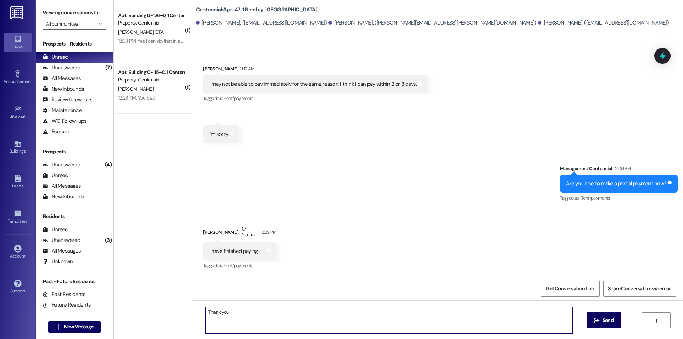
type textarea "Thank you!"
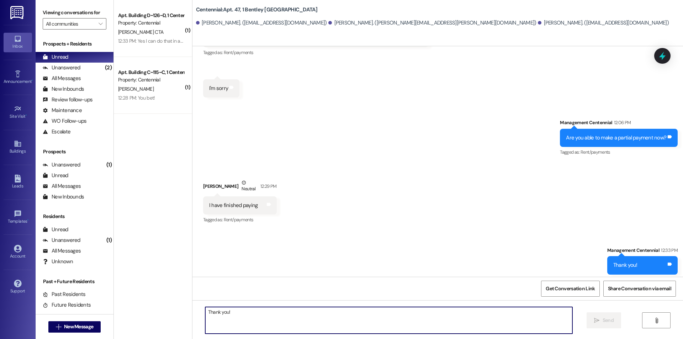
scroll to position [662, 0]
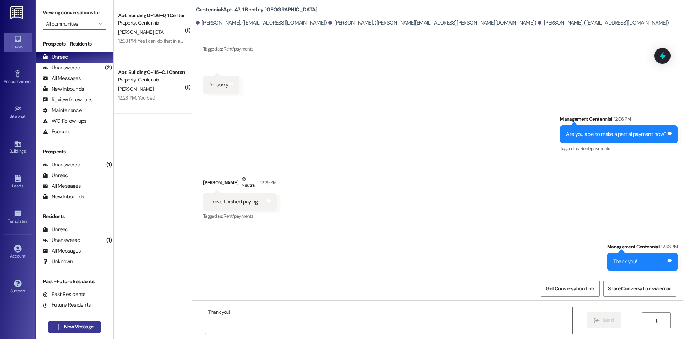
click at [64, 326] on span "New Message" at bounding box center [78, 326] width 29 height 7
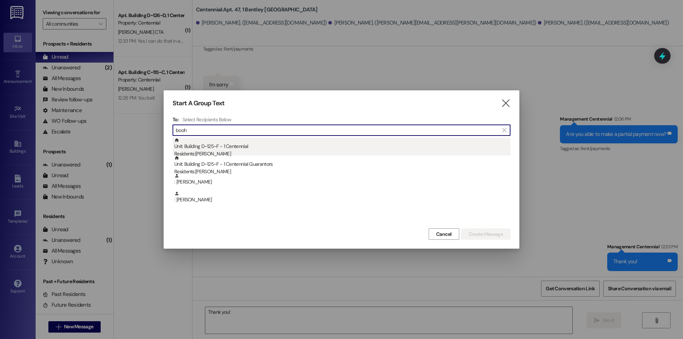
type input "booh"
click at [292, 151] on div "Residents: Stephanie Booher" at bounding box center [342, 153] width 336 height 7
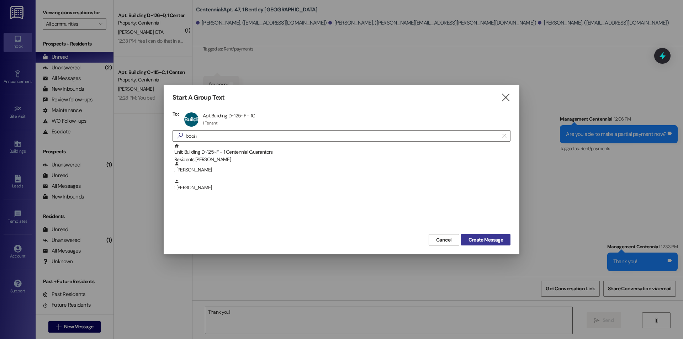
click at [488, 236] on span "Create Message" at bounding box center [486, 239] width 35 height 7
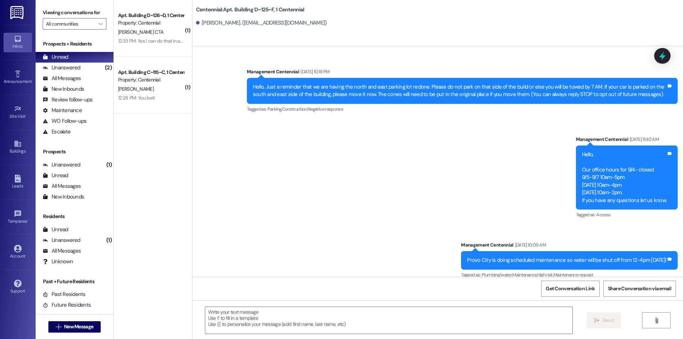
scroll to position [14683, 0]
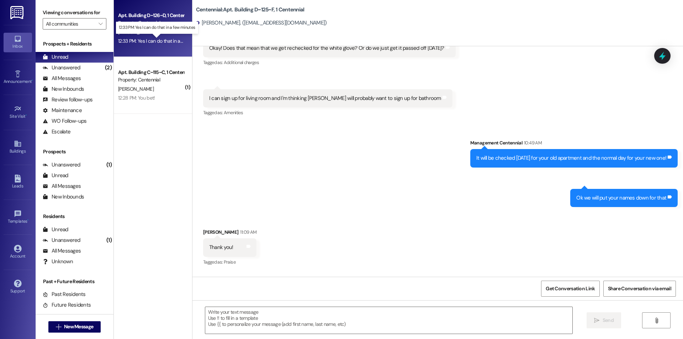
click at [145, 39] on div "12:33 PM: Yes I can do that in a few minutes 12:33 PM: Yes I can do that in a f…" at bounding box center [162, 41] width 89 height 6
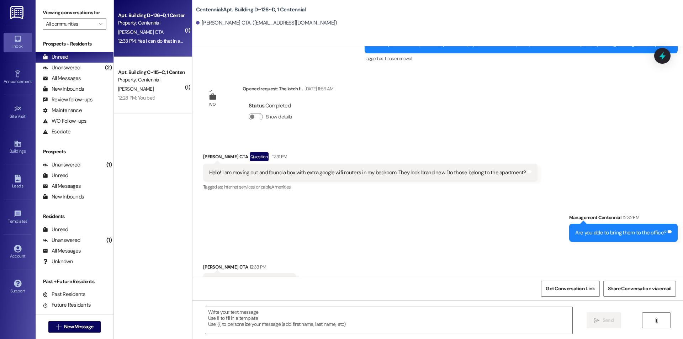
scroll to position [3243, 0]
click at [377, 320] on textarea at bounding box center [388, 320] width 367 height 27
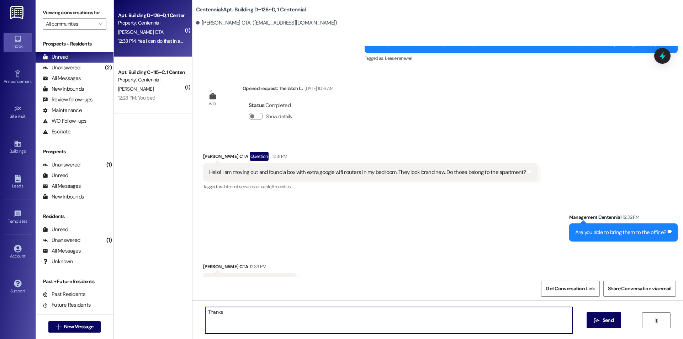
type textarea "Thanks!"
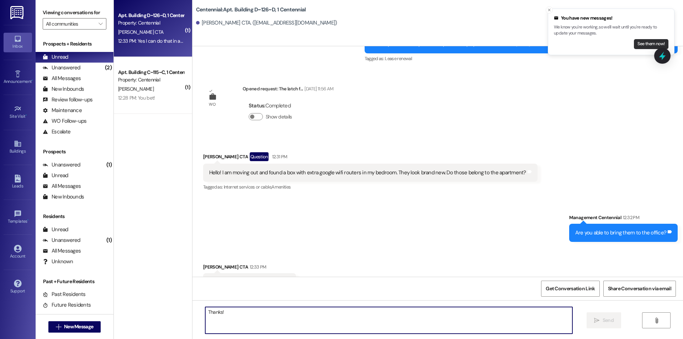
click at [645, 44] on button "See them now!" at bounding box center [651, 44] width 35 height 10
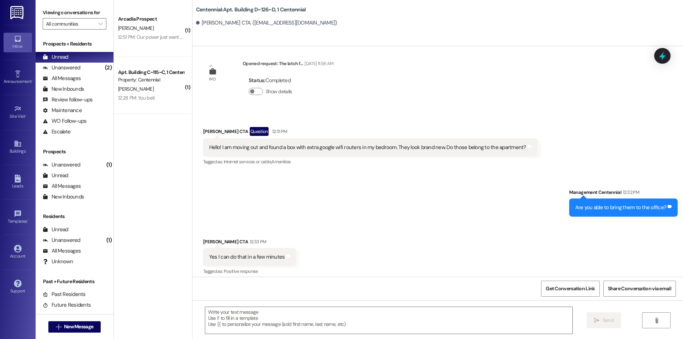
scroll to position [3293, 0]
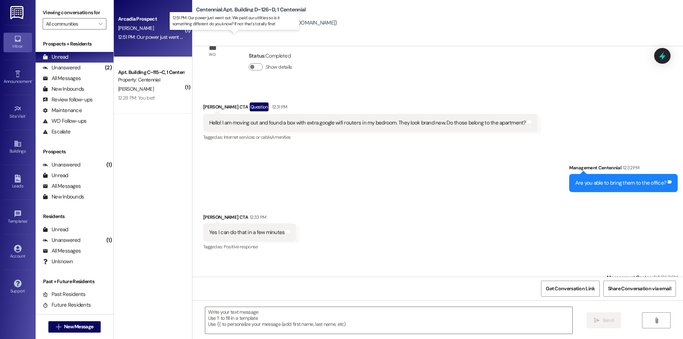
click at [157, 37] on div "12:51 PM: Our power just went out. We paid our utilities so is it something dif…" at bounding box center [239, 37] width 243 height 6
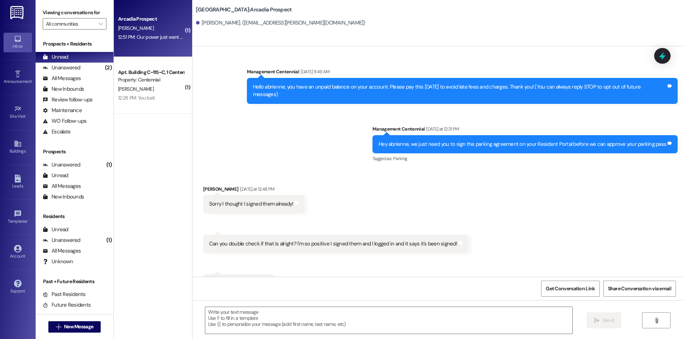
scroll to position [807, 0]
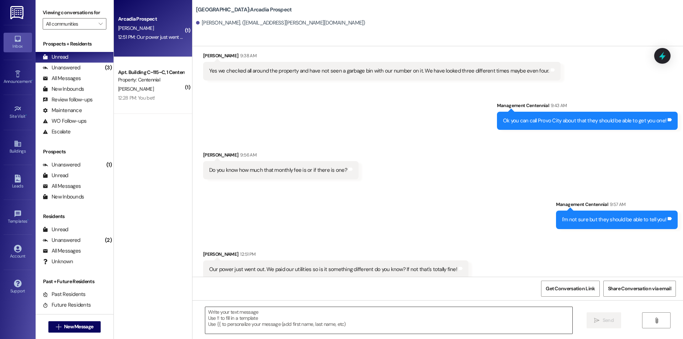
click at [361, 312] on textarea at bounding box center [388, 320] width 367 height 27
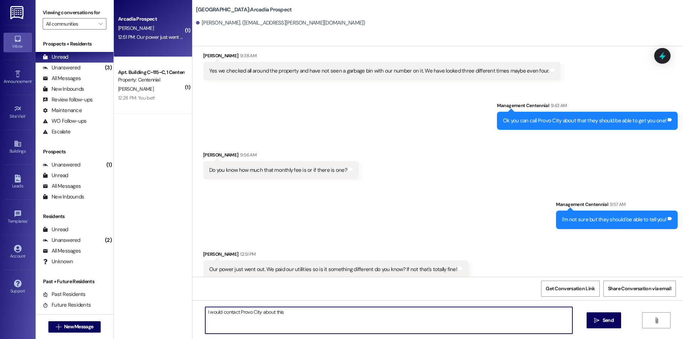
type textarea "I would contact Provo City about this!"
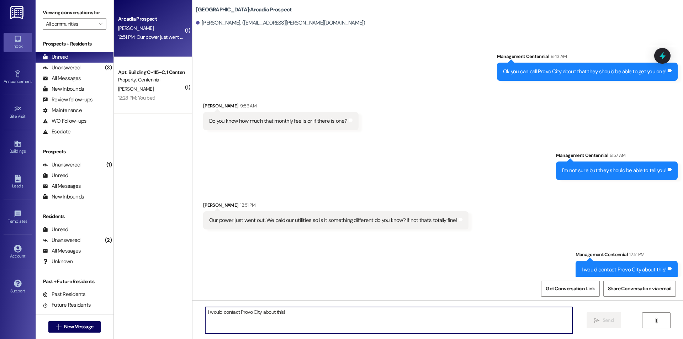
scroll to position [856, 0]
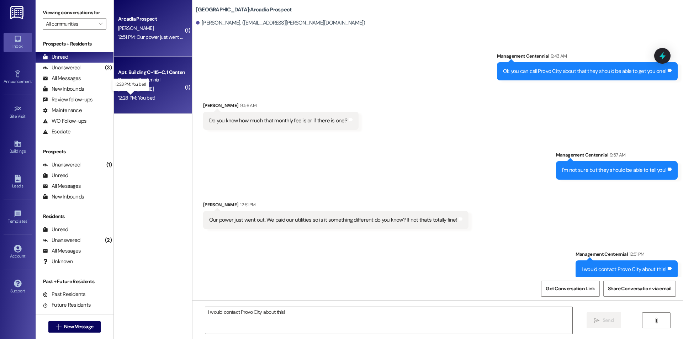
click at [139, 95] on div "12:28 PM: You bet! 12:28 PM: You bet!" at bounding box center [136, 98] width 37 height 6
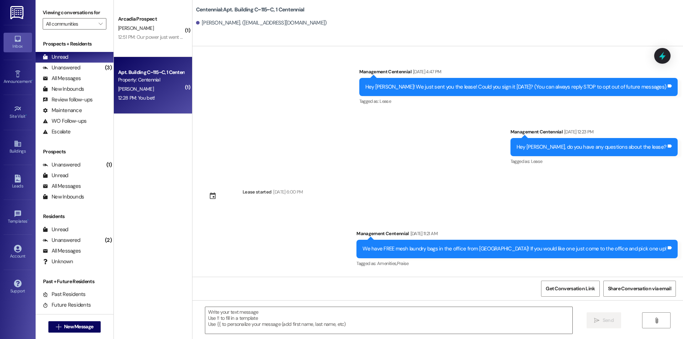
scroll to position [7256, 0]
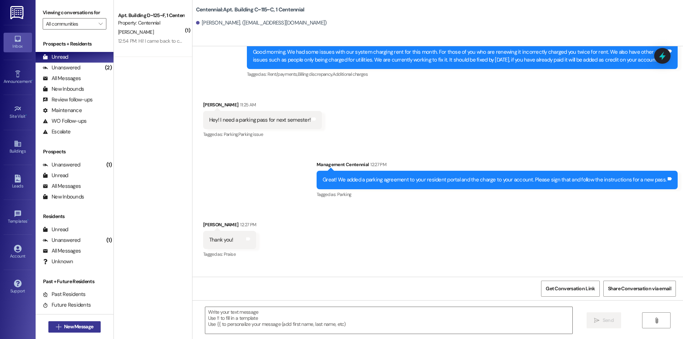
click at [95, 327] on button " New Message" at bounding box center [74, 326] width 53 height 11
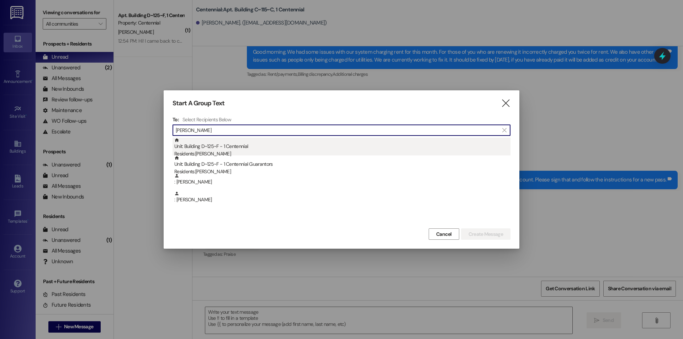
type input "booher"
click at [341, 149] on div "Unit: Building D~125~F - 1 Centennial Residents: Stephanie Booher" at bounding box center [342, 148] width 336 height 20
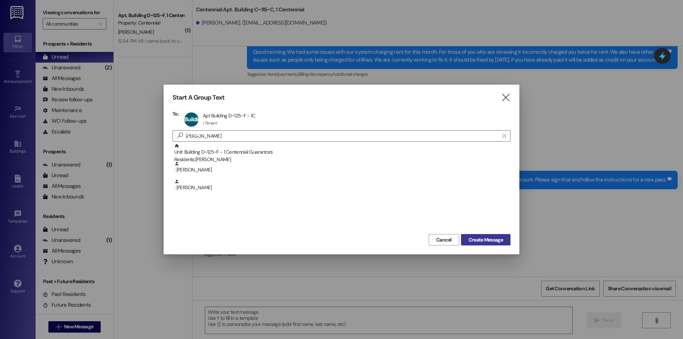
click at [491, 243] on span "Create Message" at bounding box center [486, 239] width 35 height 7
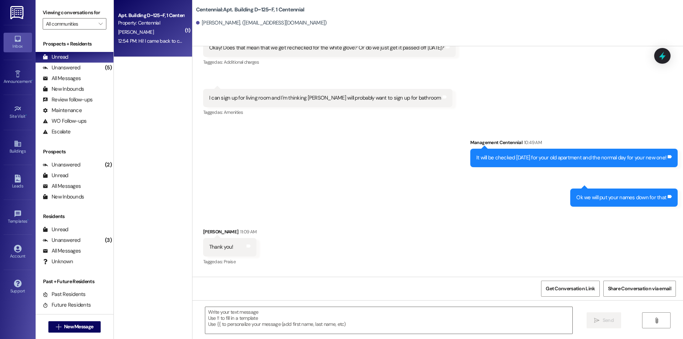
scroll to position [14744, 0]
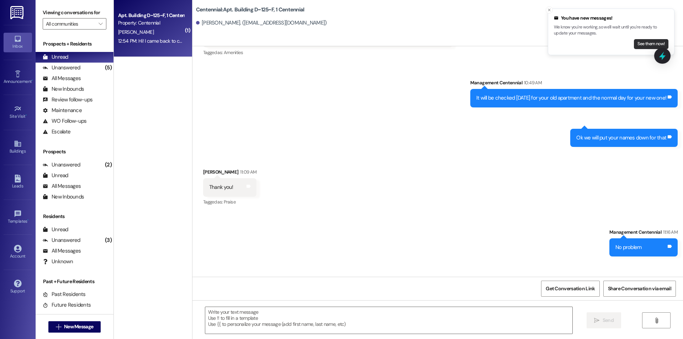
click at [645, 46] on button "See them now!" at bounding box center [651, 44] width 35 height 10
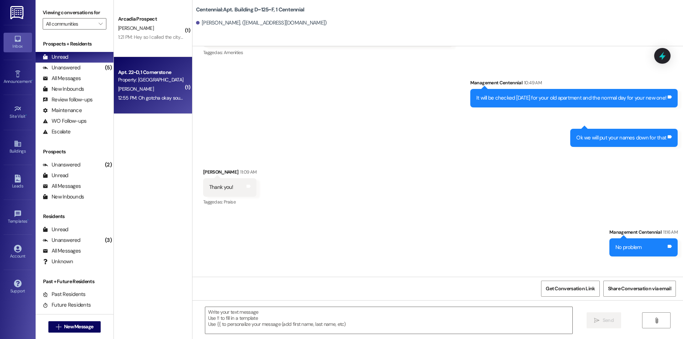
click at [144, 88] on div "K. Rocha" at bounding box center [150, 89] width 67 height 9
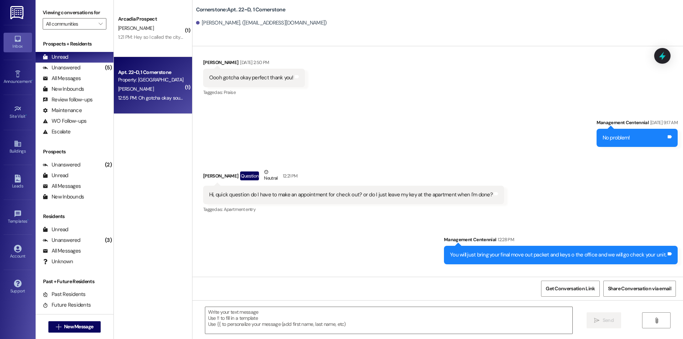
scroll to position [7620, 0]
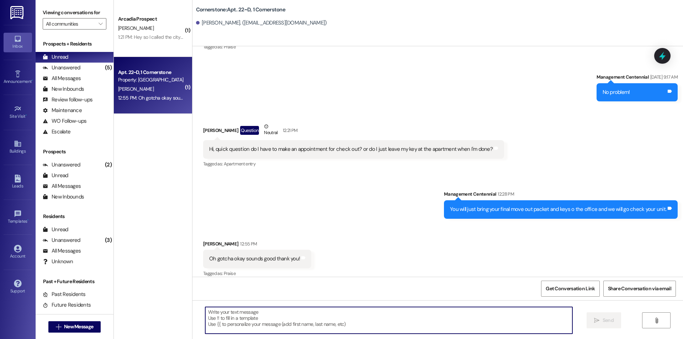
click at [255, 311] on textarea at bounding box center [388, 320] width 367 height 27
type textarea "No problem!"
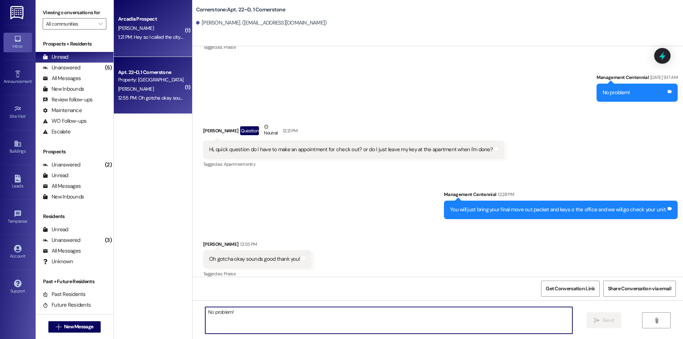
click at [153, 52] on div "Arcadia Prospect A. bayles 1:21 PM: Hey so I called the city and they said this…" at bounding box center [153, 28] width 78 height 57
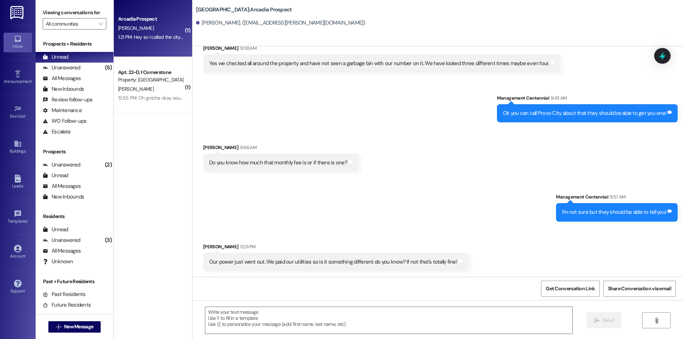
scroll to position [921, 0]
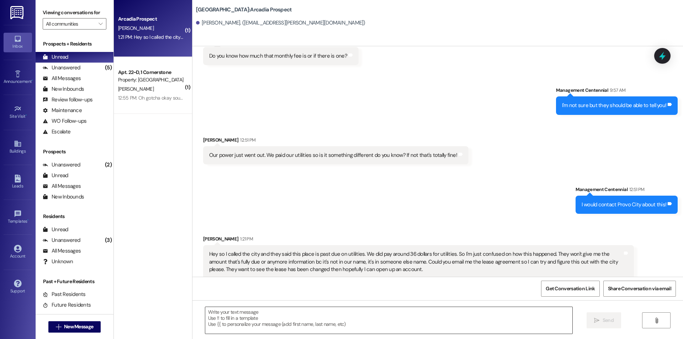
click at [238, 311] on textarea at bounding box center [388, 320] width 367 height 27
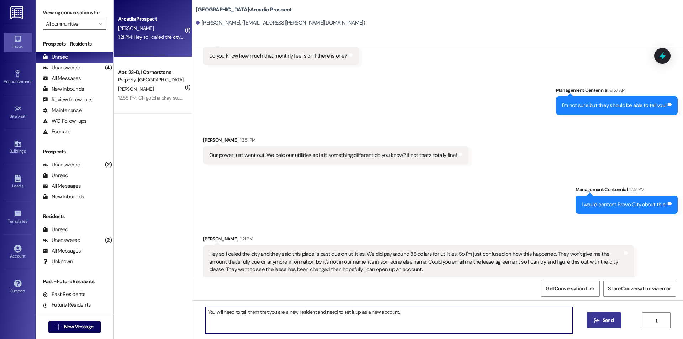
type textarea "You will need to tell them that you are a new resident and need to set it up as…"
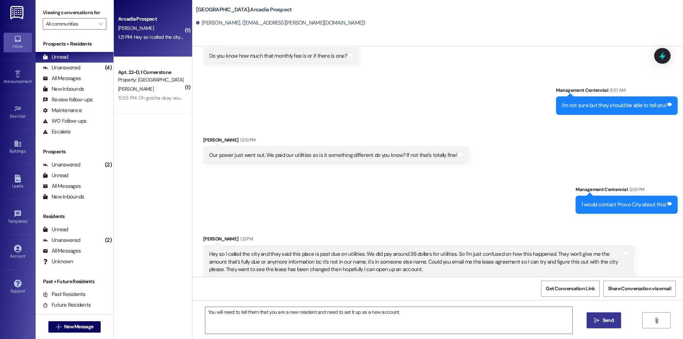
click at [598, 317] on span " Send" at bounding box center [604, 320] width 22 height 7
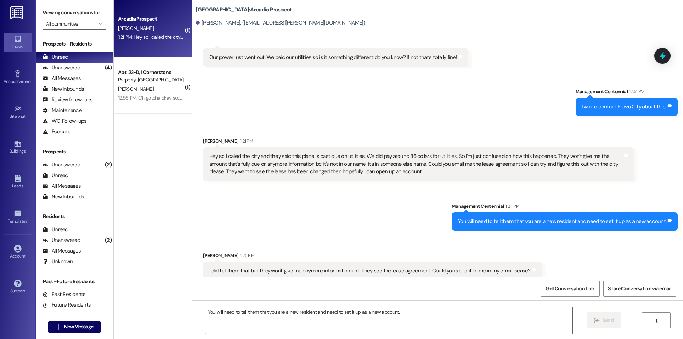
scroll to position [1020, 0]
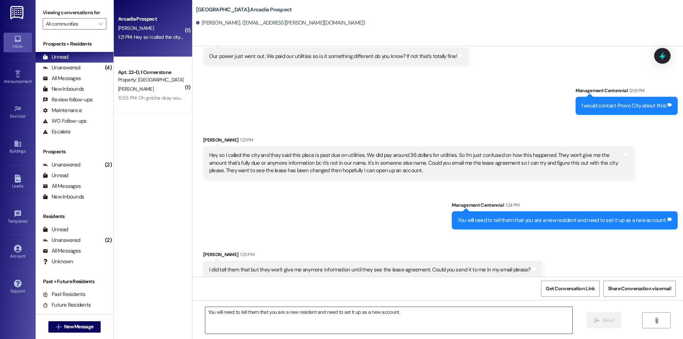
click at [267, 326] on textarea "You will need to tell them that you are a new resident and need to set it up as…" at bounding box center [388, 320] width 367 height 27
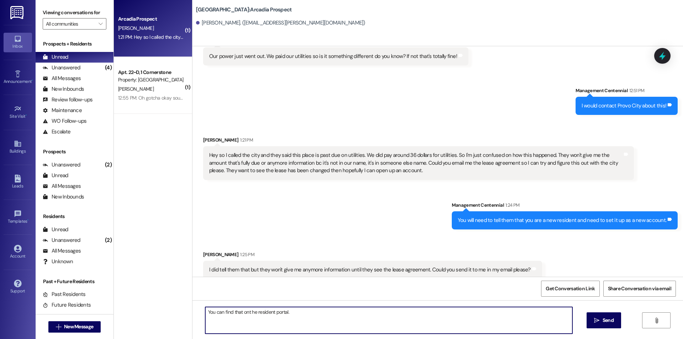
click at [245, 313] on textarea "You can find that ont he resident portal." at bounding box center [388, 320] width 367 height 27
type textarea "You can find that on the resident portal."
click at [596, 317] on span " Send" at bounding box center [604, 320] width 22 height 7
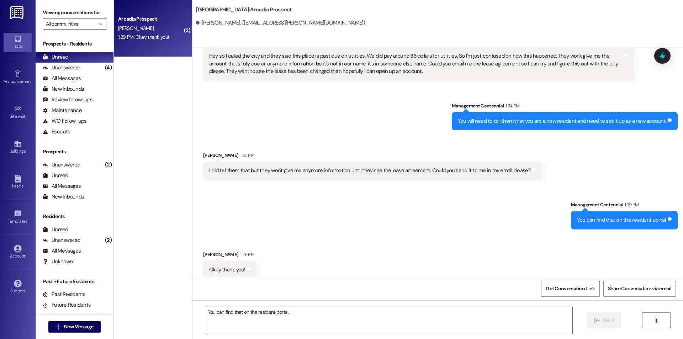
scroll to position [1120, 0]
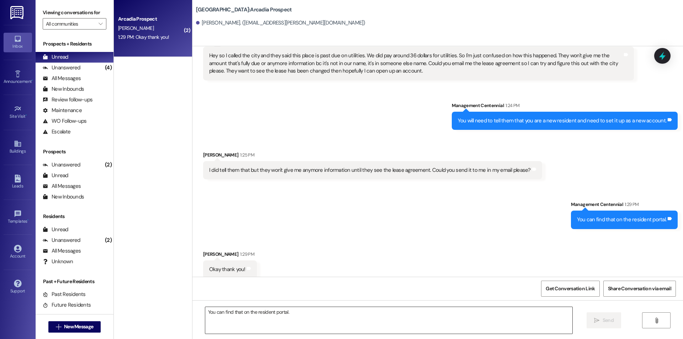
click at [271, 326] on textarea "You can find that on the resident portal." at bounding box center [388, 320] width 367 height 27
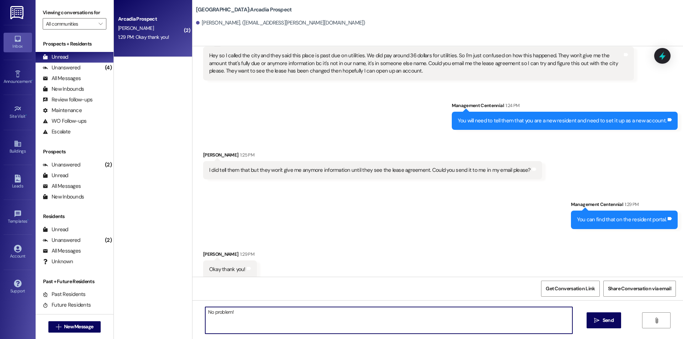
type textarea "No problem!"
click at [609, 316] on button " Send" at bounding box center [604, 320] width 35 height 16
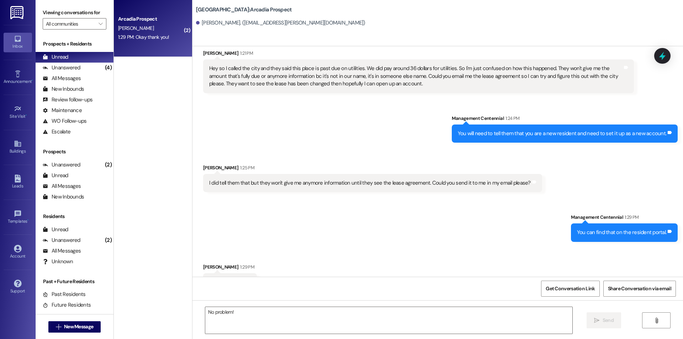
scroll to position [1062, 0]
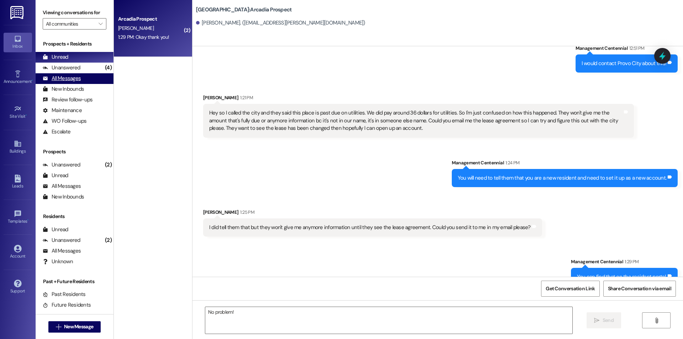
click at [69, 78] on div "All Messages" at bounding box center [62, 78] width 38 height 7
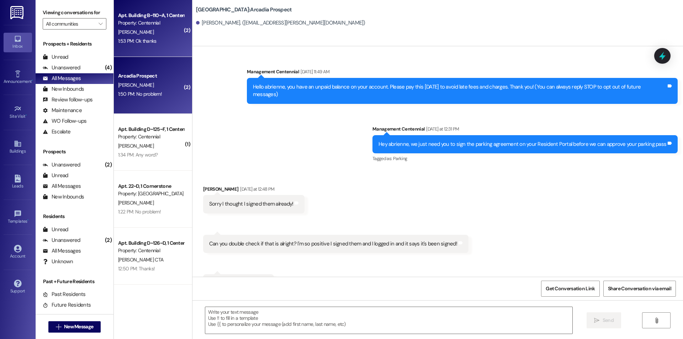
scroll to position [1119, 0]
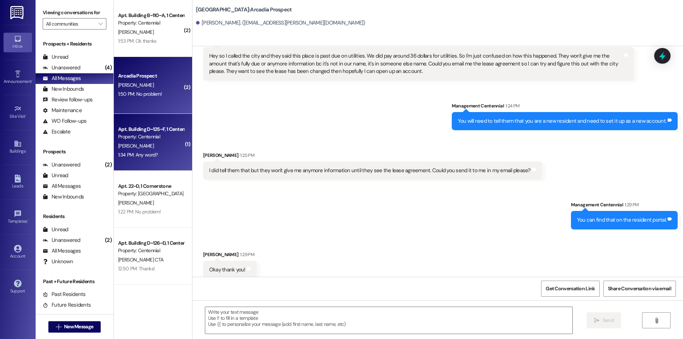
click at [150, 137] on div "Property: Centennial" at bounding box center [151, 136] width 66 height 7
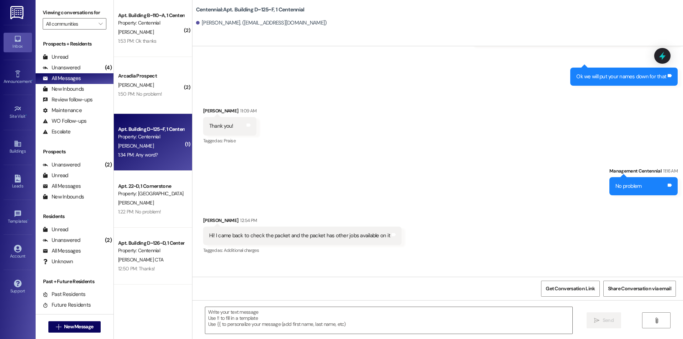
scroll to position [14734, 0]
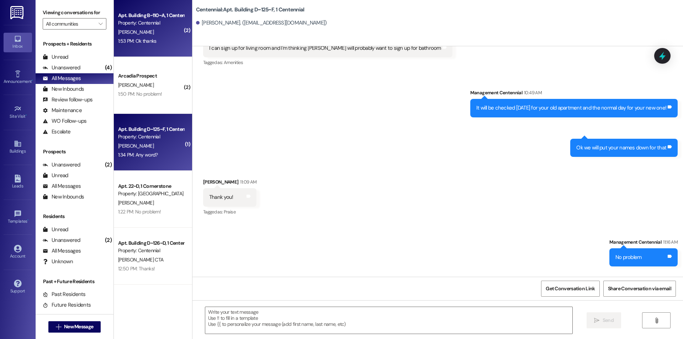
click at [162, 45] on div "1:53 PM: Ok thanks 1:53 PM: Ok thanks" at bounding box center [150, 41] width 67 height 9
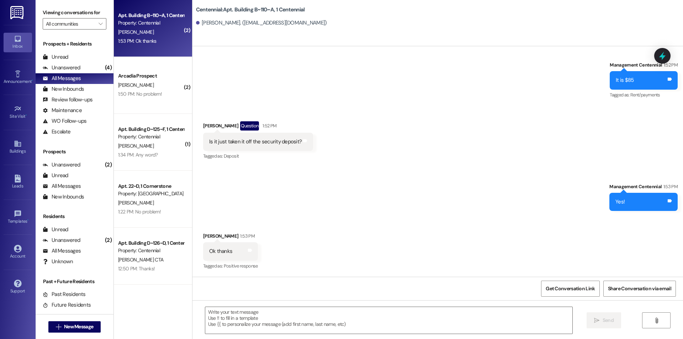
scroll to position [8574, 0]
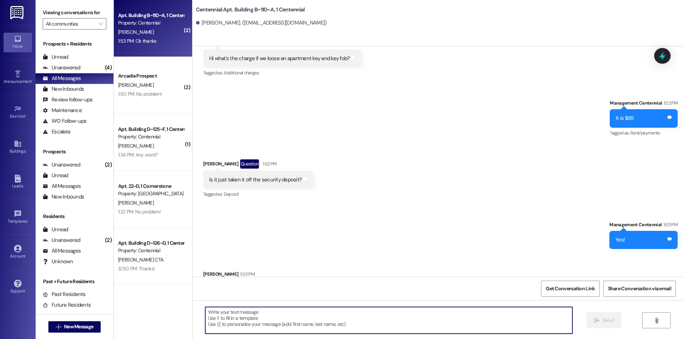
click at [295, 316] on textarea at bounding box center [388, 320] width 367 height 27
type textarea "No problem!"
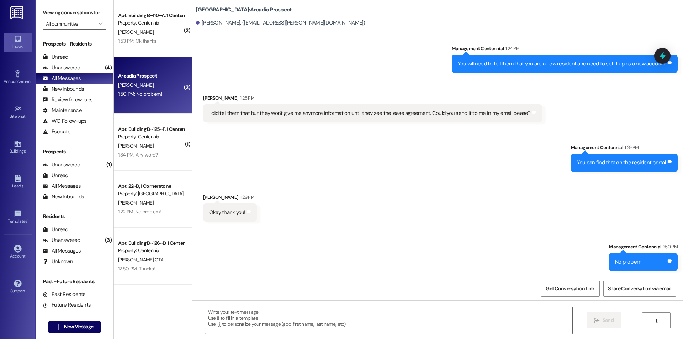
scroll to position [1169, 0]
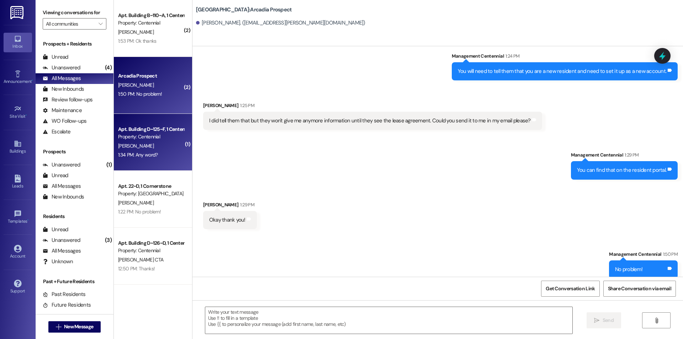
click at [144, 137] on div "Property: Centennial" at bounding box center [151, 136] width 66 height 7
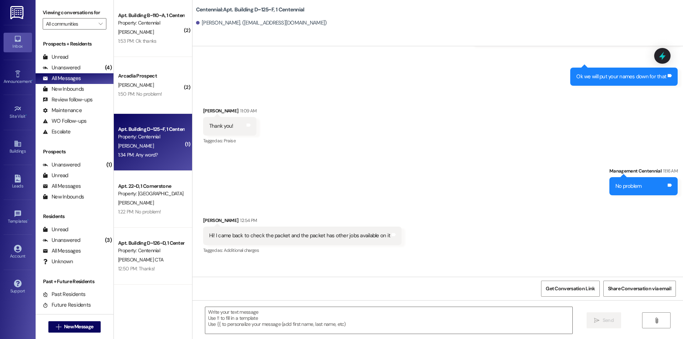
scroll to position [14805, 0]
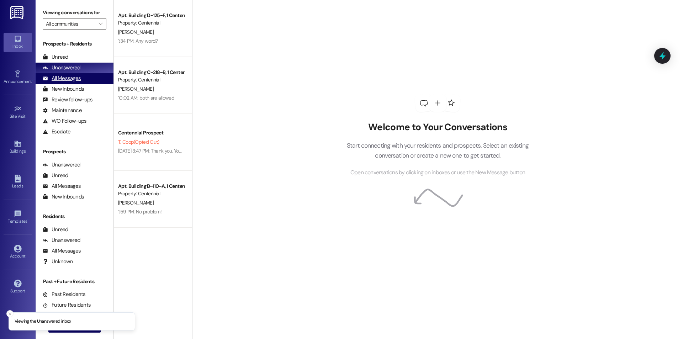
click at [78, 78] on div "All Messages" at bounding box center [62, 78] width 38 height 7
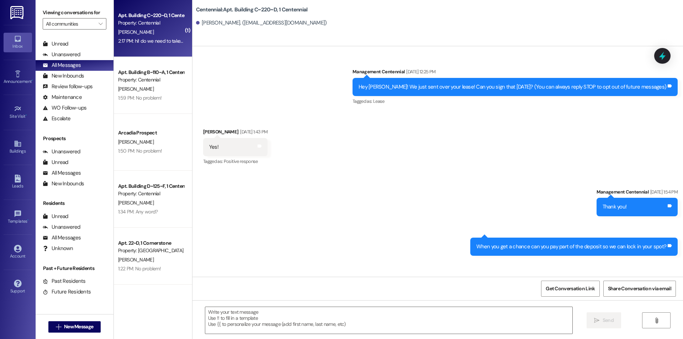
scroll to position [1645, 0]
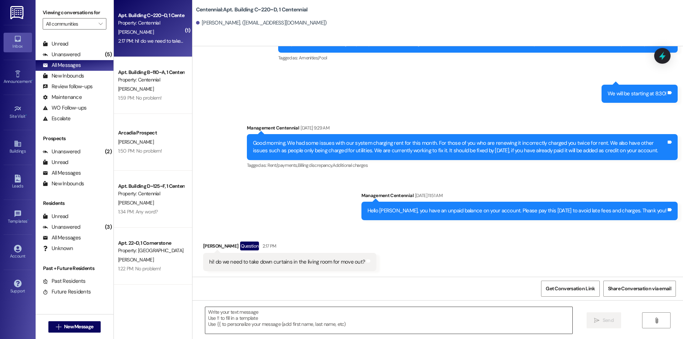
click at [348, 327] on textarea at bounding box center [388, 320] width 367 height 27
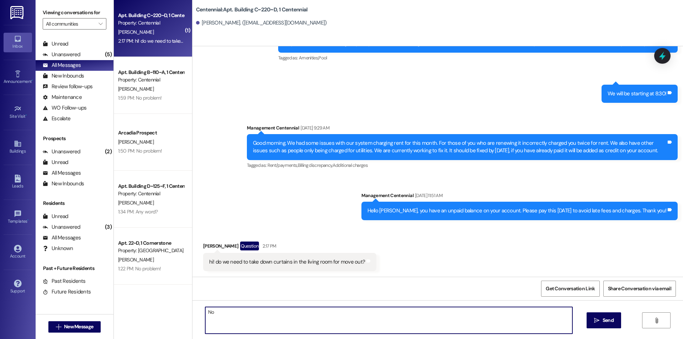
type textarea "No."
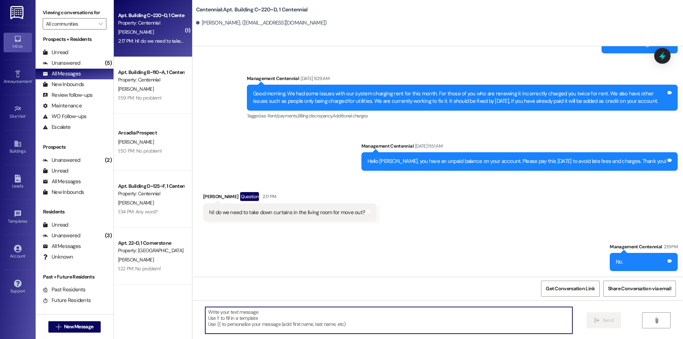
scroll to position [0, 0]
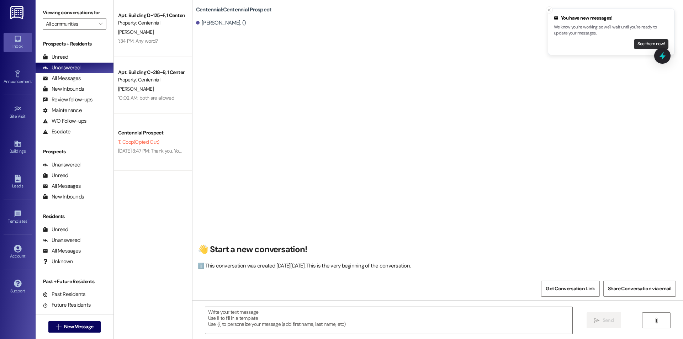
click at [642, 43] on button "See them now!" at bounding box center [651, 44] width 35 height 10
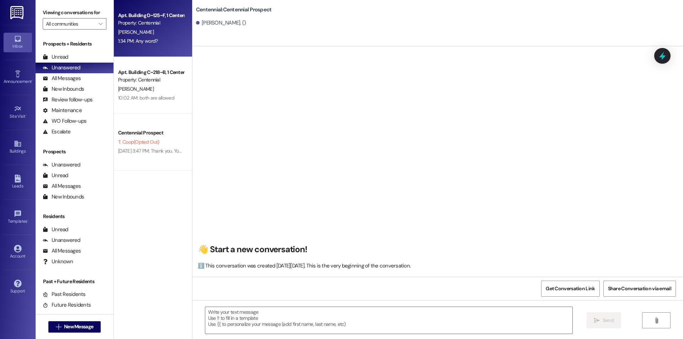
scroll to position [0, 0]
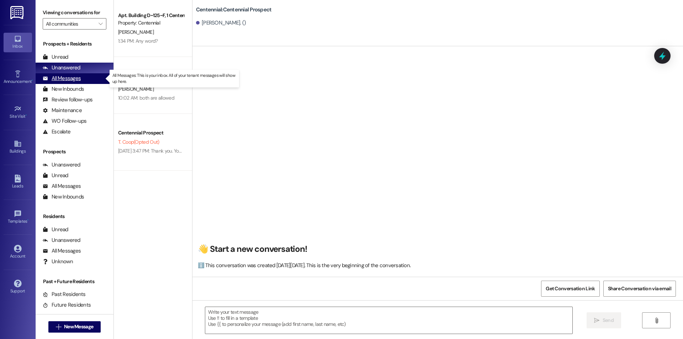
click at [93, 75] on div "All Messages (undefined)" at bounding box center [75, 78] width 78 height 11
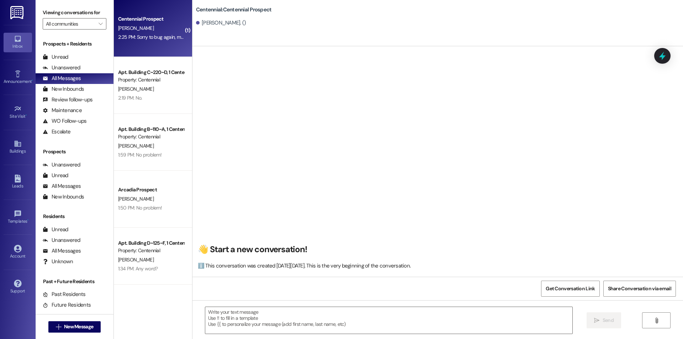
click at [155, 42] on div "Centennial Prospect M. Cheney 2:25 PM: Sorry to bug again, maintenance came whi…" at bounding box center [153, 28] width 78 height 57
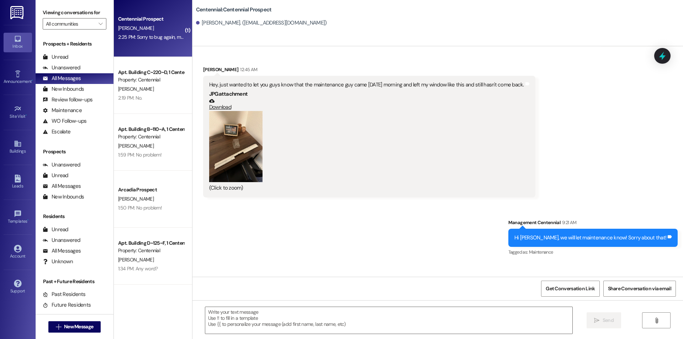
scroll to position [1423, 0]
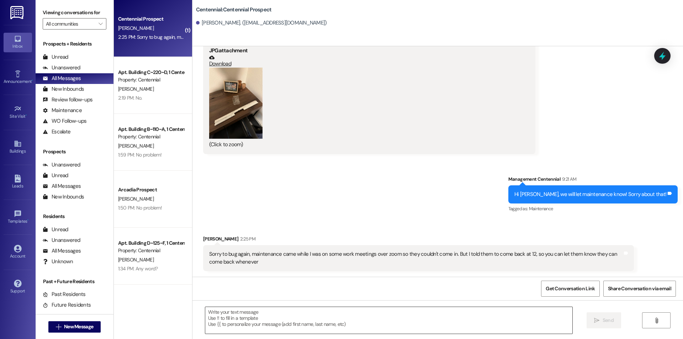
click at [249, 323] on textarea at bounding box center [388, 320] width 367 height 27
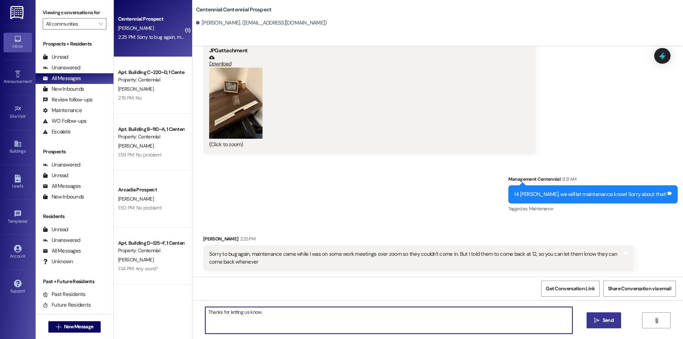
type textarea "Thanks for letting us know."
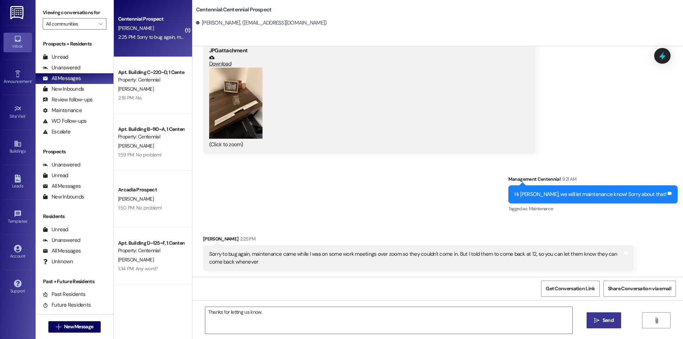
click at [604, 318] on span "Send" at bounding box center [608, 320] width 11 height 7
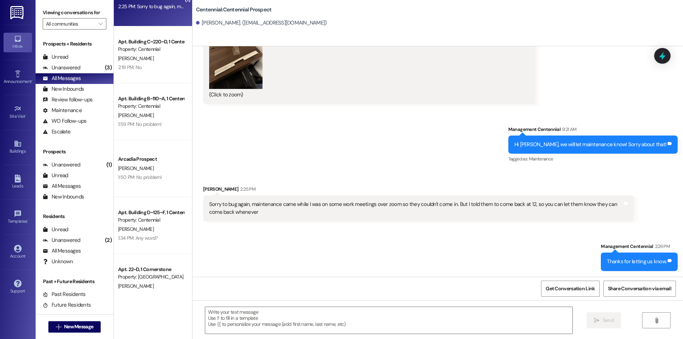
scroll to position [0, 0]
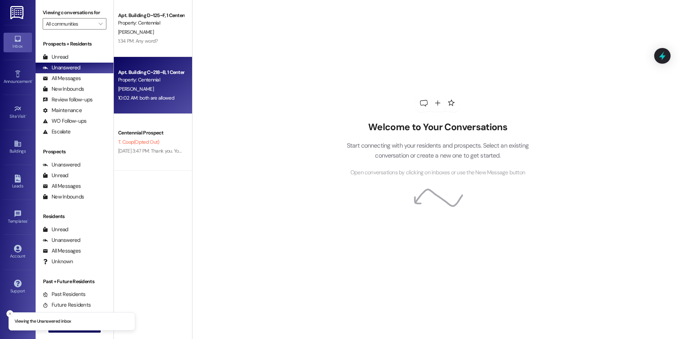
click at [157, 100] on div "10:02 AM: both are allowed 10:02 AM: both are allowed" at bounding box center [146, 98] width 56 height 6
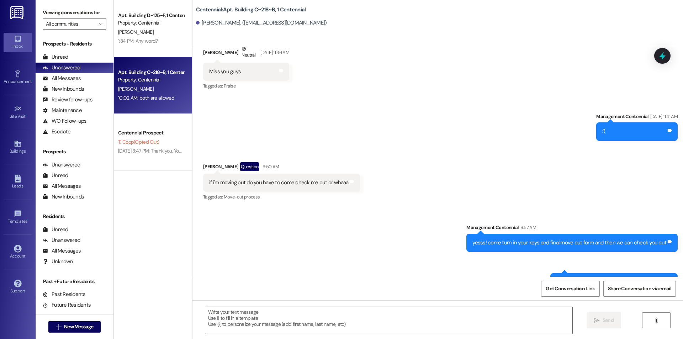
scroll to position [19780, 0]
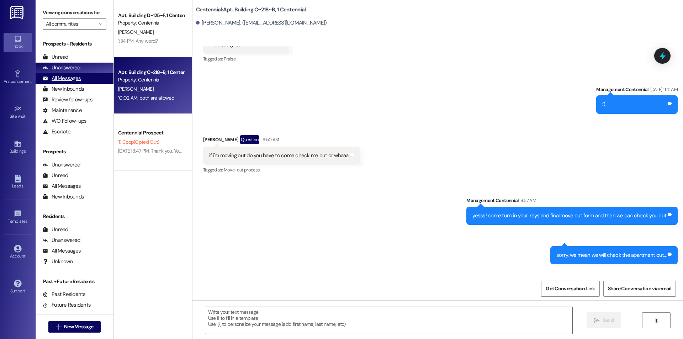
click at [65, 74] on div "All Messages (undefined)" at bounding box center [75, 78] width 78 height 11
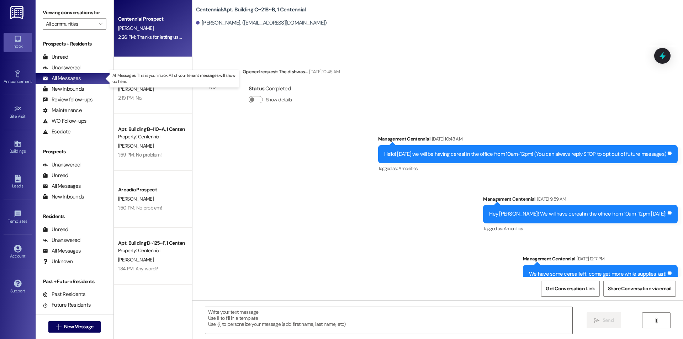
click at [152, 32] on div "[PERSON_NAME]" at bounding box center [150, 28] width 67 height 9
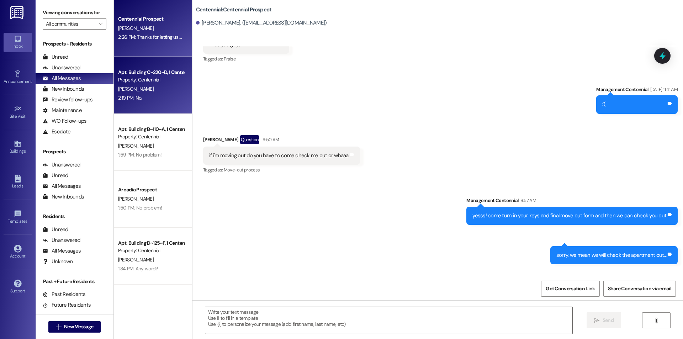
click at [148, 98] on div "2:19 PM: No. 2:19 PM: No." at bounding box center [150, 98] width 67 height 9
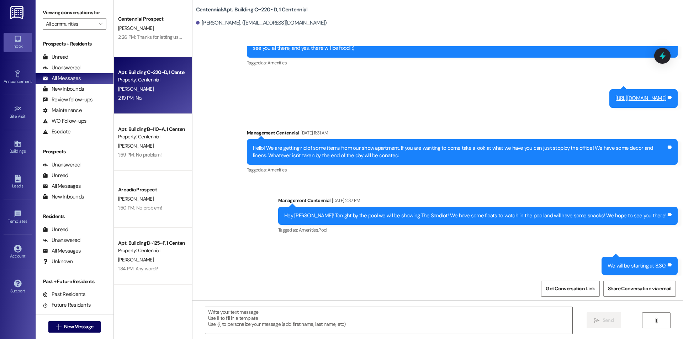
scroll to position [1651, 0]
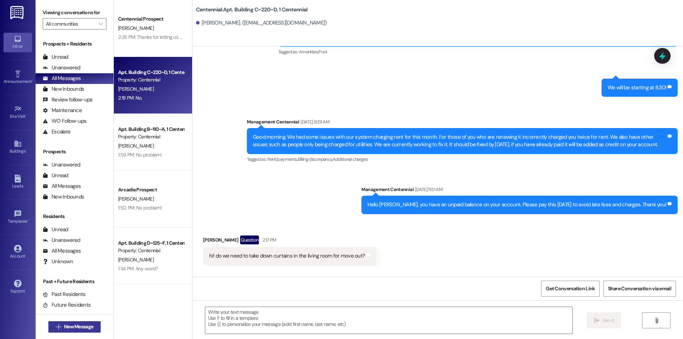
click at [96, 328] on button " New Message" at bounding box center [74, 326] width 53 height 11
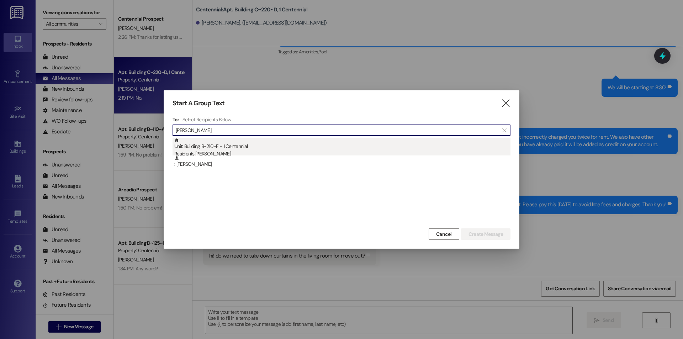
type input "bryon"
click at [240, 149] on div "Unit: Building B~210~F - 1 Centennial Residents: Bryon Chandler" at bounding box center [342, 148] width 336 height 20
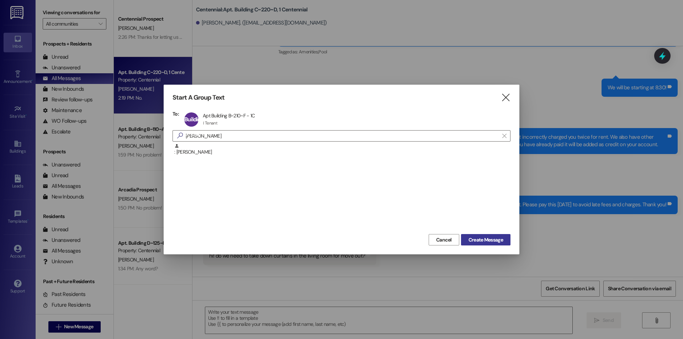
click at [492, 240] on span "Create Message" at bounding box center [486, 239] width 35 height 7
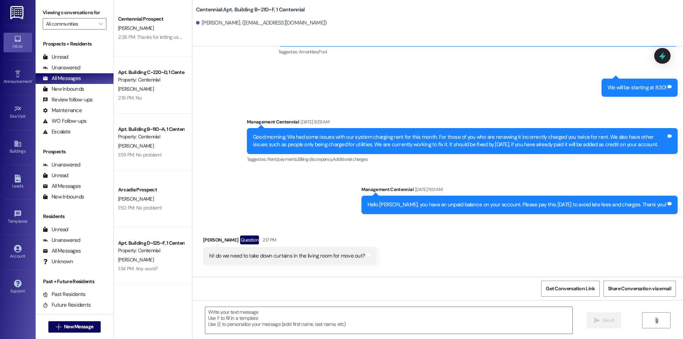
scroll to position [3521, 0]
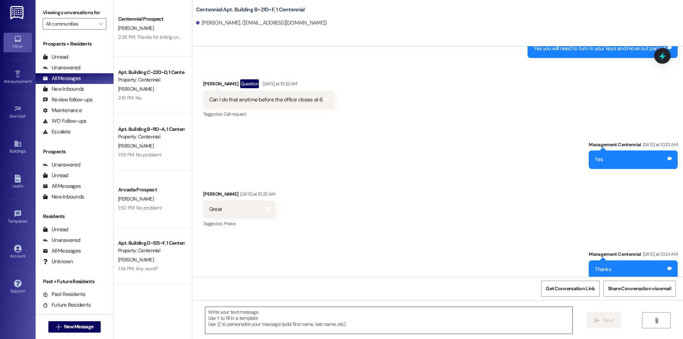
click at [339, 316] on textarea at bounding box center [388, 320] width 367 height 27
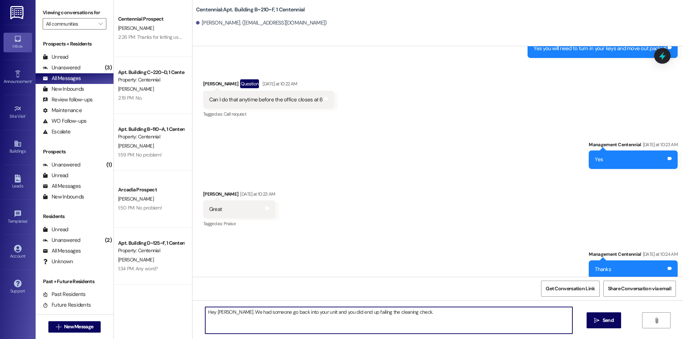
type textarea "Hey [PERSON_NAME]. We had someone go back into your unit and you did end up fai…"
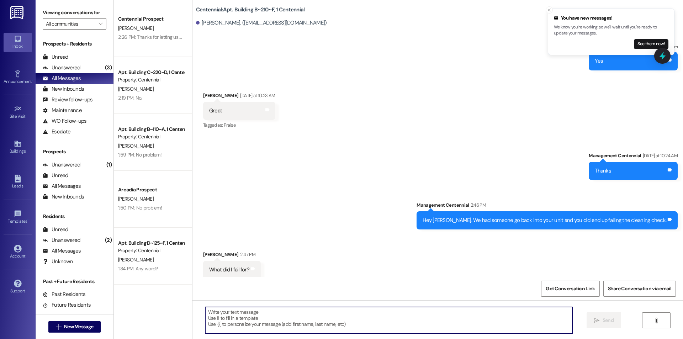
scroll to position [3620, 0]
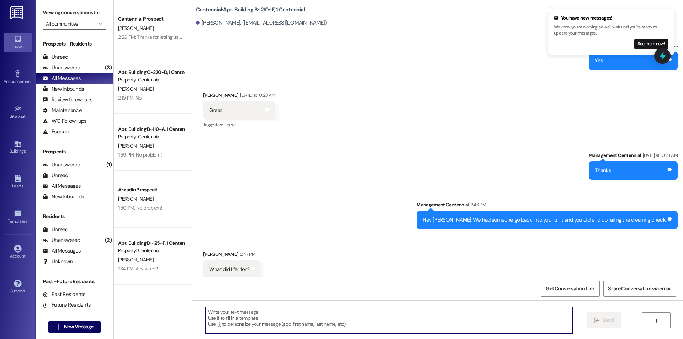
click at [262, 318] on textarea at bounding box center [388, 320] width 367 height 27
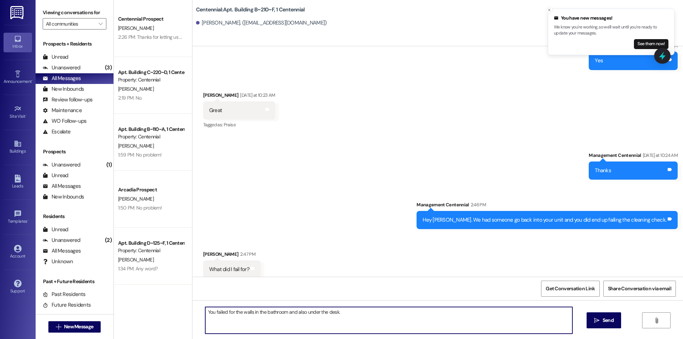
type textarea "You failed for the walls in the bathroom and also under the desk."
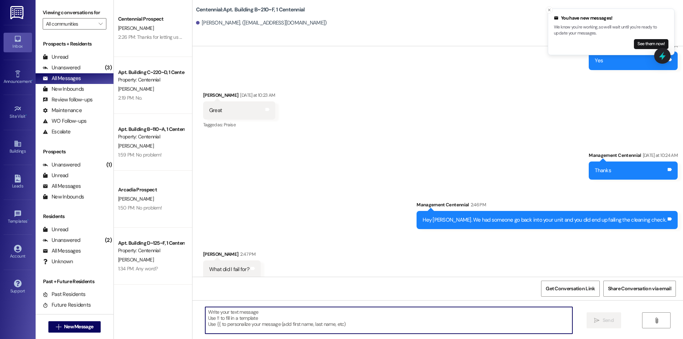
scroll to position [3620, 0]
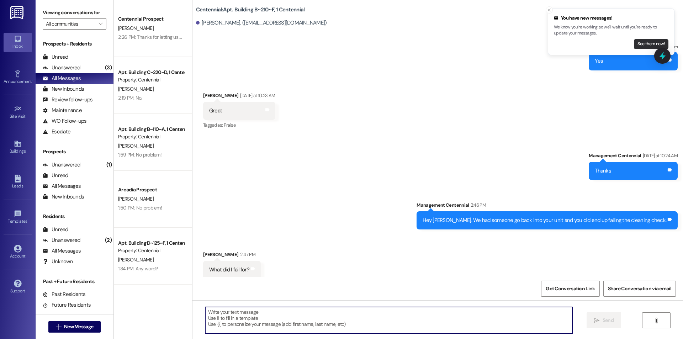
click at [650, 41] on button "See them now!" at bounding box center [651, 44] width 35 height 10
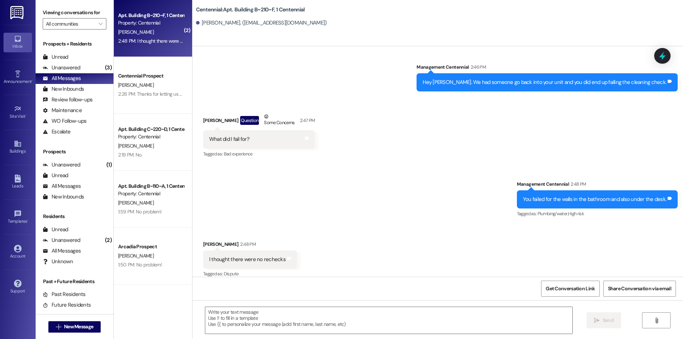
scroll to position [3758, 0]
click at [285, 323] on textarea at bounding box center [388, 320] width 367 height 27
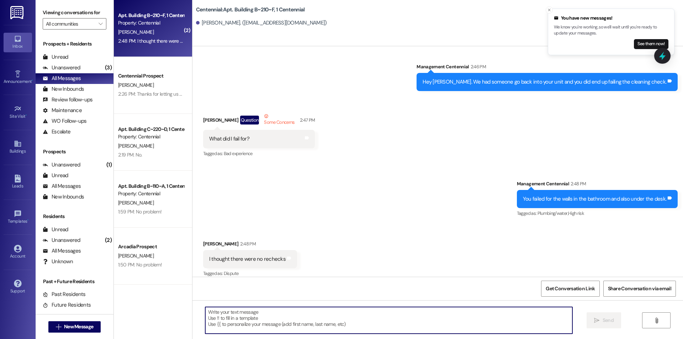
scroll to position [3758, 0]
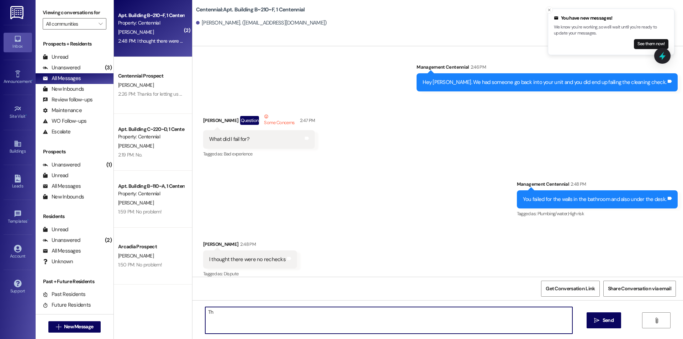
type textarea "T"
type textarea "We received a couple complaints and had to go back into your unit."
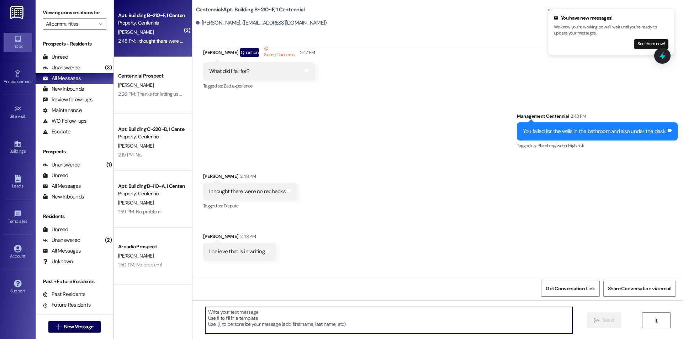
scroll to position [3858, 0]
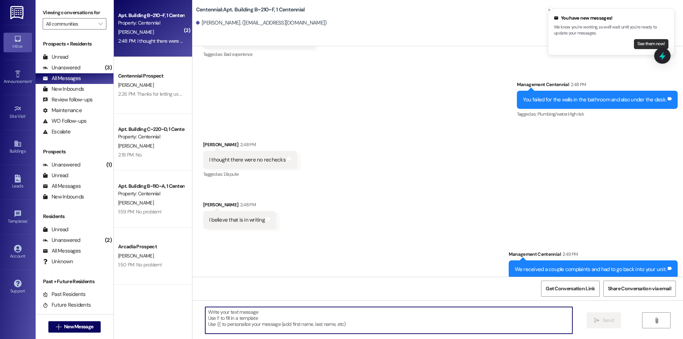
click at [649, 43] on button "See them now!" at bounding box center [651, 44] width 35 height 10
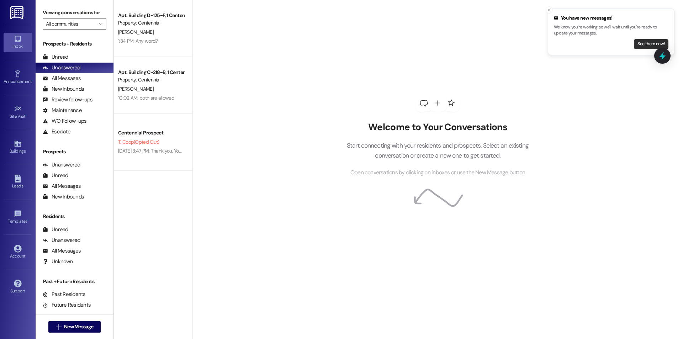
click at [638, 45] on button "See them now!" at bounding box center [651, 44] width 35 height 10
click at [647, 42] on button "See them now!" at bounding box center [651, 44] width 35 height 10
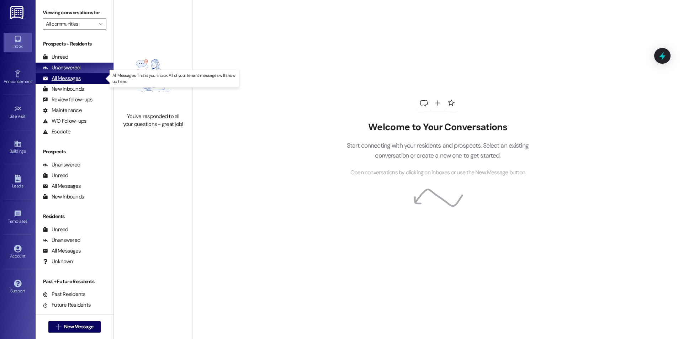
click at [73, 78] on div "All Messages" at bounding box center [62, 78] width 38 height 7
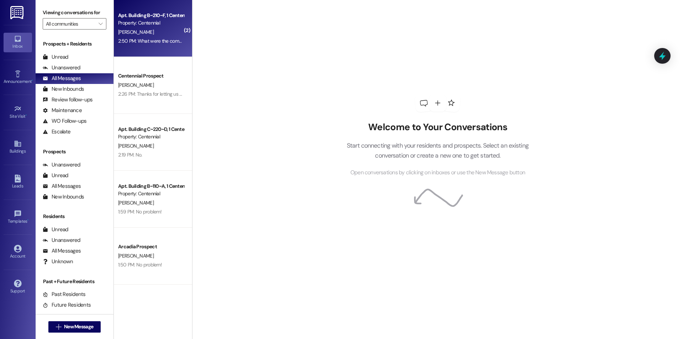
click at [162, 29] on div "[PERSON_NAME]" at bounding box center [150, 32] width 67 height 9
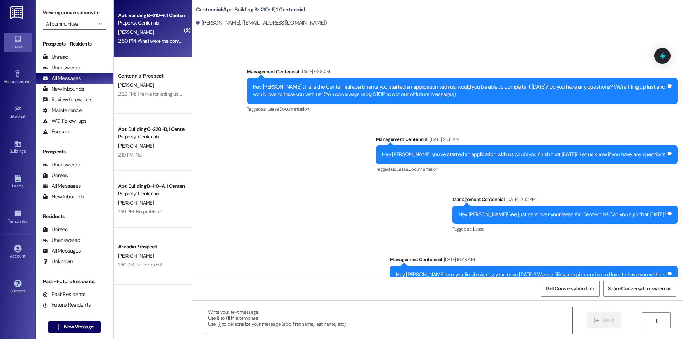
scroll to position [3926, 0]
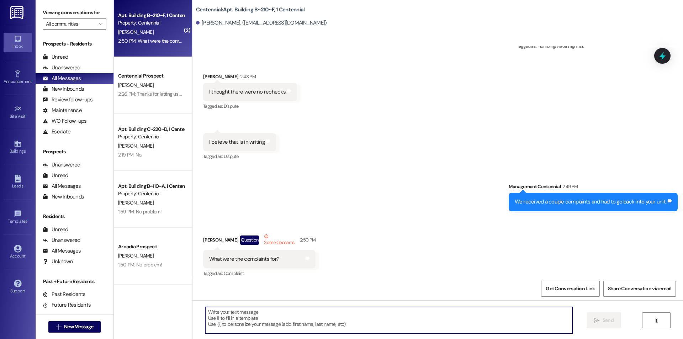
click at [287, 316] on textarea at bounding box center [388, 320] width 367 height 27
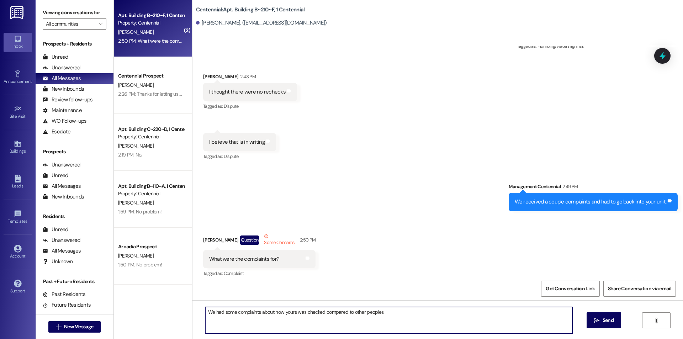
type textarea "We had some complaints about how yours was checked compared to other peoples."
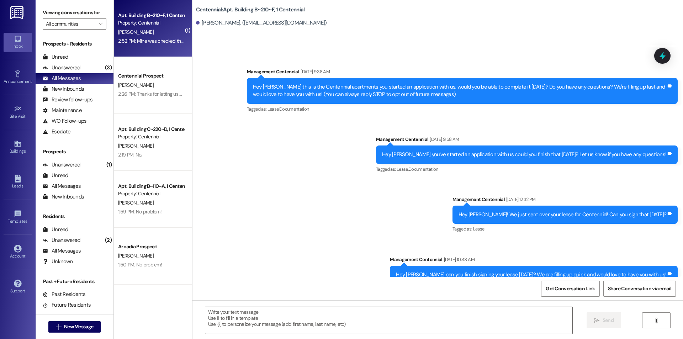
scroll to position [4035, 0]
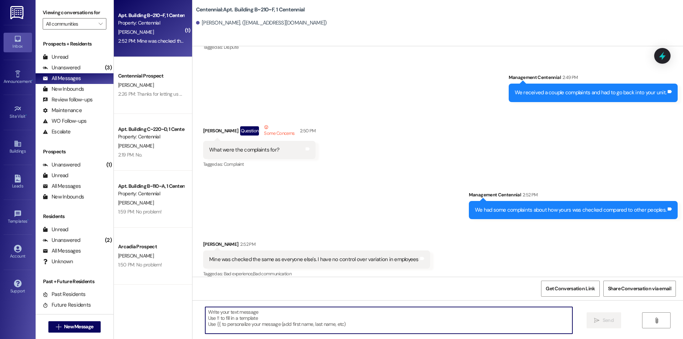
click at [228, 317] on textarea at bounding box center [388, 320] width 367 height 27
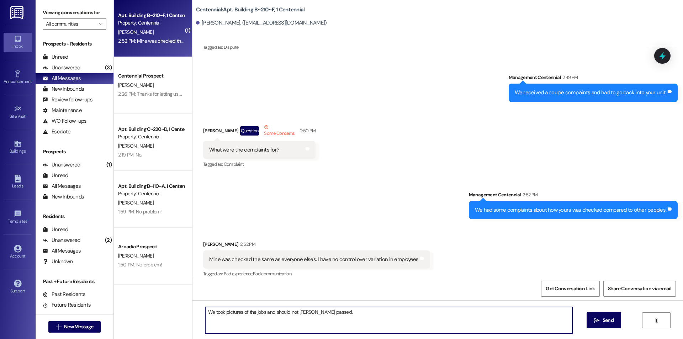
type textarea "We took pictures of the jobs and should not originally passed."
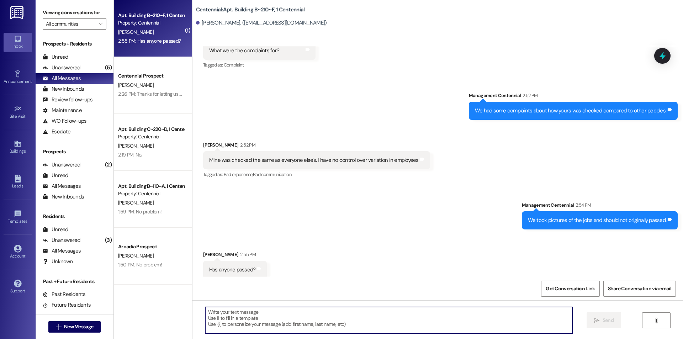
scroll to position [4134, 0]
click at [248, 318] on textarea at bounding box center [388, 320] width 367 height 27
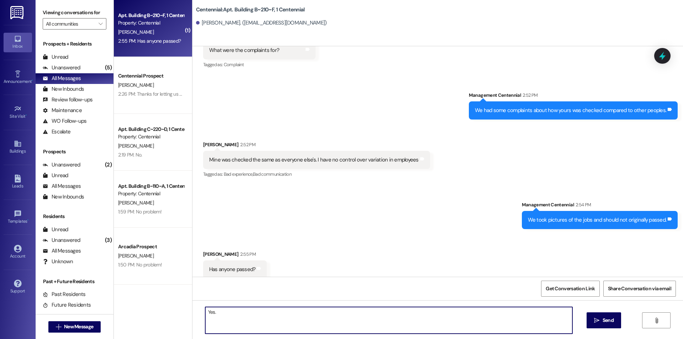
type textarea "Yes."
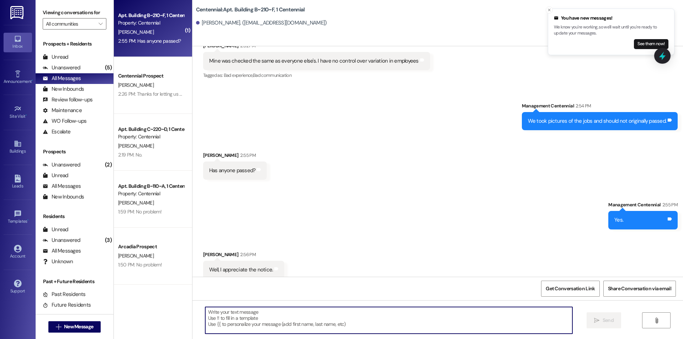
scroll to position [4234, 0]
click at [276, 324] on textarea at bounding box center [388, 320] width 367 height 27
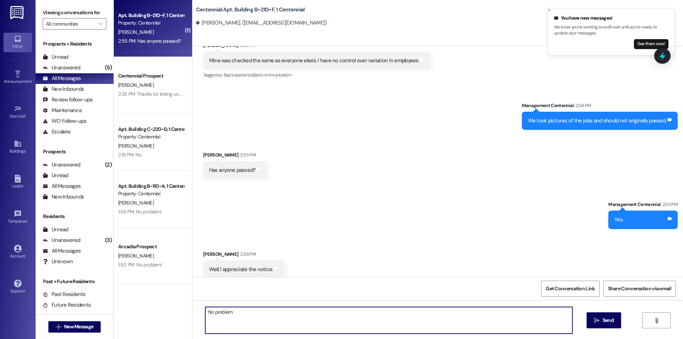
type textarea "No problem."
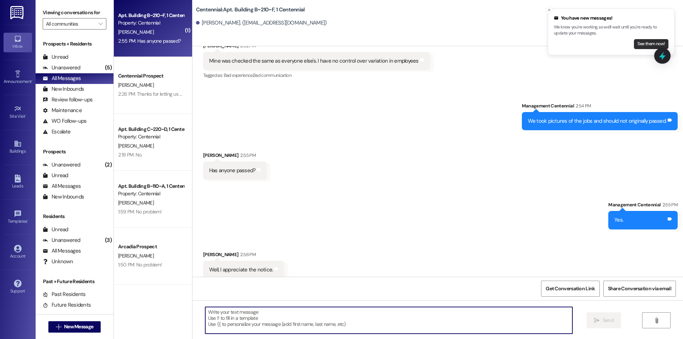
click at [650, 42] on button "See them now!" at bounding box center [651, 44] width 35 height 10
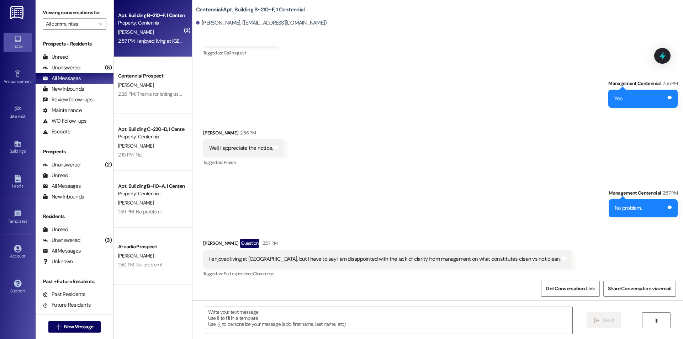
scroll to position [4367, 0]
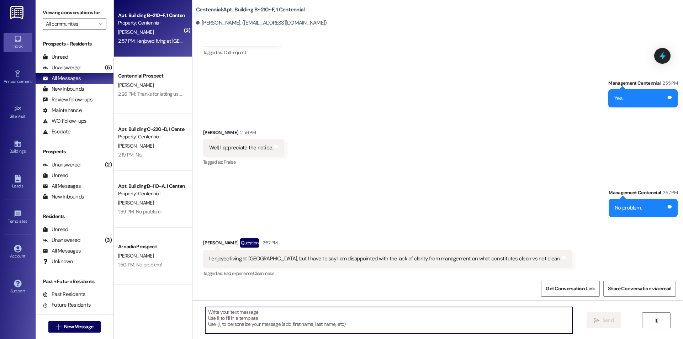
drag, startPoint x: 221, startPoint y: 329, endPoint x: 224, endPoint y: 319, distance: 10.0
click at [221, 329] on textarea at bounding box center [388, 320] width 367 height 27
type textarea "w"
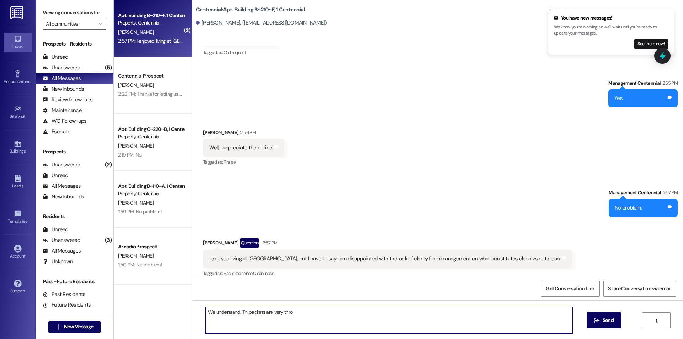
scroll to position [4367, 0]
drag, startPoint x: 290, startPoint y: 313, endPoint x: 422, endPoint y: 326, distance: 133.0
click at [427, 327] on textarea "We understand. Th packets are very thourgh" at bounding box center [388, 320] width 367 height 27
drag, startPoint x: 335, startPoint y: 313, endPoint x: 278, endPoint y: 316, distance: 57.4
click at [278, 316] on textarea "We understand. Th packets are very thourgh" at bounding box center [388, 320] width 367 height 27
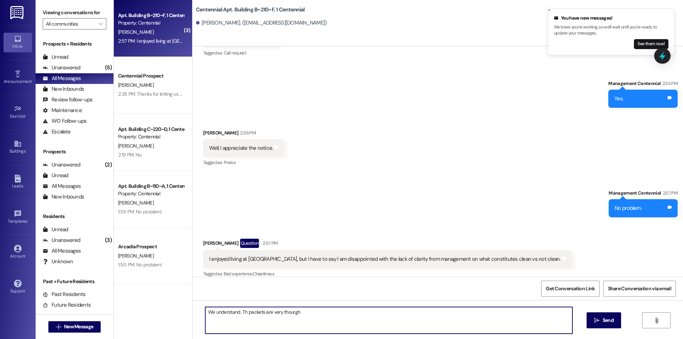
click at [241, 313] on textarea "We understand. Th packets are very thourgh" at bounding box center [388, 320] width 367 height 27
click at [288, 315] on textarea "We understand. The packets are very thourgh" at bounding box center [388, 320] width 367 height 27
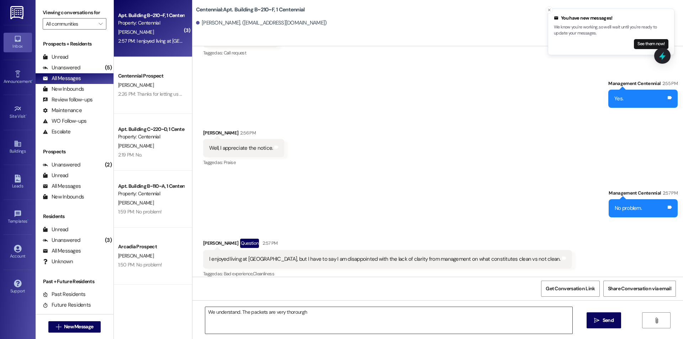
click at [352, 307] on div "We understand. The packets are very thorourgh" at bounding box center [389, 320] width 368 height 27
click at [295, 316] on textarea "We understand. The packets are very thorourgh" at bounding box center [388, 320] width 367 height 27
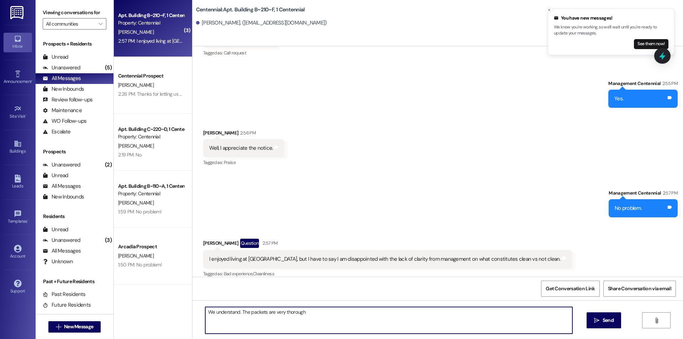
click at [308, 321] on textarea "We understand. The packets are very thorough" at bounding box center [388, 320] width 367 height 27
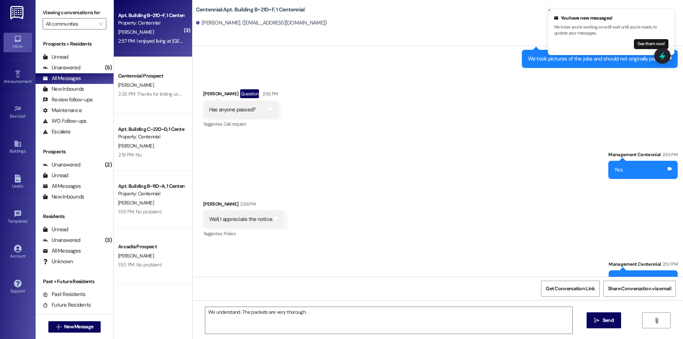
scroll to position [4416, 0]
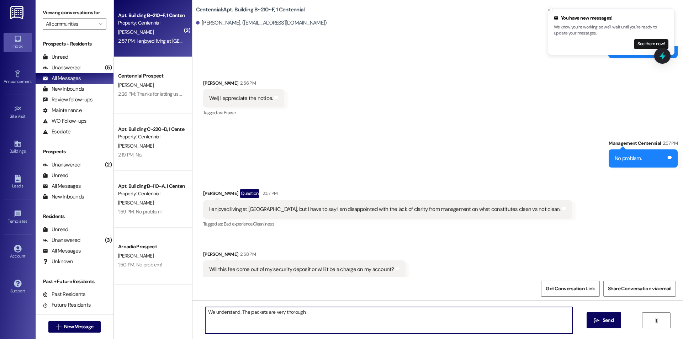
click at [364, 323] on textarea "We understand. The packets are very thorough." at bounding box center [388, 320] width 367 height 27
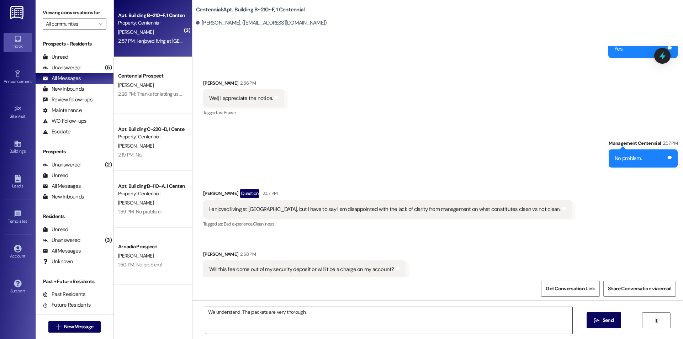
click at [353, 317] on textarea "We understand. The packets are very thorough." at bounding box center [388, 320] width 367 height 27
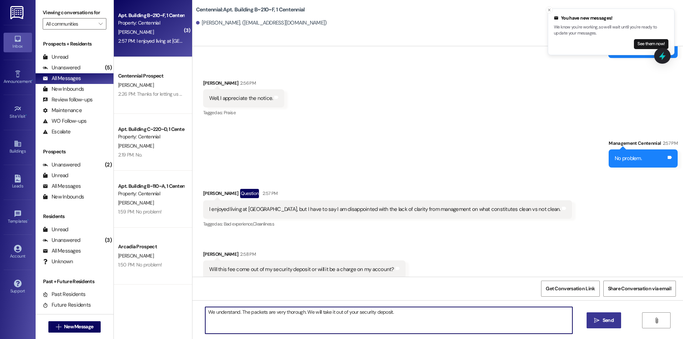
type textarea "We understand. The packets are very thorough. We will take it out of your secur…"
click at [599, 317] on span " Send" at bounding box center [604, 320] width 22 height 7
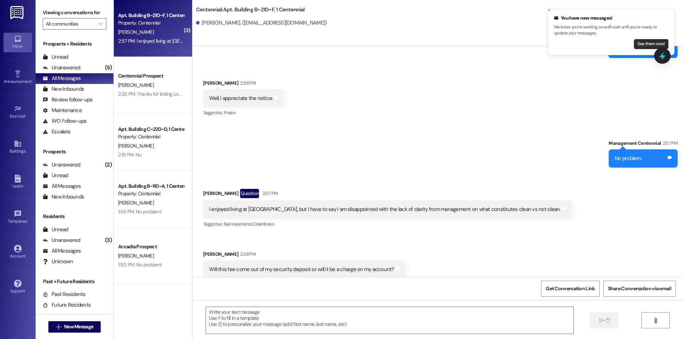
click at [649, 46] on button "See them now!" at bounding box center [651, 44] width 35 height 10
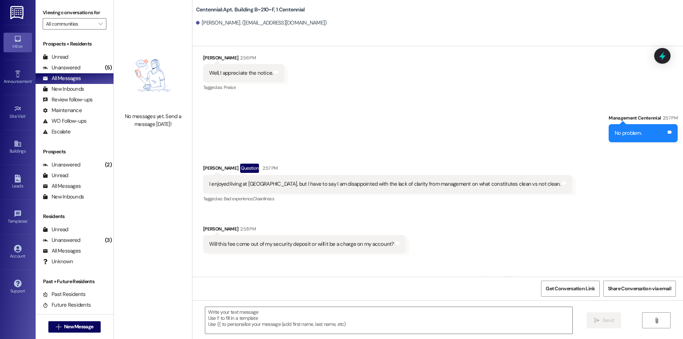
scroll to position [4466, 0]
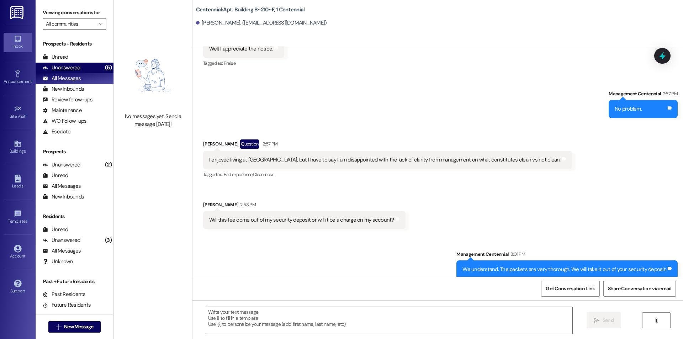
click at [72, 68] on div "Unanswered" at bounding box center [62, 67] width 38 height 7
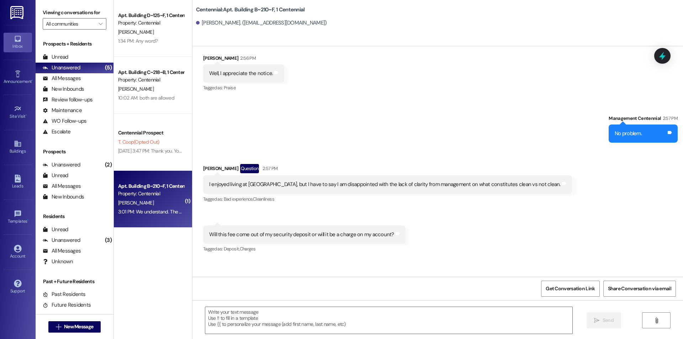
scroll to position [4467, 0]
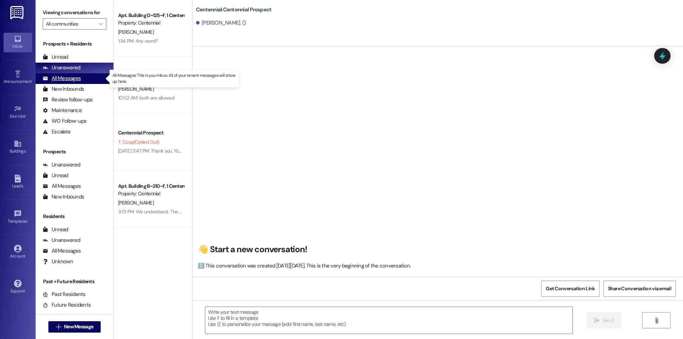
click at [83, 76] on div "All Messages (undefined)" at bounding box center [75, 78] width 78 height 11
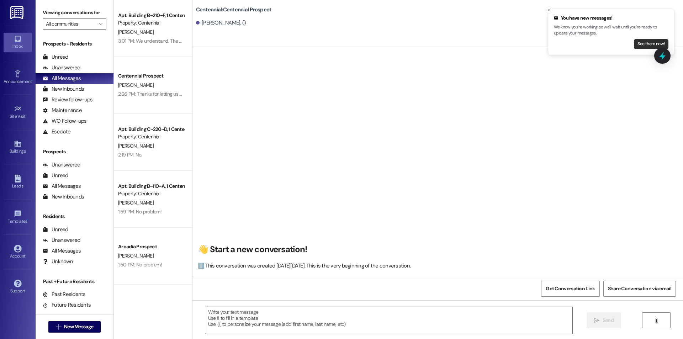
click at [641, 43] on button "See them now!" at bounding box center [651, 44] width 35 height 10
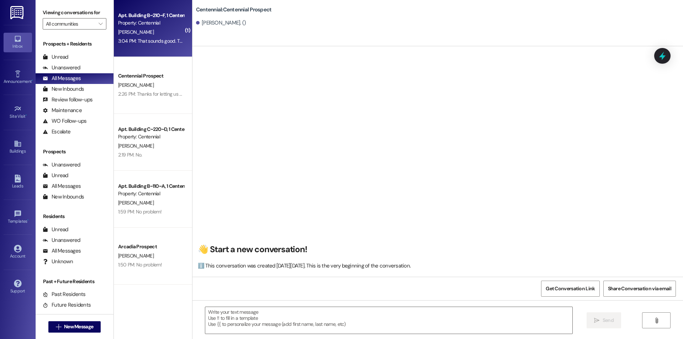
click at [140, 32] on div "[PERSON_NAME]" at bounding box center [150, 32] width 67 height 9
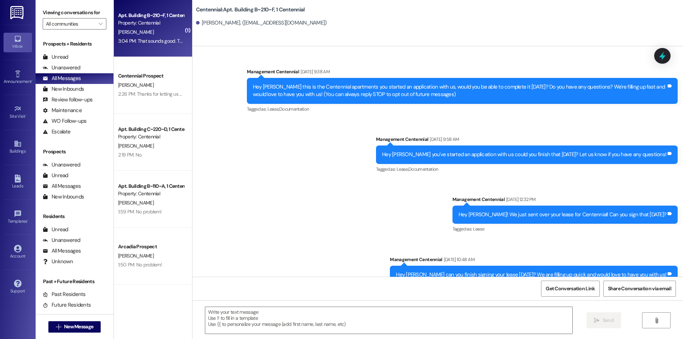
scroll to position [4527, 0]
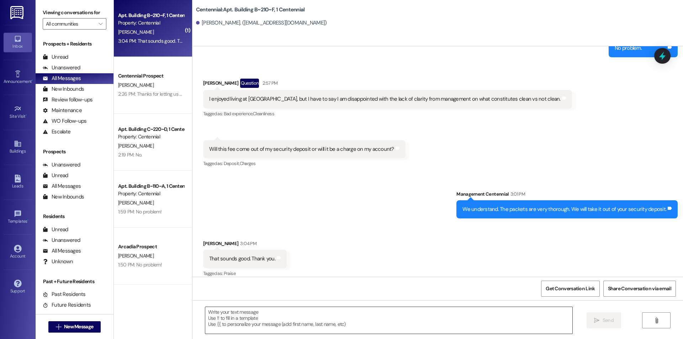
click at [278, 319] on textarea at bounding box center [388, 320] width 367 height 27
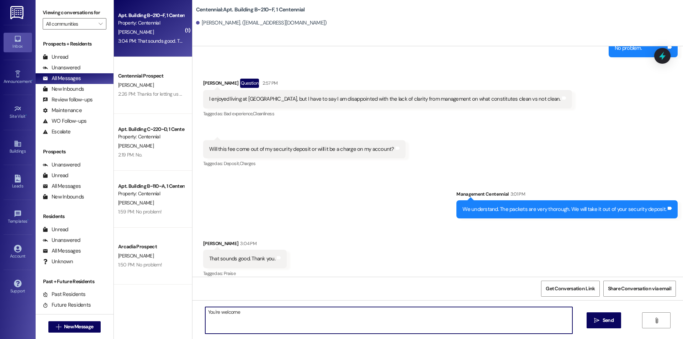
type textarea "You're welcome."
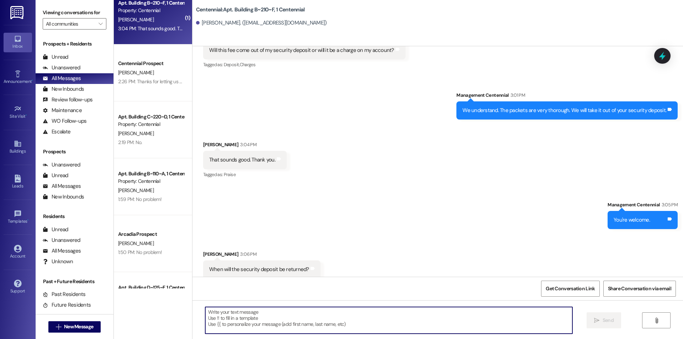
scroll to position [0, 0]
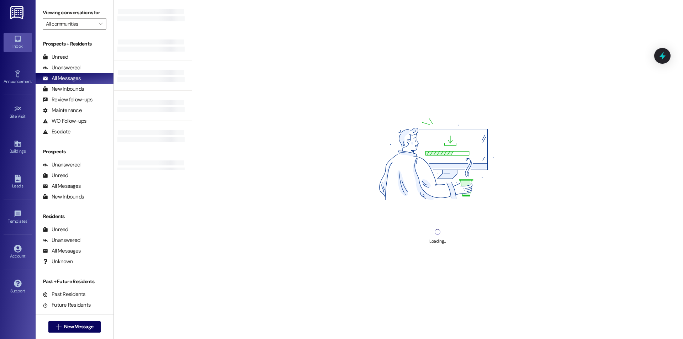
click at [261, 319] on div "Loading..." at bounding box center [437, 169] width 491 height 339
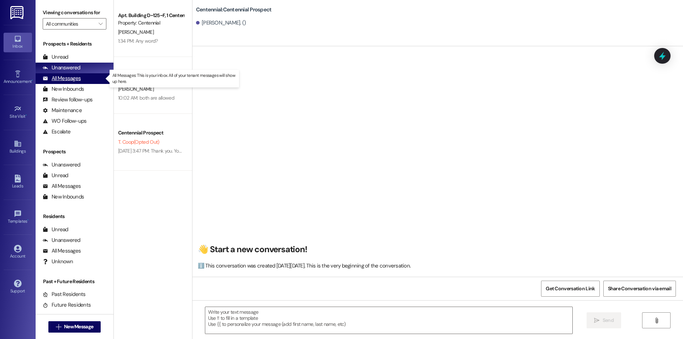
click at [67, 80] on div "All Messages" at bounding box center [62, 78] width 38 height 7
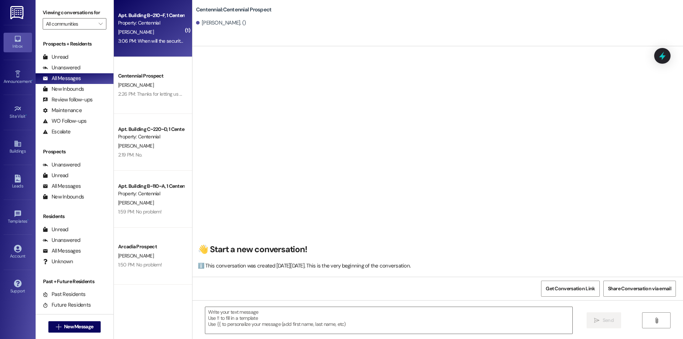
click at [166, 46] on div "Apt. Building B~210~F, 1 Centennial Property: Centennial B. Chandler 3:06 PM: W…" at bounding box center [153, 28] width 78 height 57
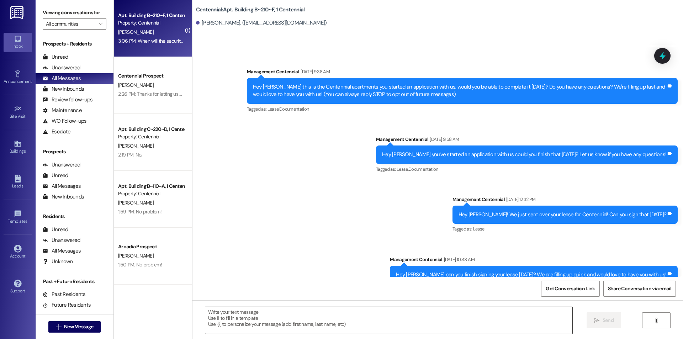
scroll to position [4638, 0]
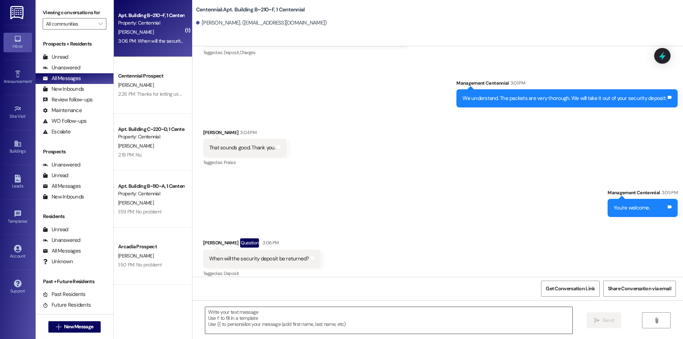
click at [252, 310] on textarea at bounding box center [388, 320] width 367 height 27
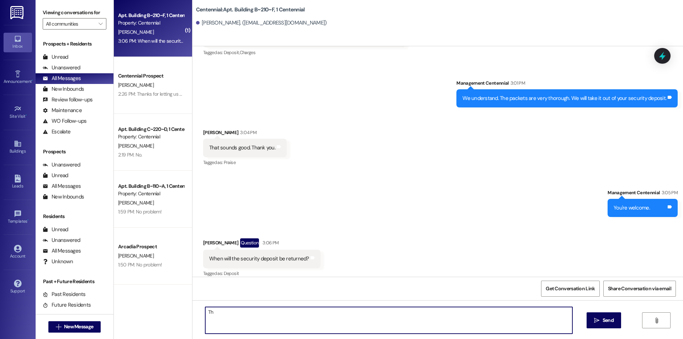
type textarea "T"
type textarea "It is processed within 30 days of the leasing ending."
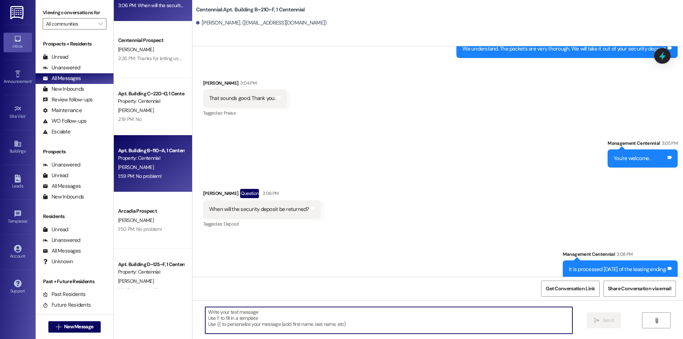
scroll to position [0, 0]
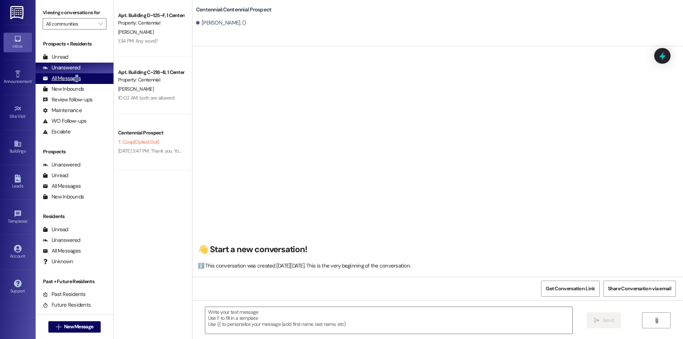
click at [76, 77] on div "All Messages" at bounding box center [62, 78] width 38 height 7
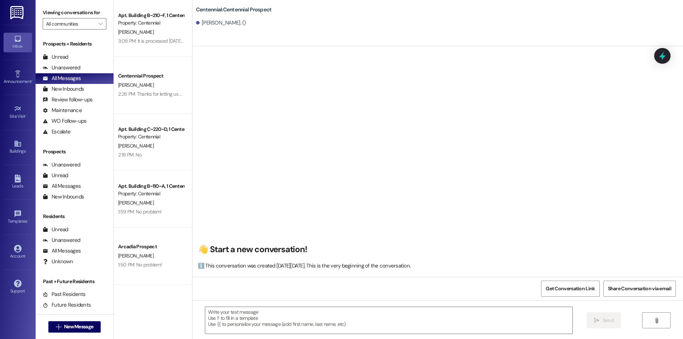
drag, startPoint x: 221, startPoint y: 88, endPoint x: 205, endPoint y: 81, distance: 17.7
click at [219, 88] on div "👋 Start a new conversation! ℹ️ This conversation was created [DATE][DATE]. This…" at bounding box center [437, 164] width 491 height 225
click at [649, 44] on button "See them now!" at bounding box center [651, 44] width 35 height 10
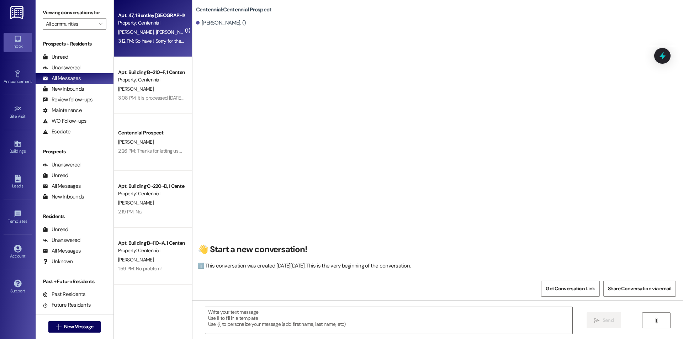
click at [171, 48] on div "Apt. 47, 1 Bentley Wasatch Village Property: [GEOGRAPHIC_DATA][PERSON_NAME] [PE…" at bounding box center [153, 28] width 78 height 57
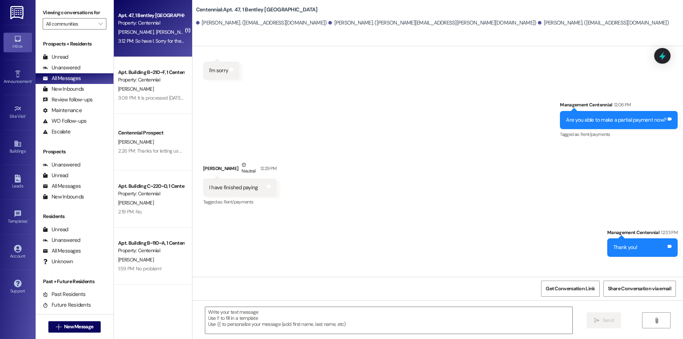
scroll to position [729, 0]
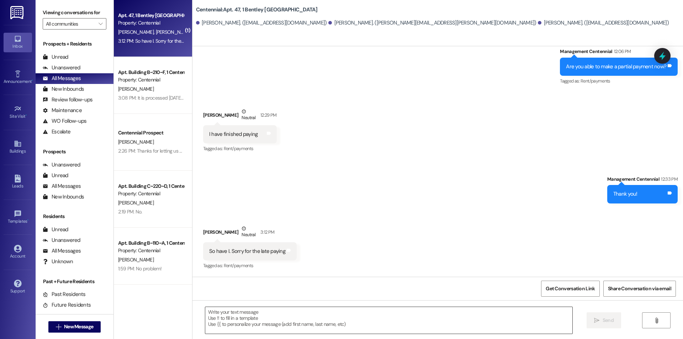
click at [300, 324] on textarea at bounding box center [388, 320] width 367 height 27
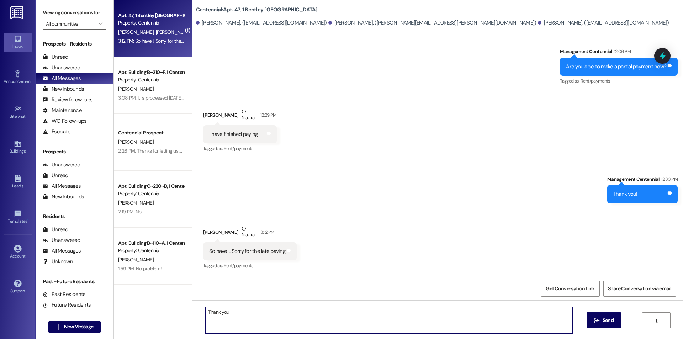
type textarea "Thank you."
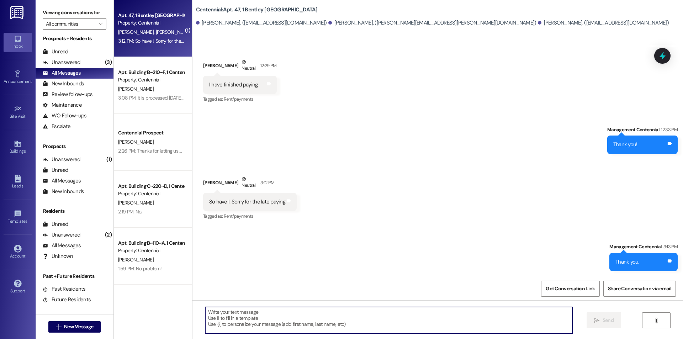
scroll to position [13, 0]
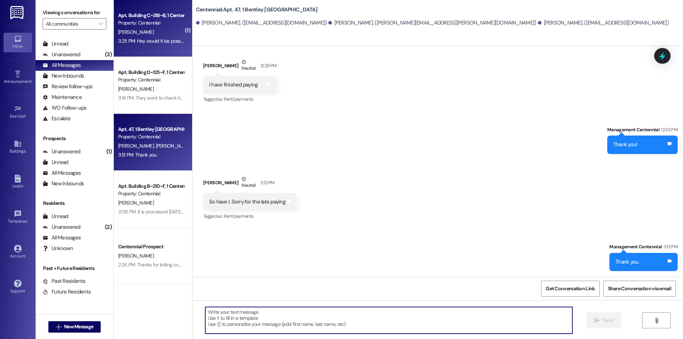
click at [155, 34] on div "[PERSON_NAME]" at bounding box center [150, 32] width 67 height 9
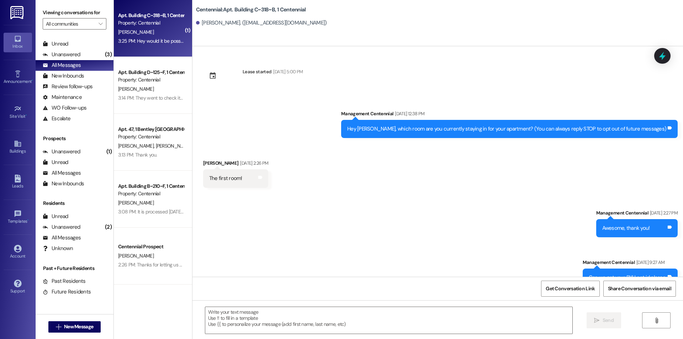
scroll to position [5368, 0]
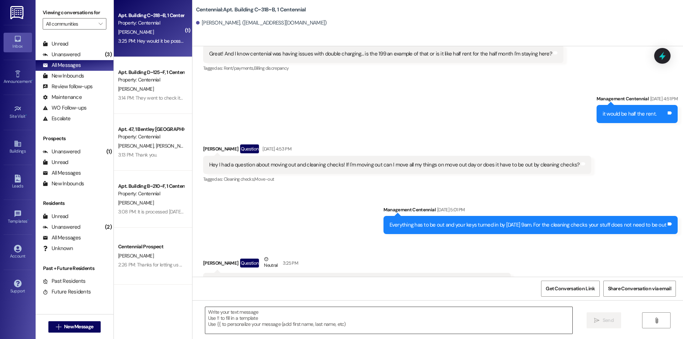
click at [276, 317] on textarea at bounding box center [388, 320] width 367 height 27
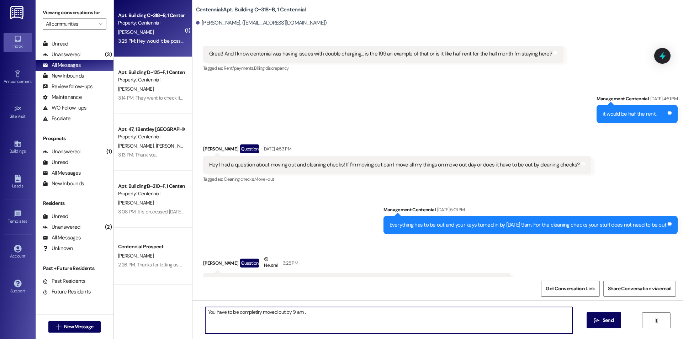
click at [249, 312] on textarea "You have to be completlry moved out by 9 am ." at bounding box center [388, 320] width 367 height 27
click at [339, 315] on textarea "You have to be completely moved out by 9 am ." at bounding box center [388, 320] width 367 height 27
drag, startPoint x: 316, startPoint y: 318, endPoint x: 298, endPoint y: 319, distance: 17.4
click at [298, 319] on textarea "You have to be completely moved out by 9 am ." at bounding box center [388, 320] width 367 height 27
type textarea "You have to be completely moved out by 9 am."
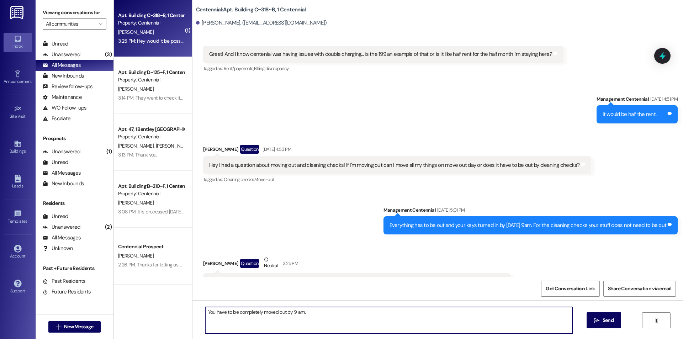
scroll to position [5418, 0]
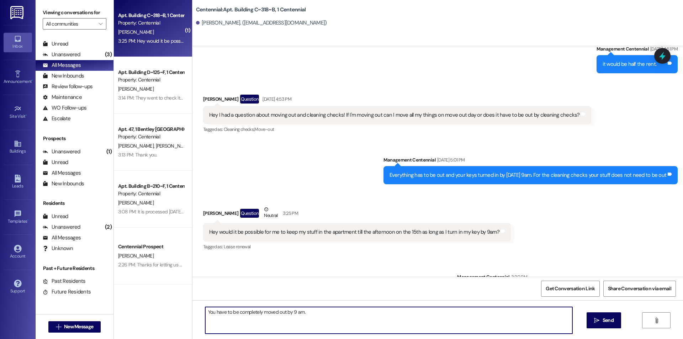
drag, startPoint x: 493, startPoint y: 310, endPoint x: 183, endPoint y: 310, distance: 309.5
click at [183, 310] on div "( 1 ) Apt. Building C~318~B, 1 Centennial Property: Centennial O. Stum 3:25 PM:…" at bounding box center [398, 169] width 569 height 339
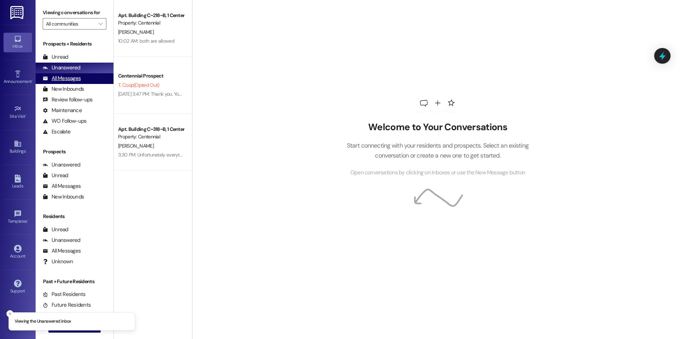
click at [81, 78] on div "All Messages (undefined)" at bounding box center [75, 78] width 78 height 11
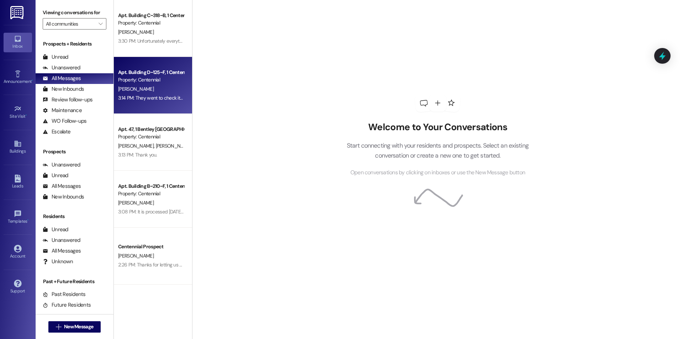
click at [148, 78] on div "Property: Centennial" at bounding box center [151, 79] width 66 height 7
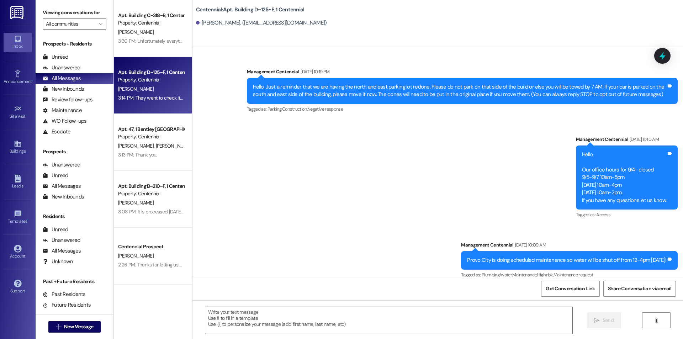
scroll to position [14855, 0]
